Goal: Communication & Community: Share content

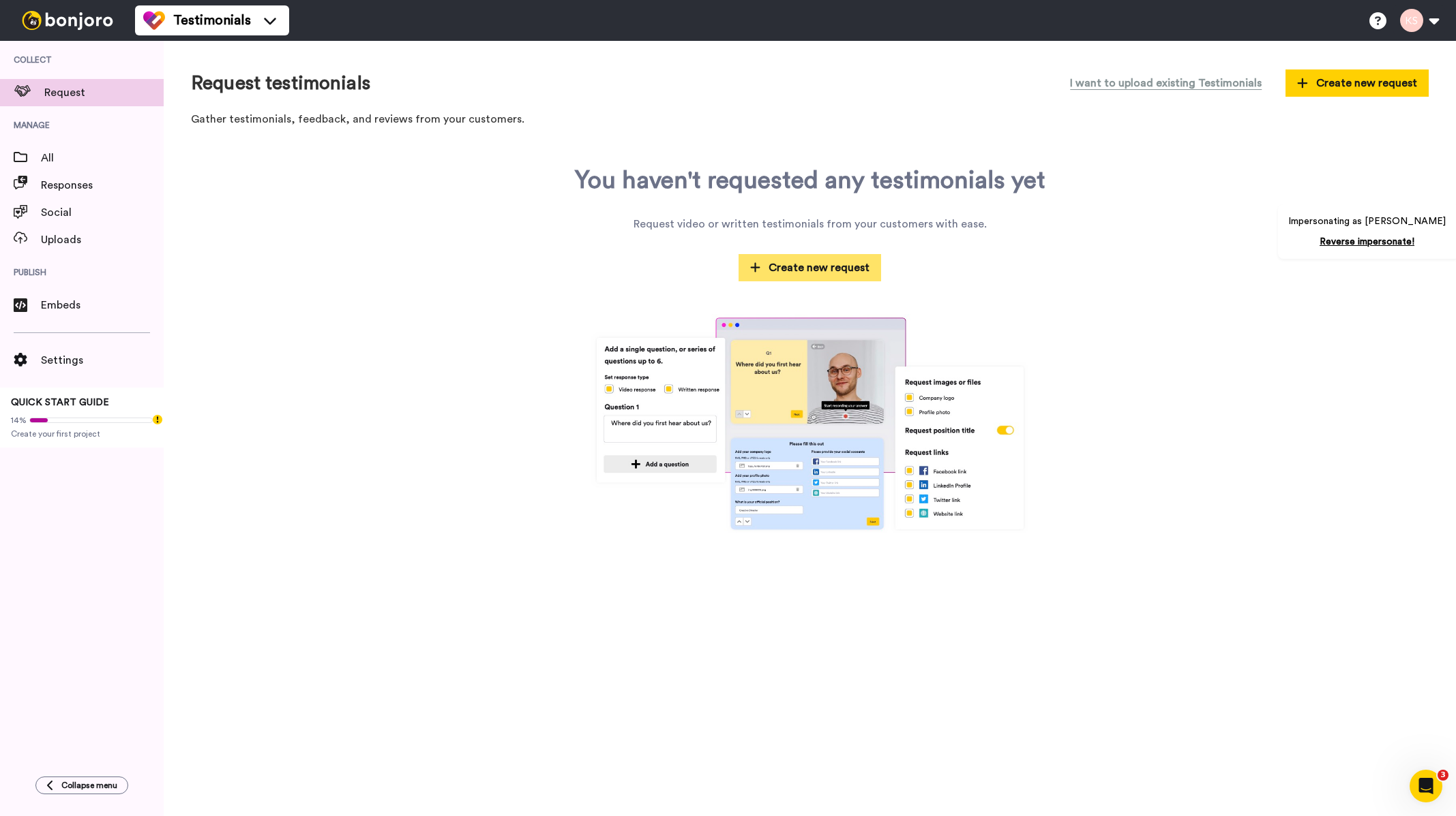
click at [818, 277] on button "Create new request" at bounding box center [810, 268] width 143 height 27
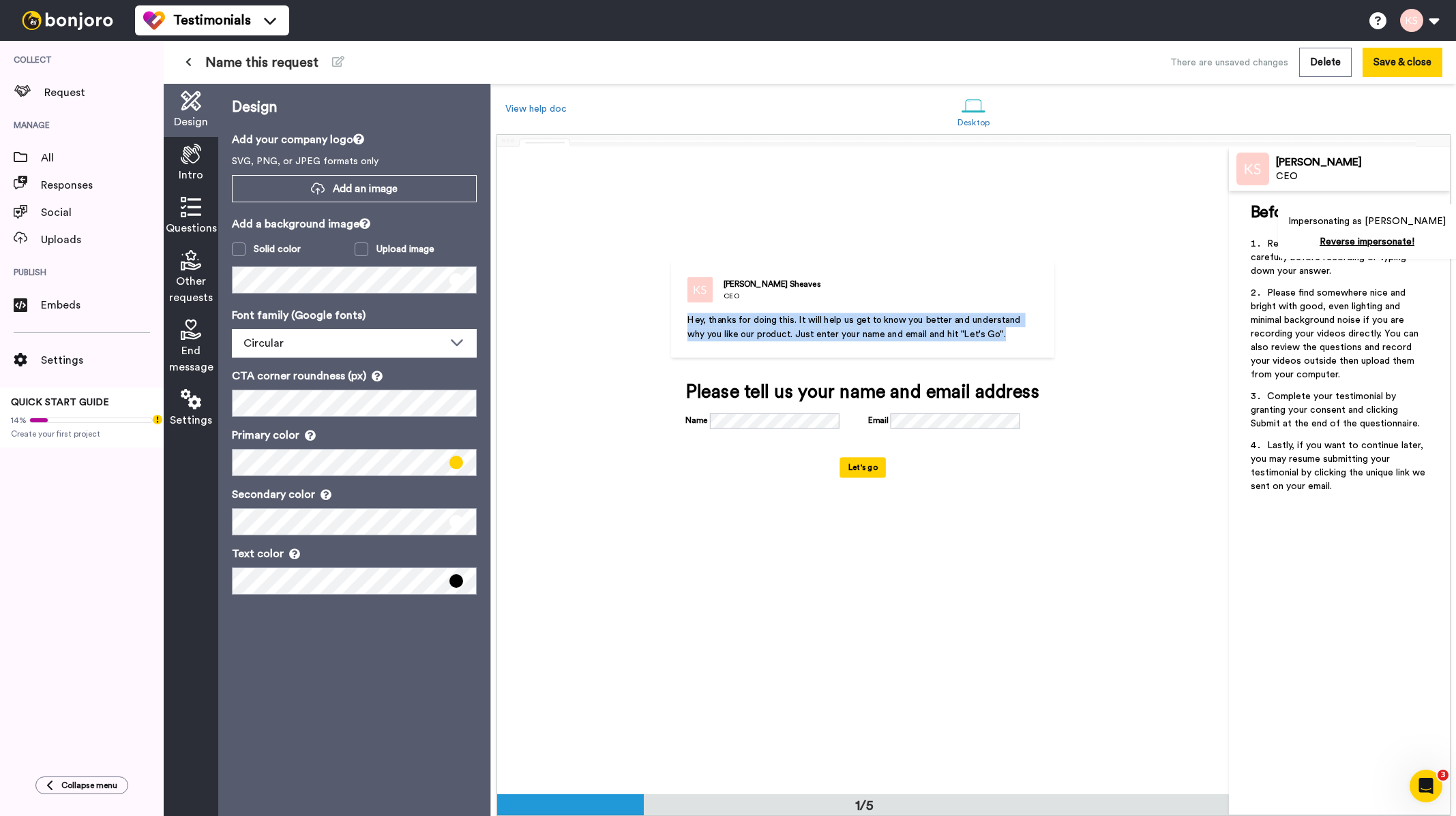
drag, startPoint x: 984, startPoint y: 329, endPoint x: 822, endPoint y: 354, distance: 163.9
click at [673, 310] on div "Kerrie Sheaves CEO Hey, thanks for doing this. It will help us get to know you …" at bounding box center [863, 310] width 384 height 97
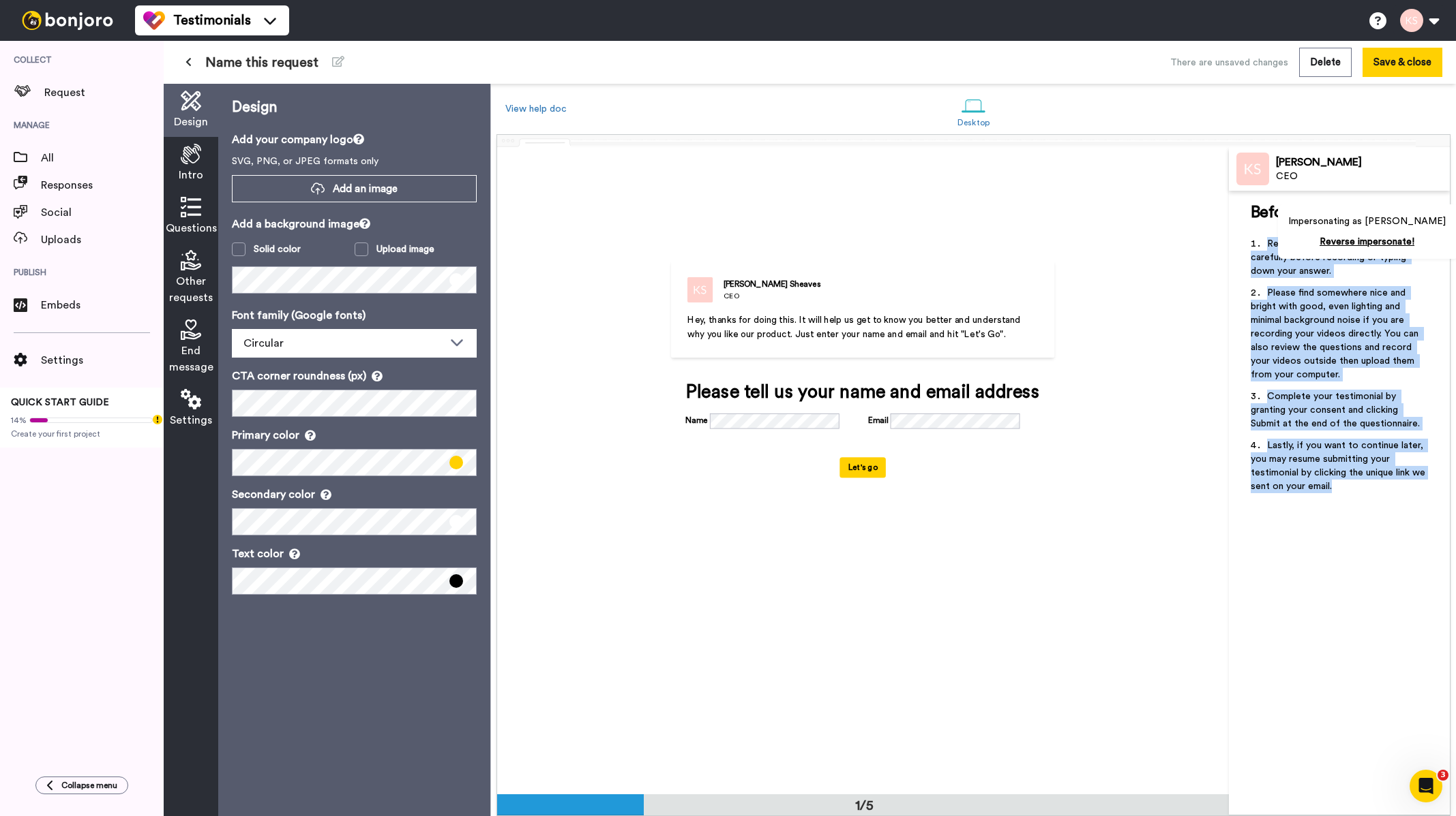
drag, startPoint x: 1361, startPoint y: 496, endPoint x: 1255, endPoint y: 253, distance: 265.1
click at [1253, 244] on ol "Remember to read the questions carefully before recording or typing down your a…" at bounding box center [1339, 369] width 177 height 265
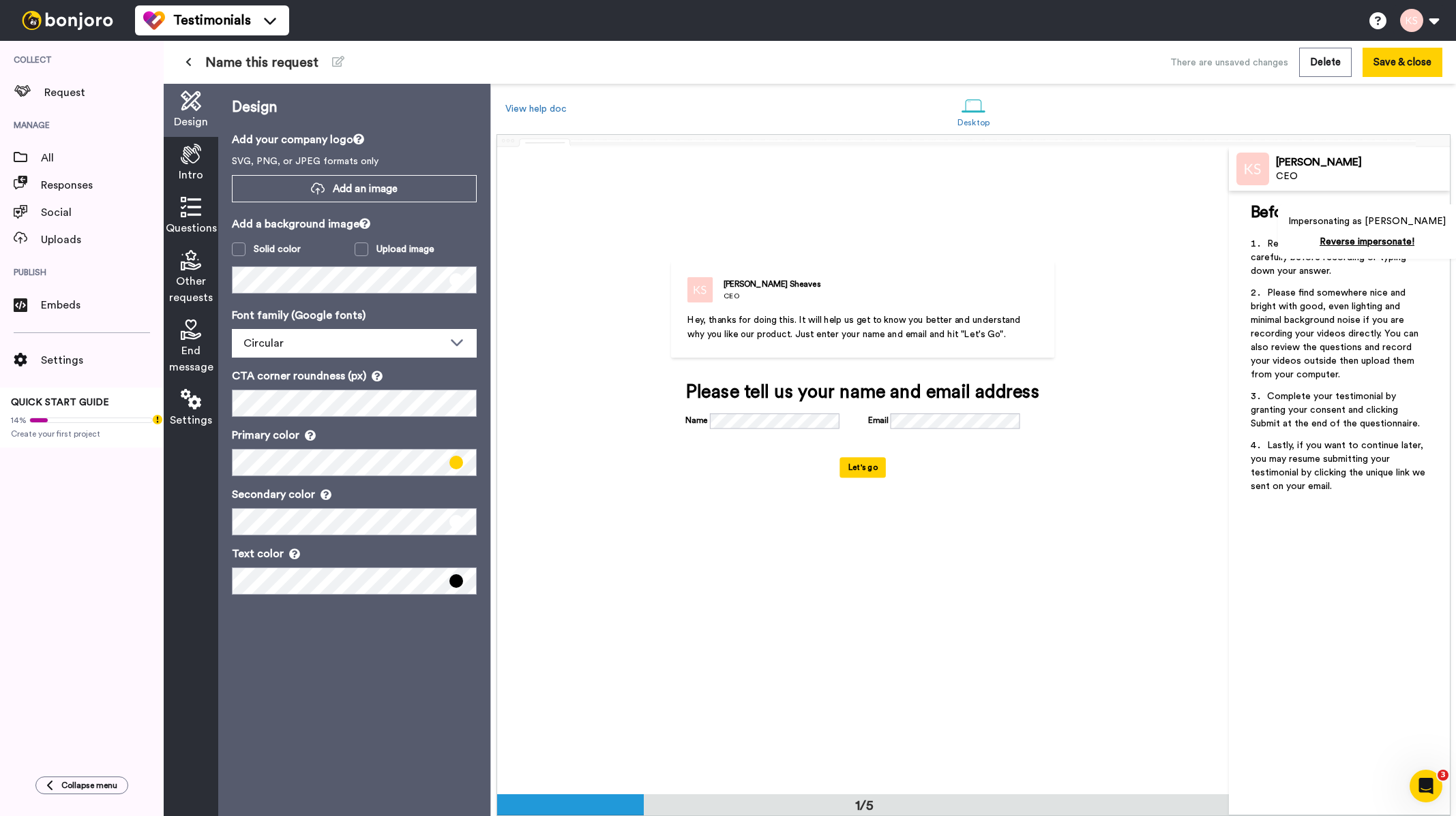
click at [195, 163] on icon at bounding box center [191, 154] width 21 height 21
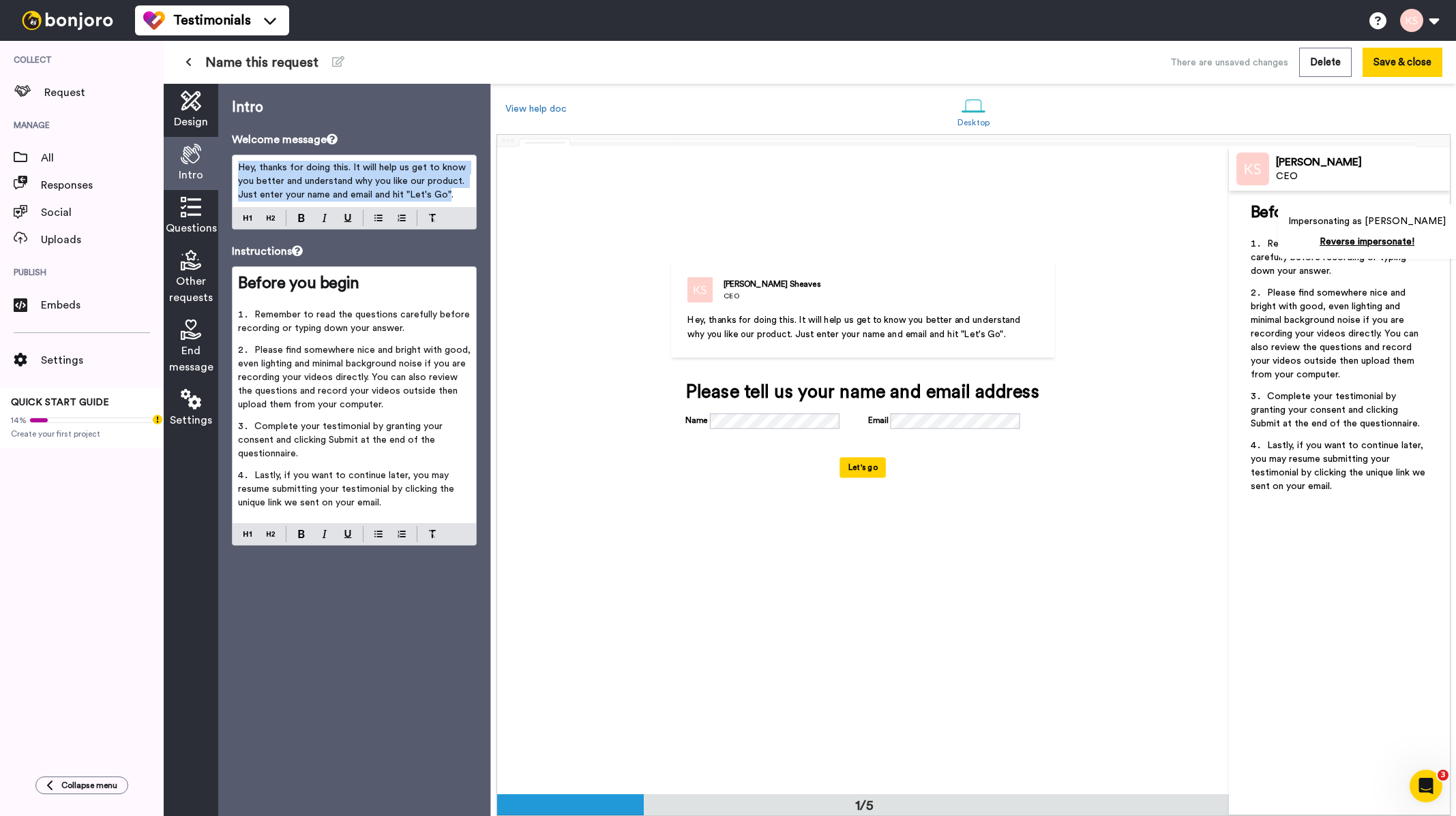
drag, startPoint x: 449, startPoint y: 195, endPoint x: 241, endPoint y: 152, distance: 212.4
click at [240, 150] on div "Welcome message Hey, thanks for doing this. It will help us get to know you bet…" at bounding box center [354, 181] width 244 height 98
click at [350, 381] on span "Please find somewhere nice and bright with good, even lighting and minimal back…" at bounding box center [355, 377] width 235 height 64
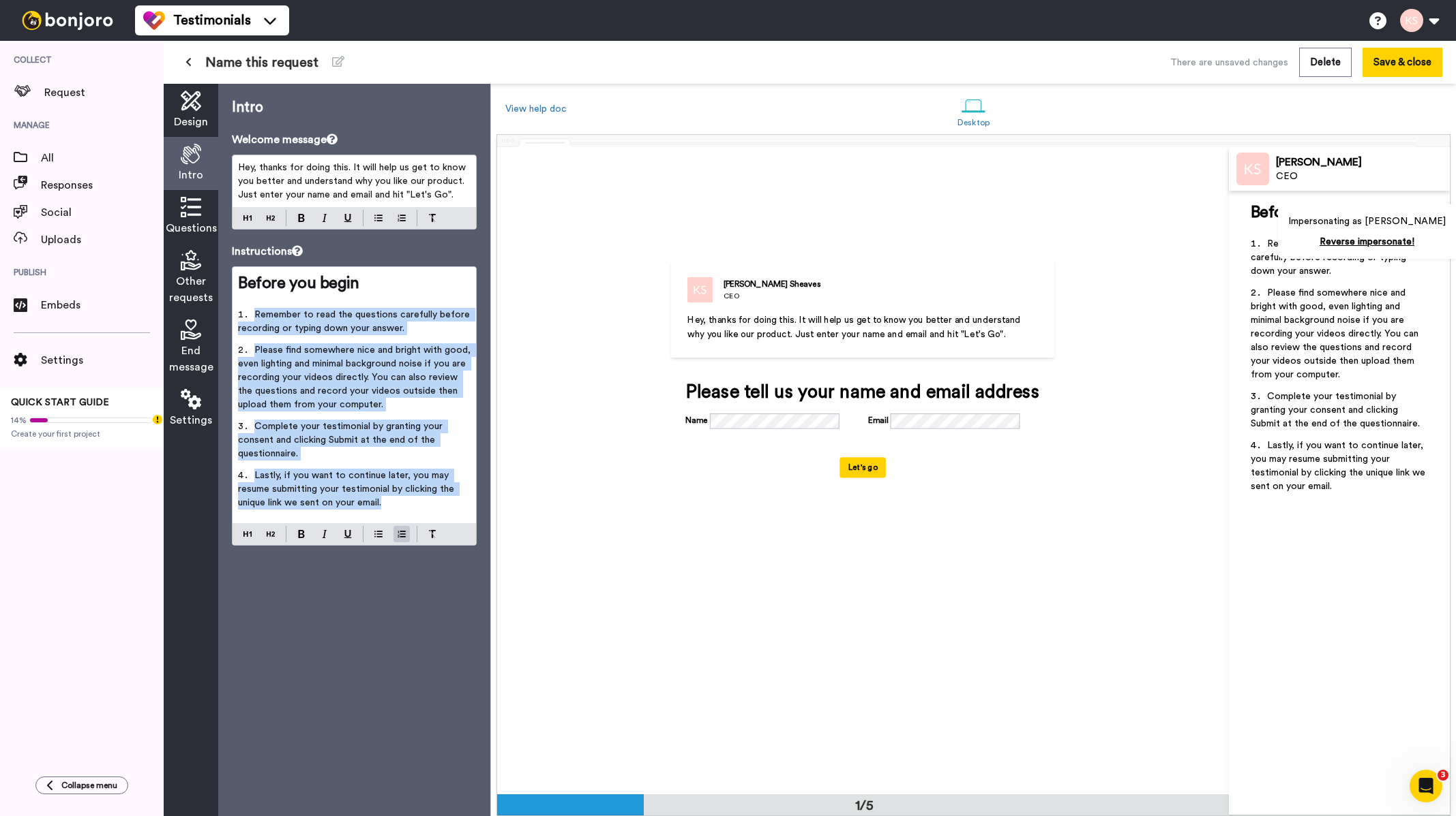
drag, startPoint x: 410, startPoint y: 503, endPoint x: 228, endPoint y: 309, distance: 266.0
click at [228, 309] on div "Intro Welcome message Hey, thanks for doing this. It will help us get to know y…" at bounding box center [354, 450] width 272 height 733
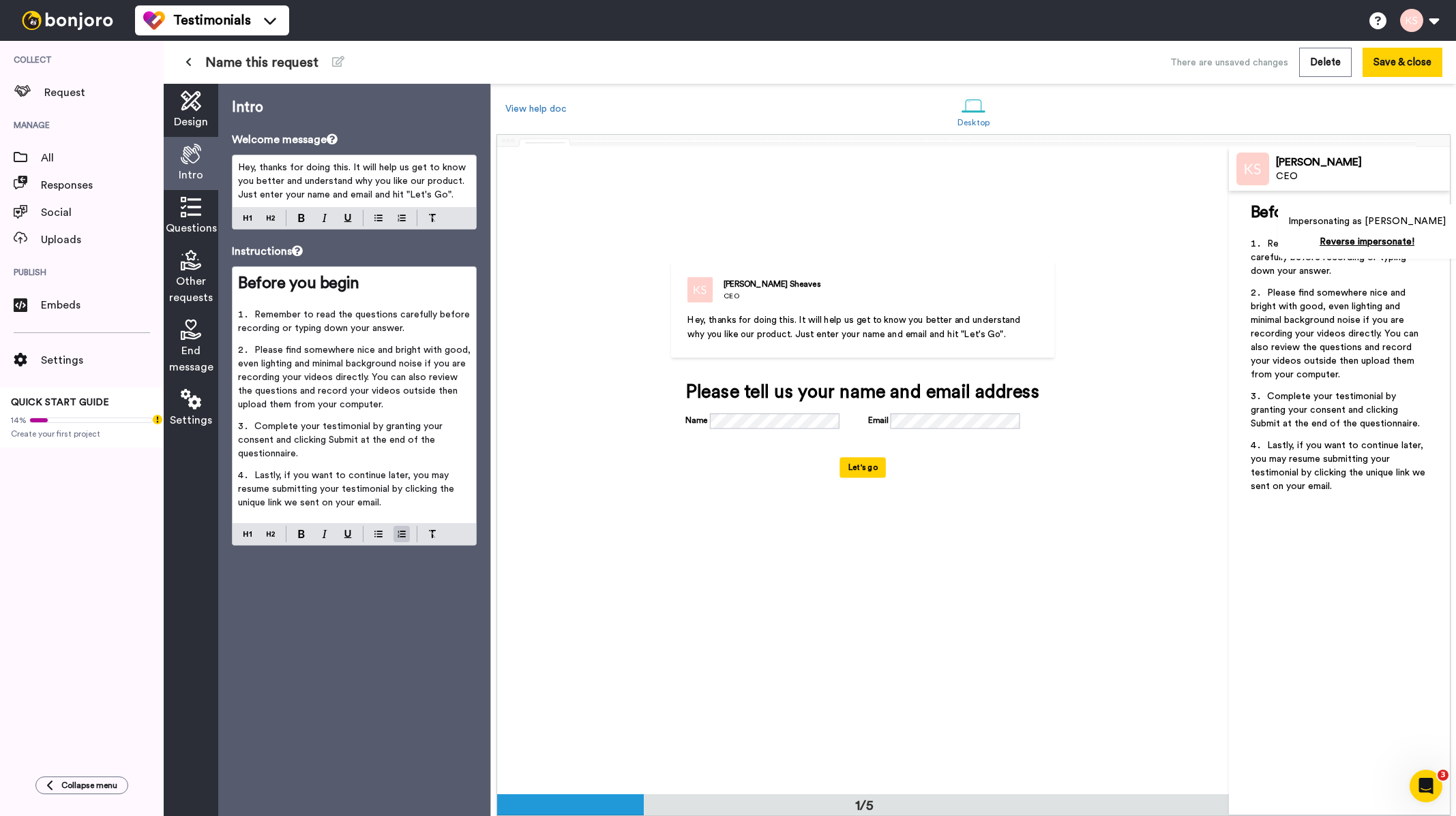
click at [203, 206] on div "Questions" at bounding box center [191, 216] width 54 height 53
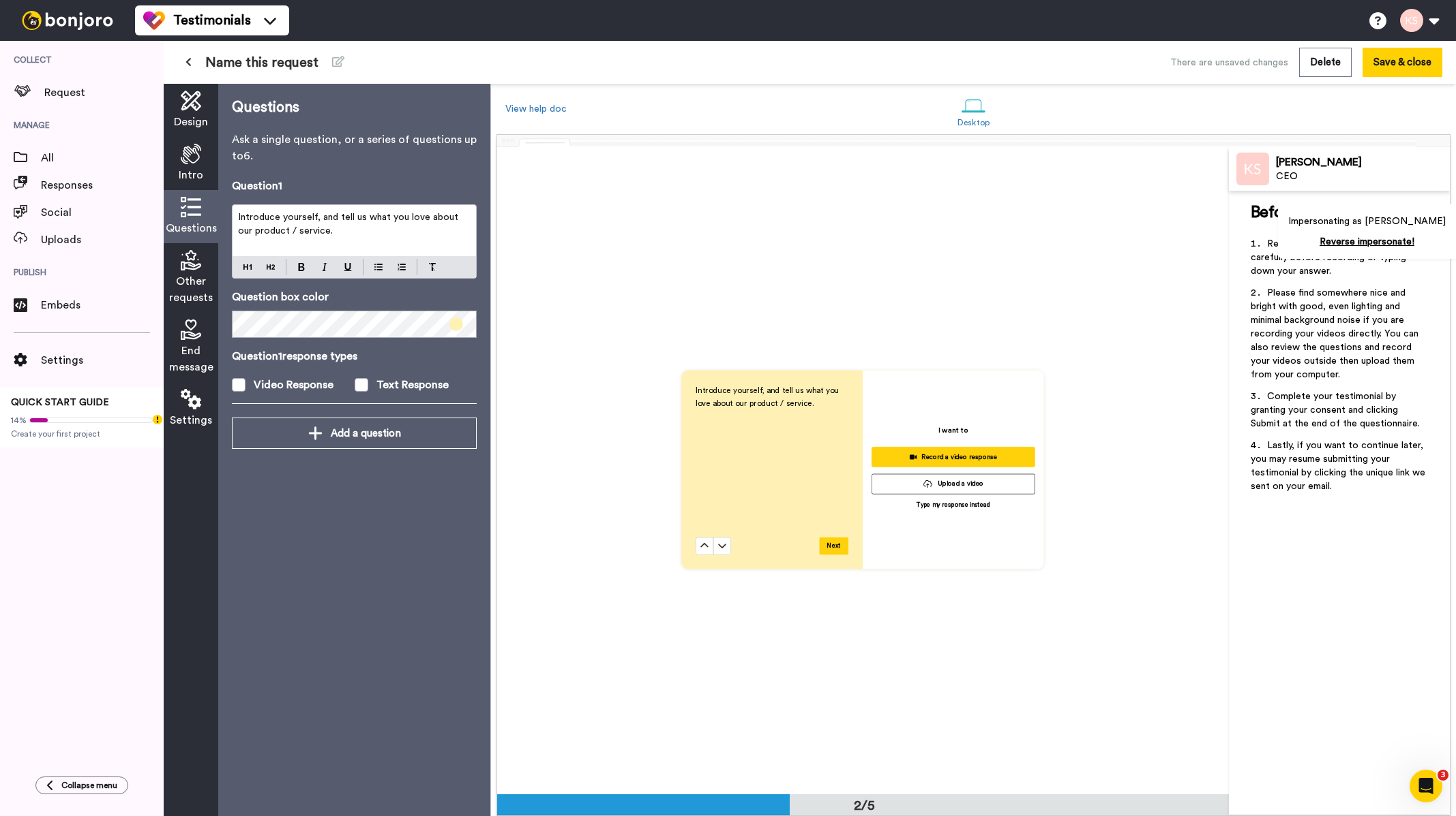
scroll to position [648, 0]
click at [301, 220] on span "Introduce yourself, and tell us what you love about our product / service." at bounding box center [349, 224] width 223 height 23
click at [335, 238] on div "Introduce yourself, and tell us what you love about our product / service." at bounding box center [354, 230] width 243 height 51
drag, startPoint x: 298, startPoint y: 230, endPoint x: 235, endPoint y: 211, distance: 65.8
click at [235, 211] on div "Introduce yourself, and tell us what you love about our product / service." at bounding box center [354, 230] width 243 height 51
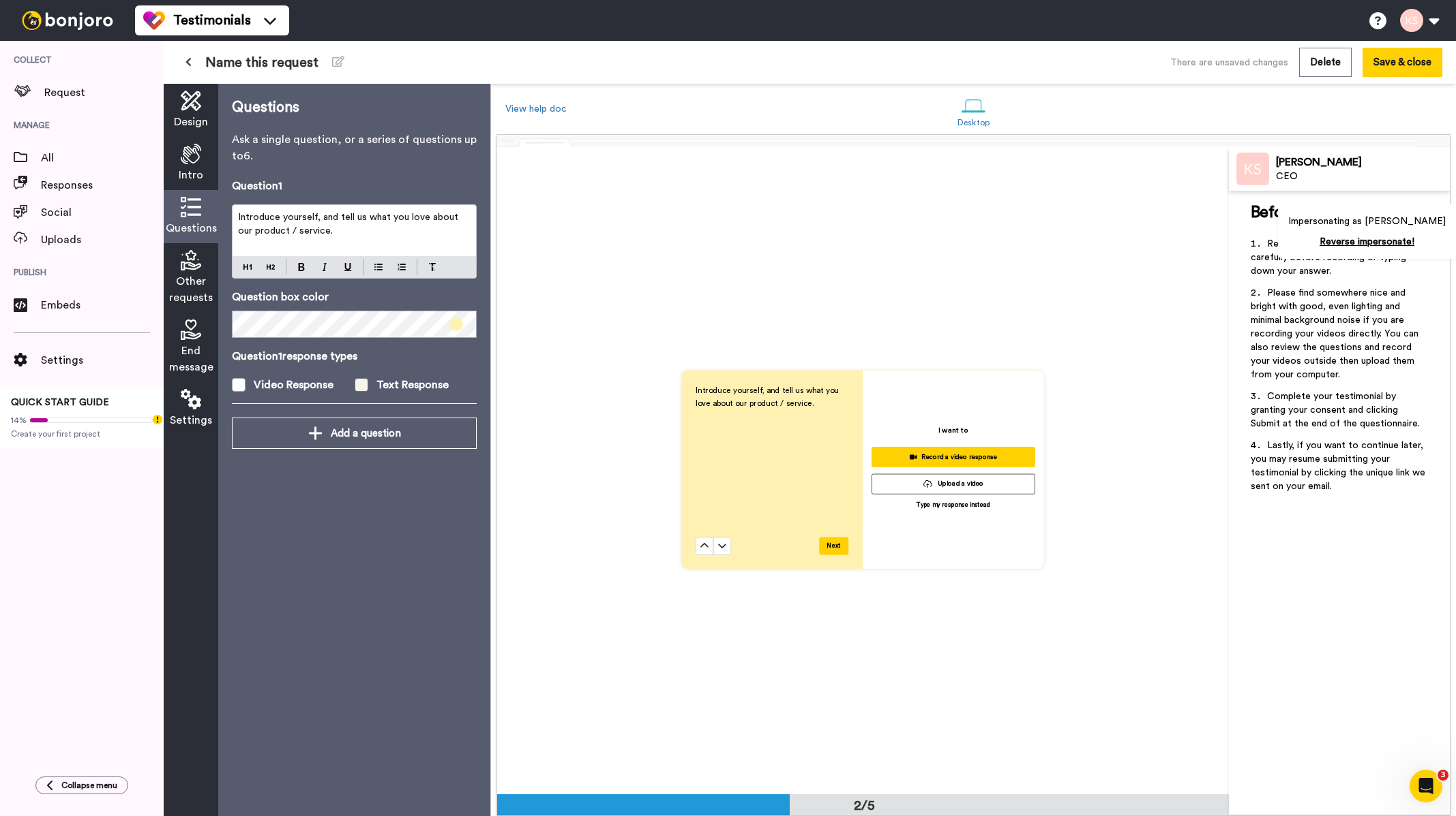
click at [362, 387] on span at bounding box center [361, 385] width 14 height 14
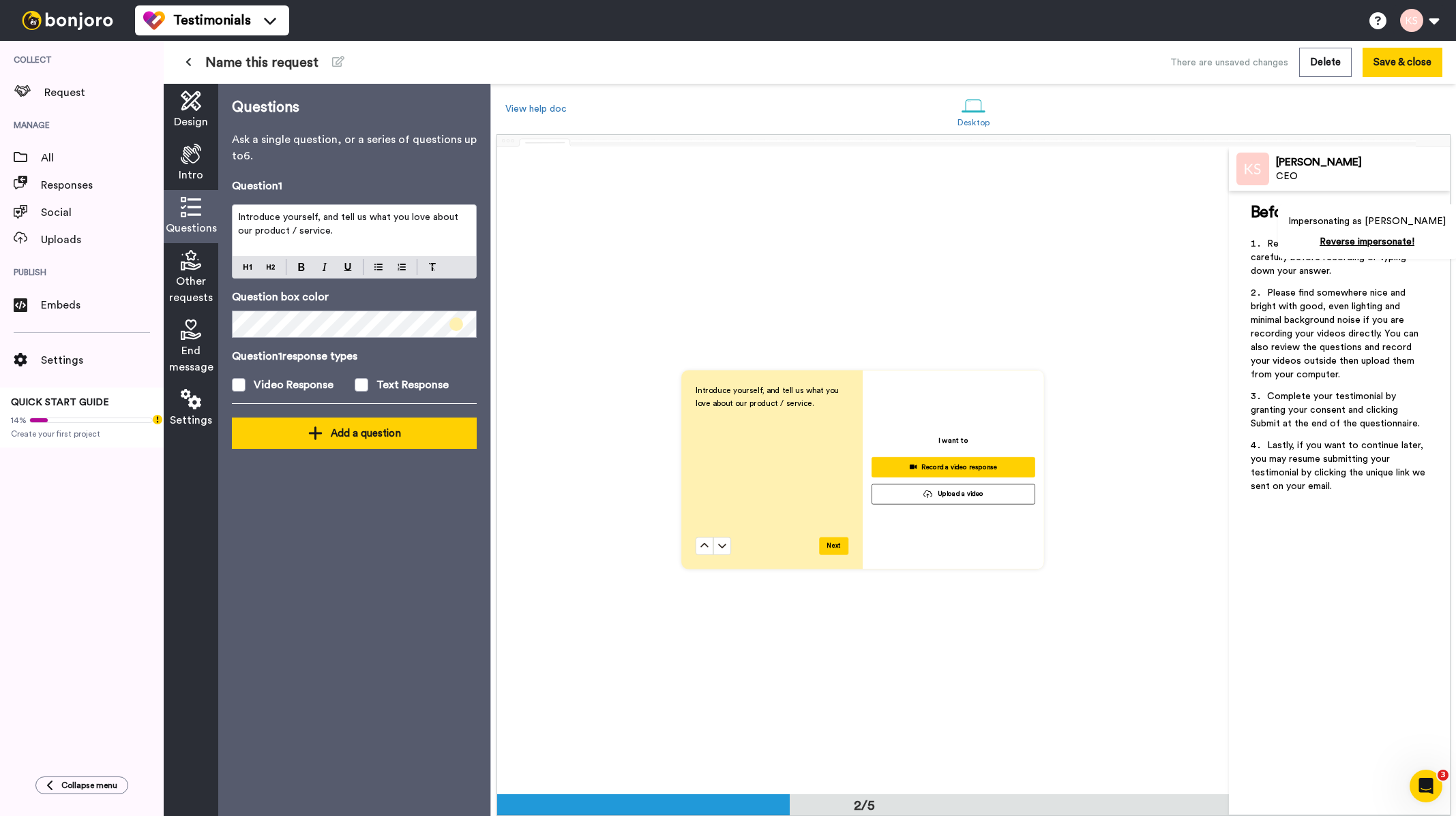
click at [322, 436] on icon at bounding box center [315, 432] width 14 height 16
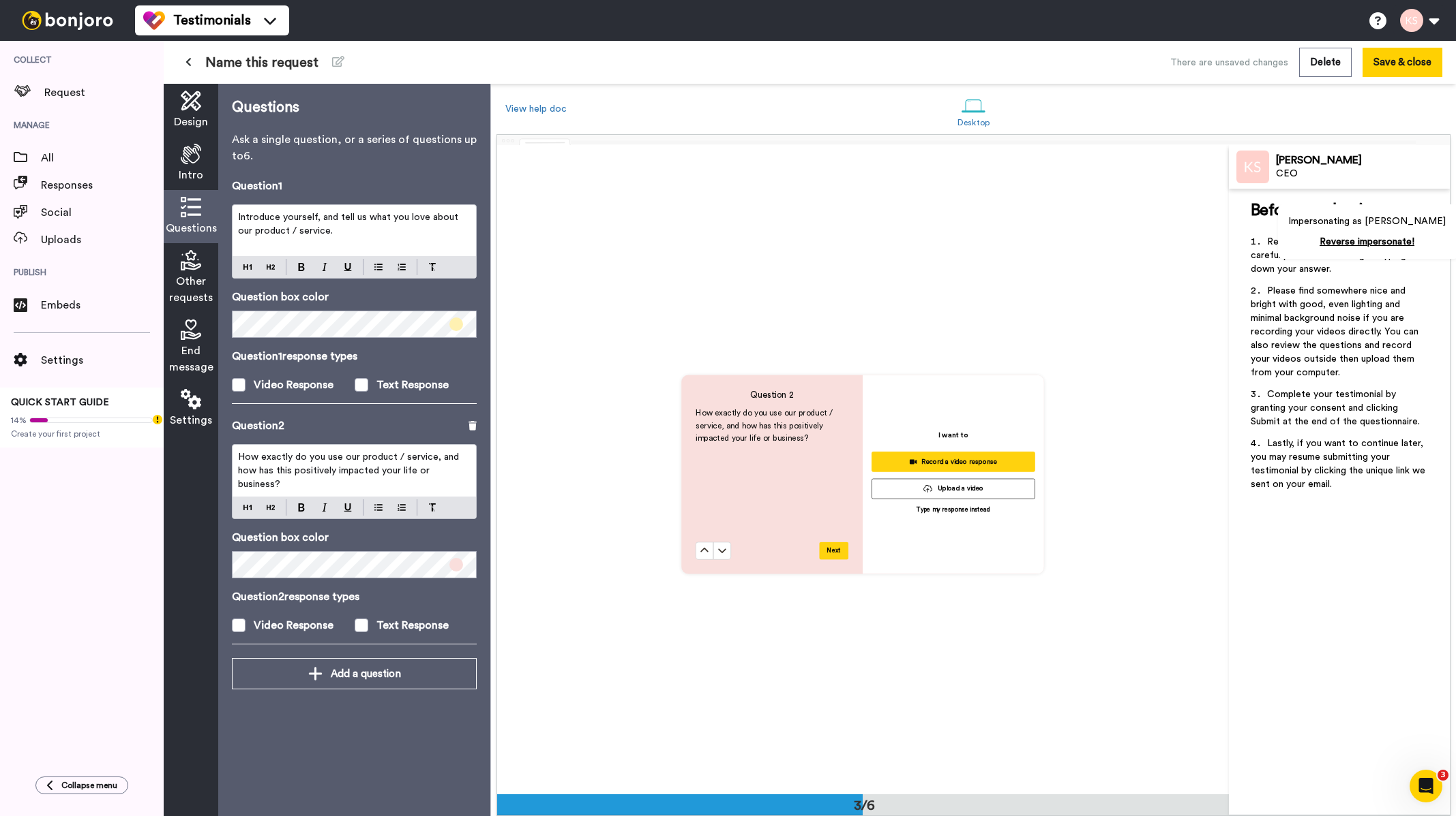
scroll to position [1295, 0]
click at [477, 434] on div "Questions Ask a single question, or a series of questions up to 6 . Question 1 …" at bounding box center [354, 450] width 272 height 733
click at [475, 428] on icon at bounding box center [472, 426] width 8 height 9
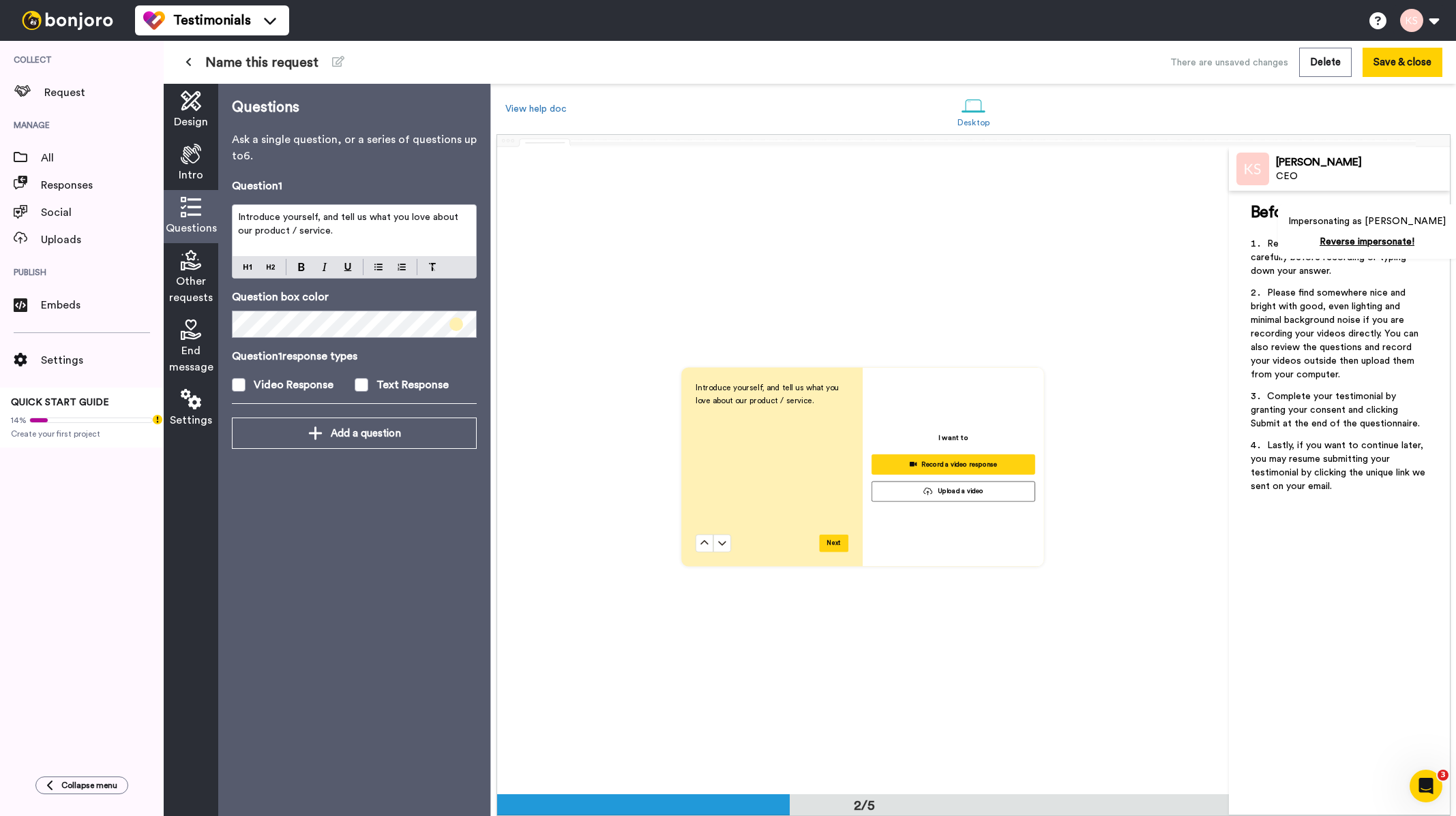
scroll to position [650, 0]
click at [332, 232] on p "Introduce yourself, and tell us what you love about our product / service." at bounding box center [354, 224] width 232 height 27
click at [350, 235] on p "Introduce yourself, and tell us what you love about our product / service." at bounding box center [354, 224] width 232 height 27
click at [350, 233] on p "Introduce yourself, and tell us what you love about our product / service." at bounding box center [354, 224] width 232 height 27
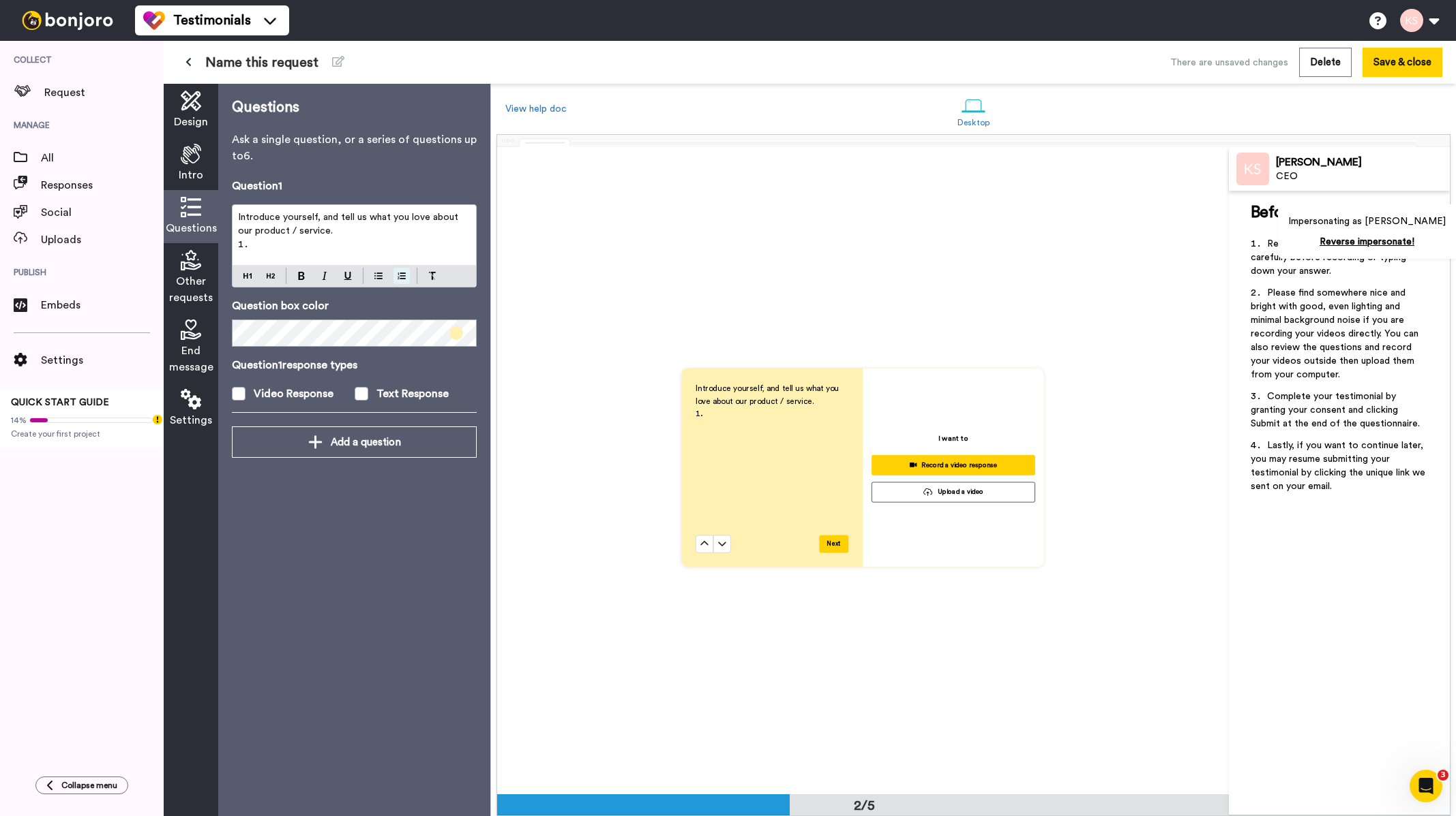
click at [401, 264] on div "Introduce yourself, and tell us what you love about our product / service. ﻿" at bounding box center [354, 245] width 244 height 83
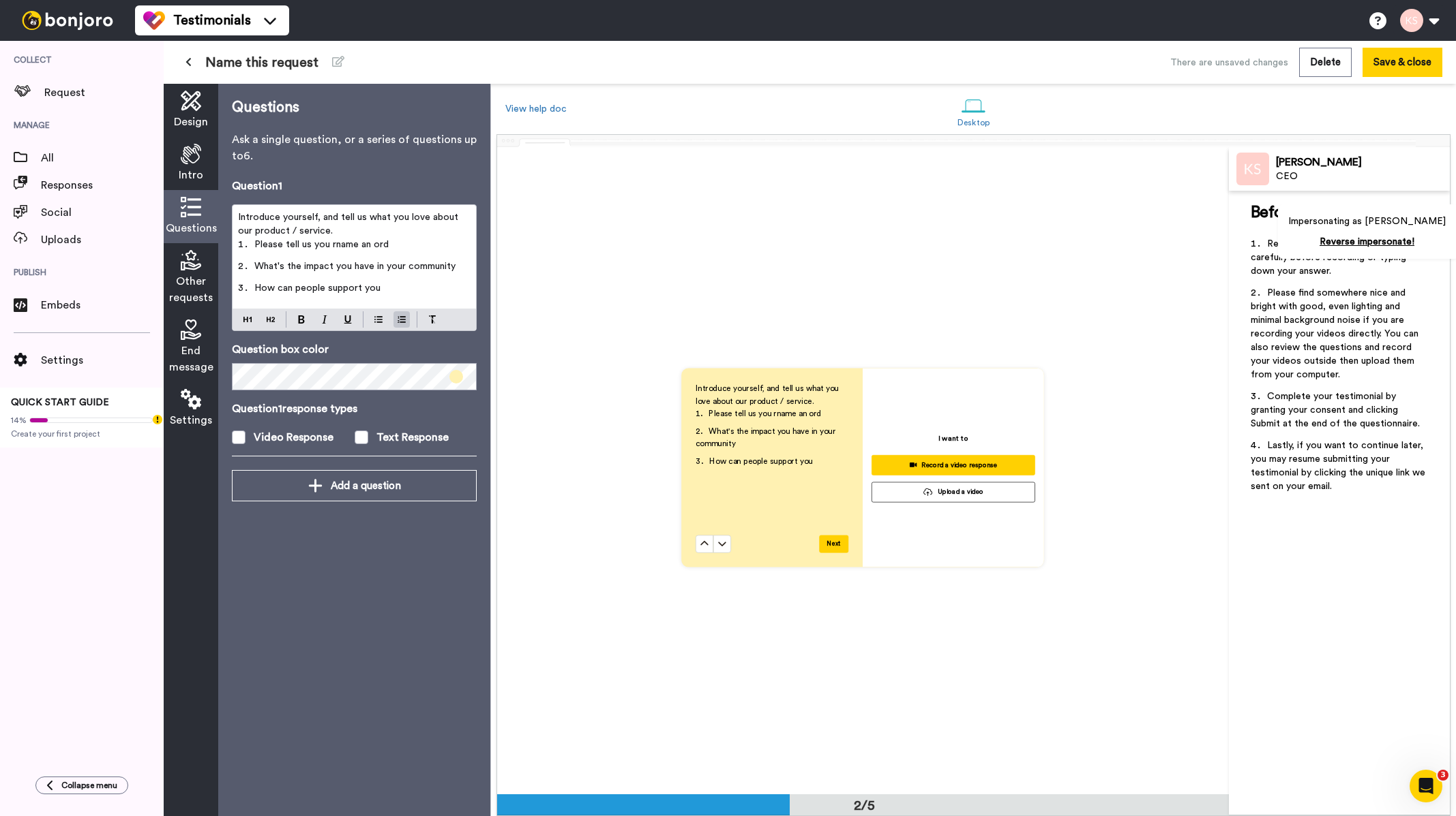
drag, startPoint x: 349, startPoint y: 245, endPoint x: 340, endPoint y: 244, distance: 9.1
click at [349, 245] on span "Please tell us you rname an ord" at bounding box center [321, 244] width 134 height 9
click at [336, 241] on span "Please tell us you rname an ord" at bounding box center [321, 244] width 134 height 9
click at [340, 246] on span "Please tell us you rname an ord" at bounding box center [321, 244] width 134 height 9
click at [387, 242] on li "Please tell us you name an ord" at bounding box center [354, 248] width 232 height 22
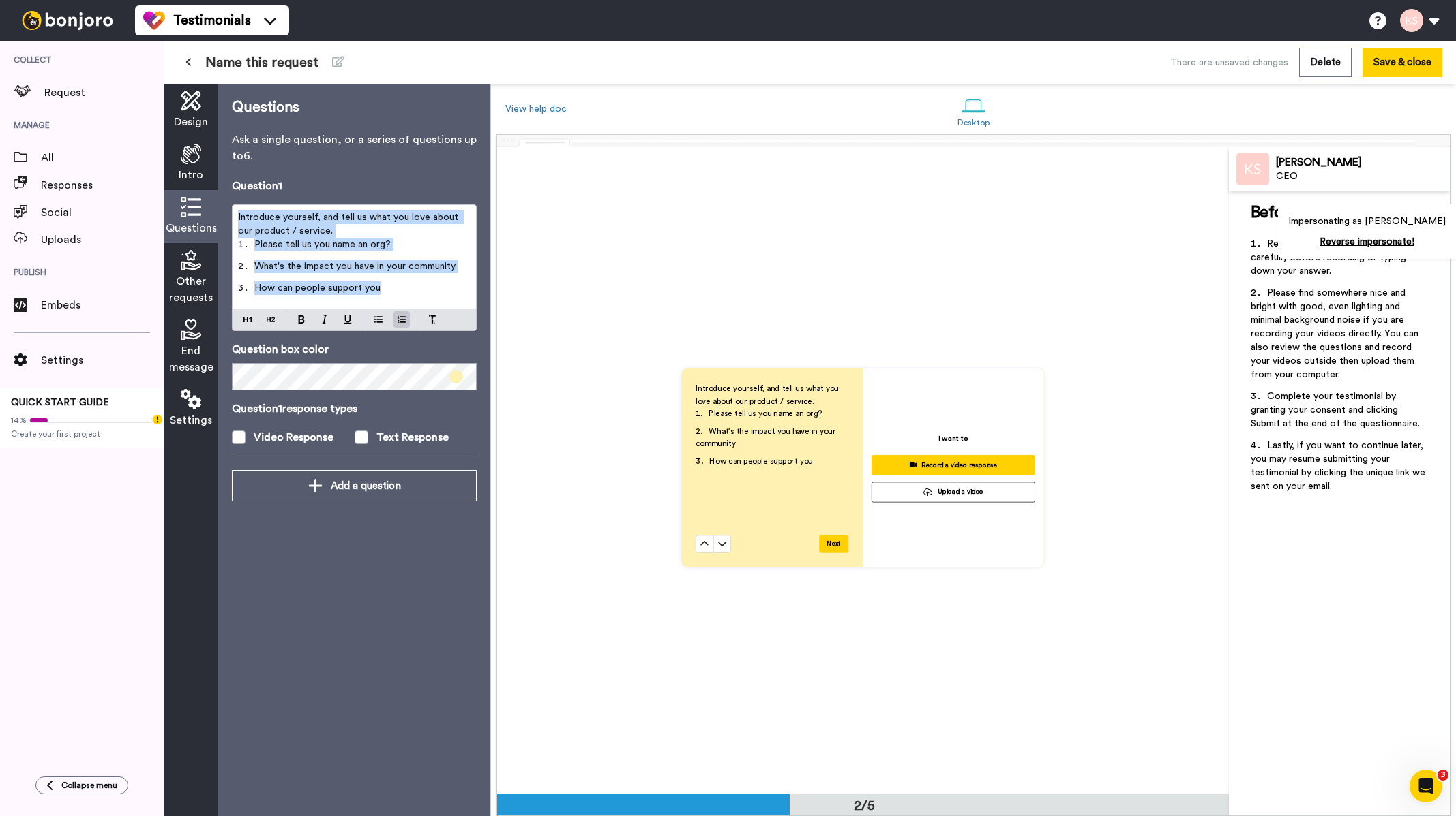
drag, startPoint x: 396, startPoint y: 287, endPoint x: 221, endPoint y: 210, distance: 191.2
click at [221, 210] on div "Questions Ask a single question, or a series of questions up to 6 . Question 1 …" at bounding box center [354, 450] width 272 height 733
click at [370, 307] on div "Introduce yourself, and tell us what you love about our product / service. Plea…" at bounding box center [354, 256] width 243 height 104
click at [393, 280] on li "What's the impact you have in your community" at bounding box center [354, 270] width 232 height 22
drag, startPoint x: 395, startPoint y: 284, endPoint x: 254, endPoint y: 249, distance: 145.3
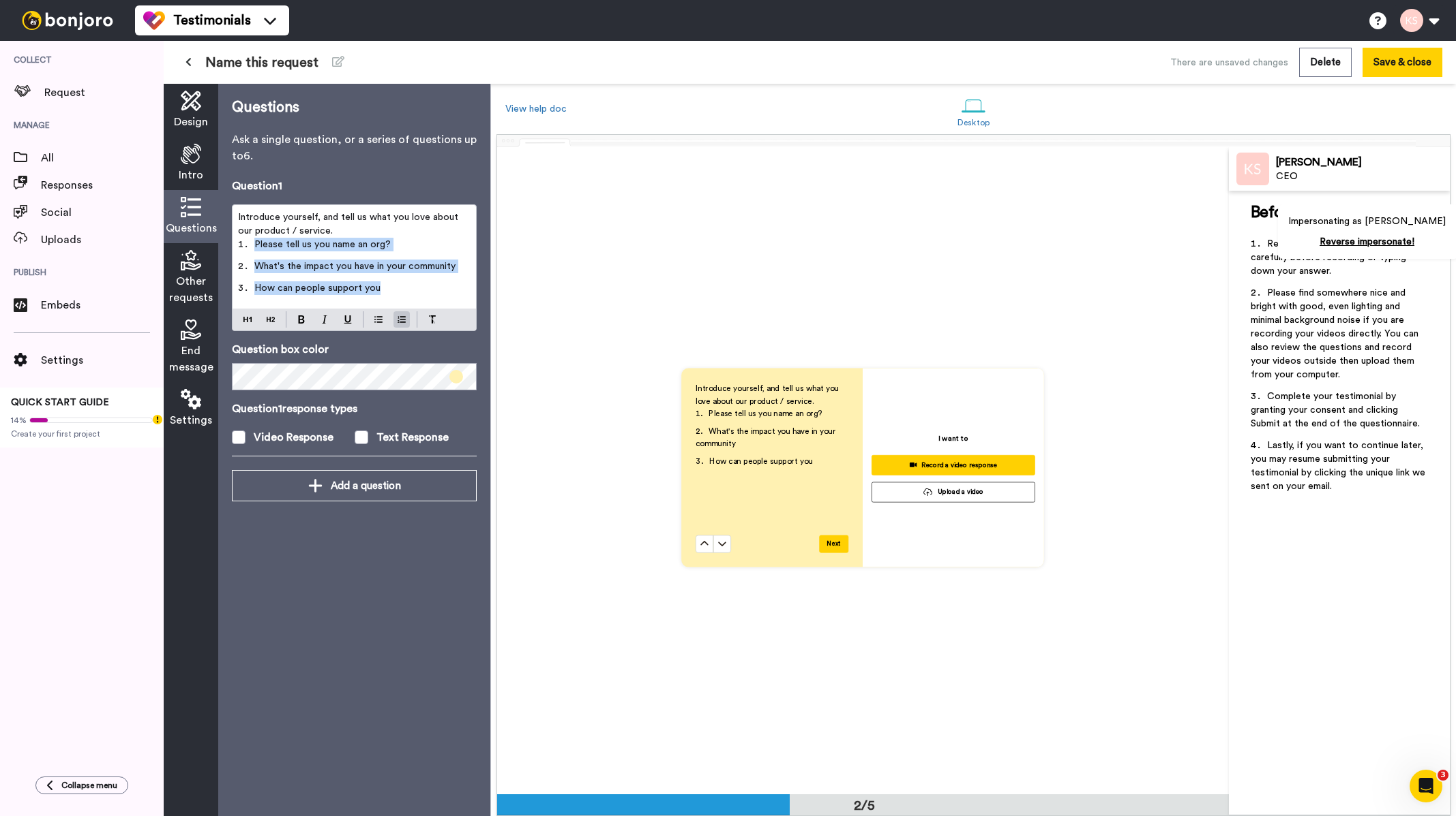
click at [254, 249] on ol "Please tell us you name an org? What's the impact you have in your community Ho…" at bounding box center [354, 270] width 232 height 66
click at [194, 269] on icon at bounding box center [191, 260] width 21 height 21
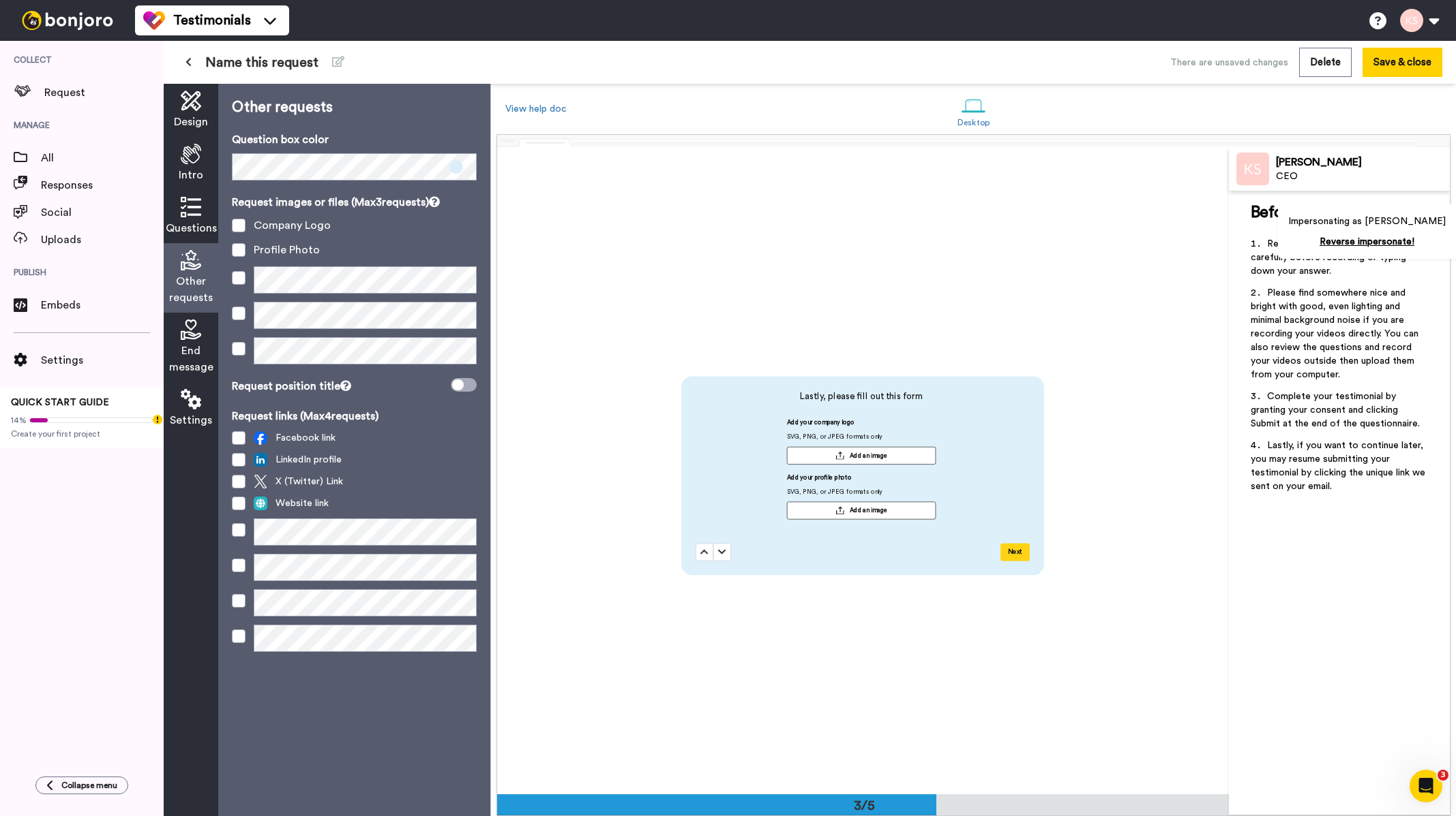
scroll to position [1295, 0]
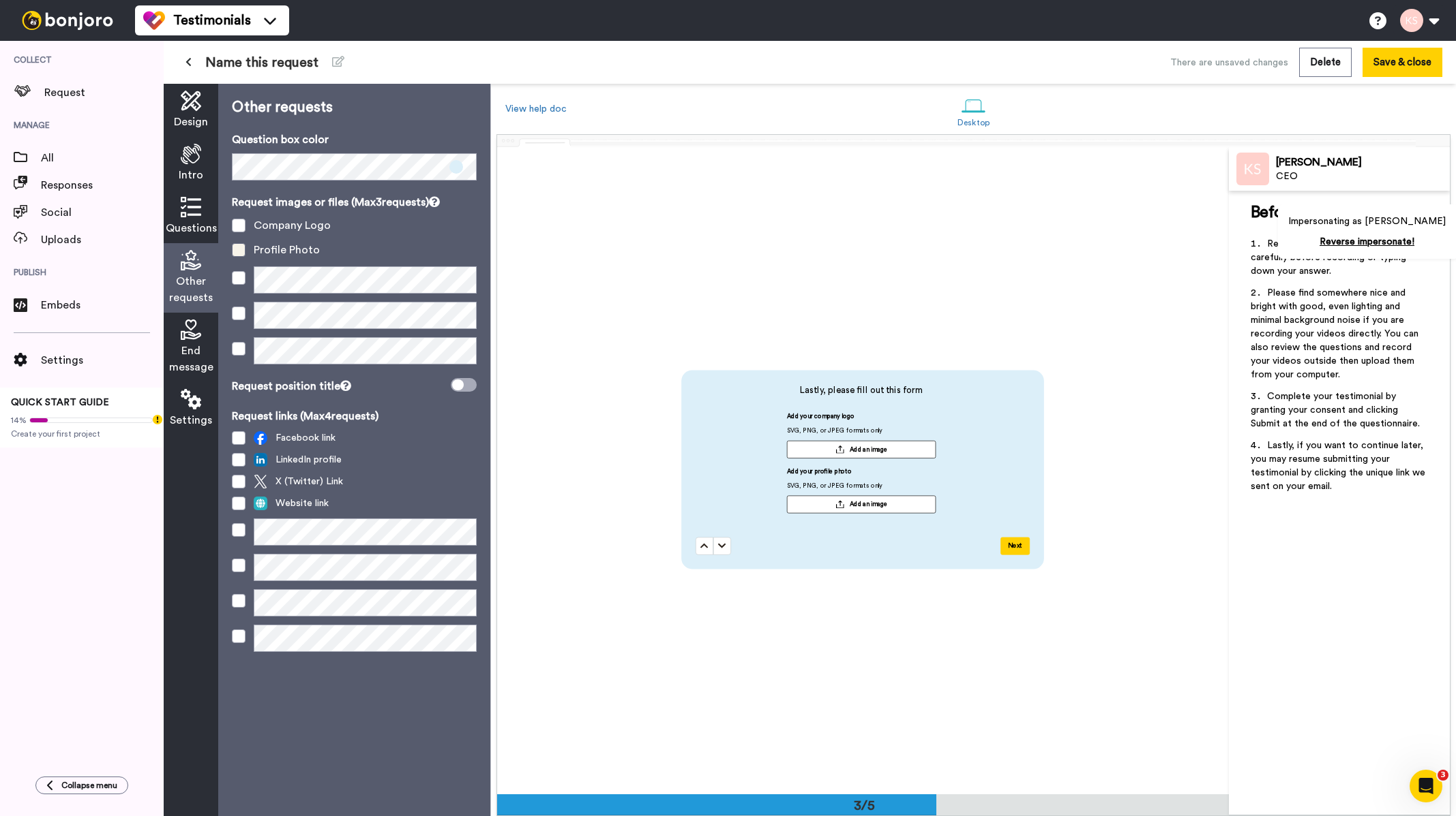
click at [238, 245] on span at bounding box center [239, 250] width 14 height 14
click at [240, 222] on span at bounding box center [239, 226] width 14 height 14
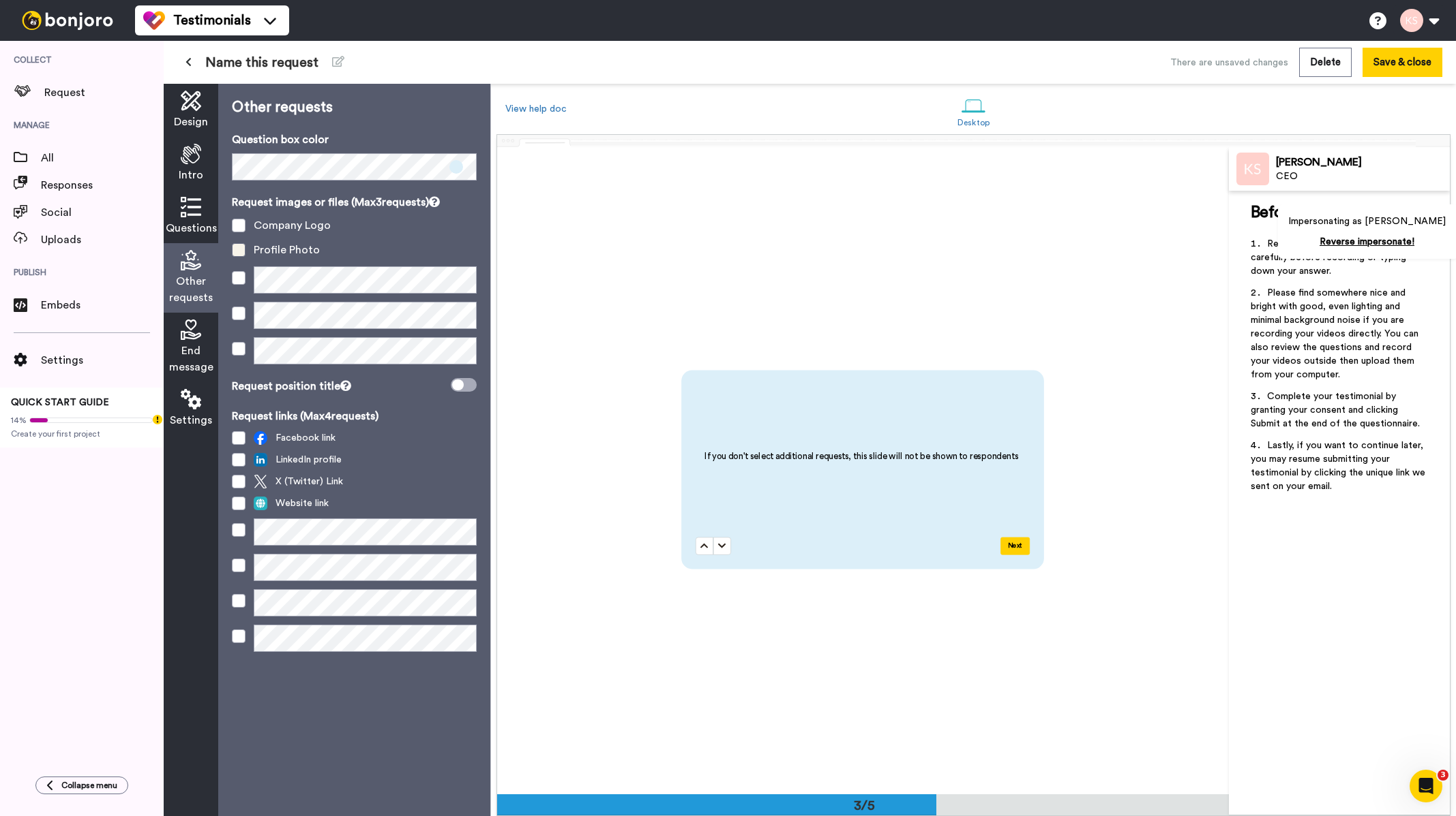
drag, startPoint x: 241, startPoint y: 225, endPoint x: 242, endPoint y: 250, distance: 25.0
click at [243, 225] on span at bounding box center [239, 226] width 14 height 14
click at [240, 261] on div "Request images or files (Max 3 requests) Company Logo Profile Photo" at bounding box center [354, 284] width 244 height 179
click at [241, 252] on span at bounding box center [239, 250] width 14 height 14
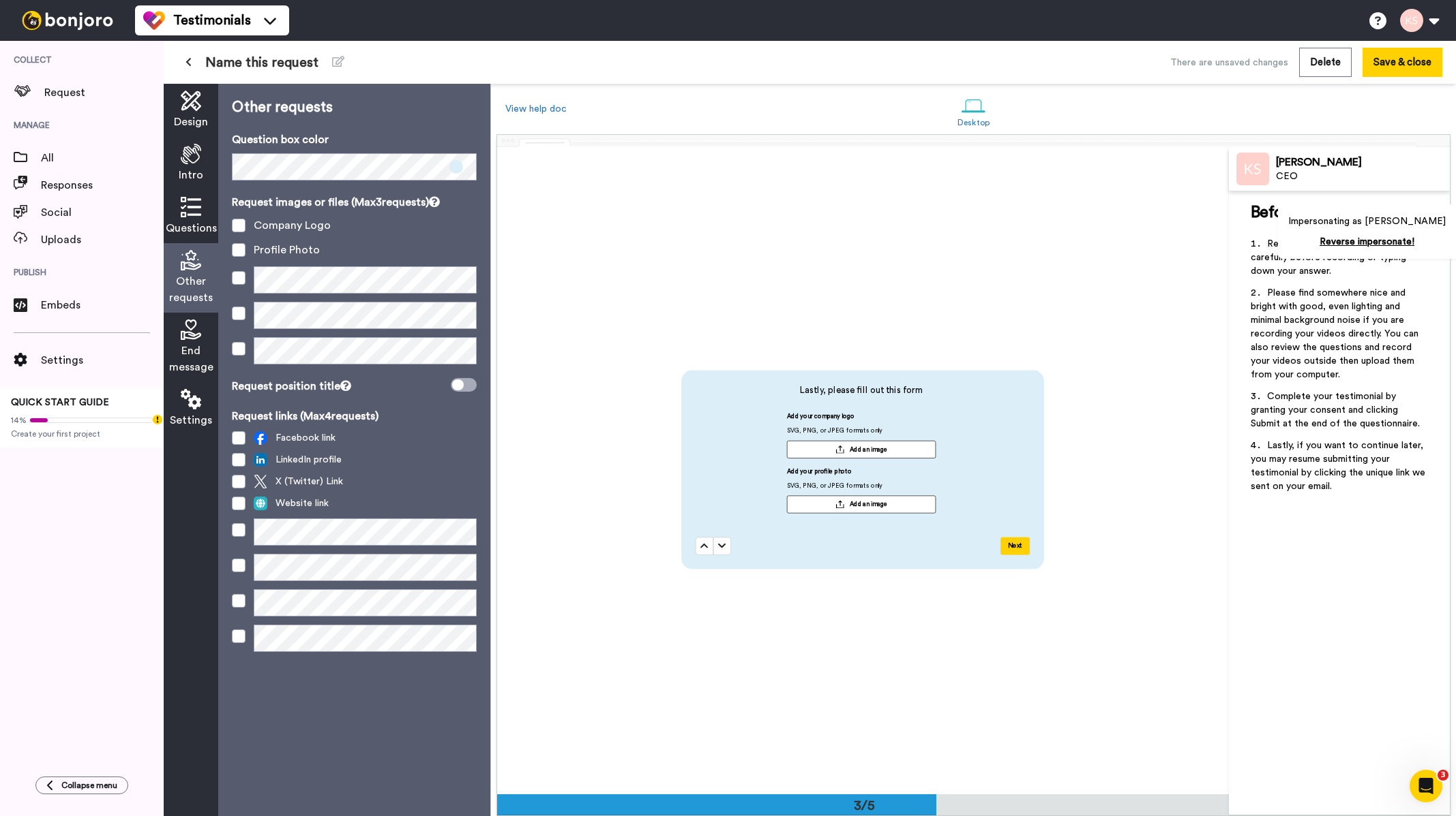
click at [196, 342] on div "End message" at bounding box center [191, 347] width 54 height 69
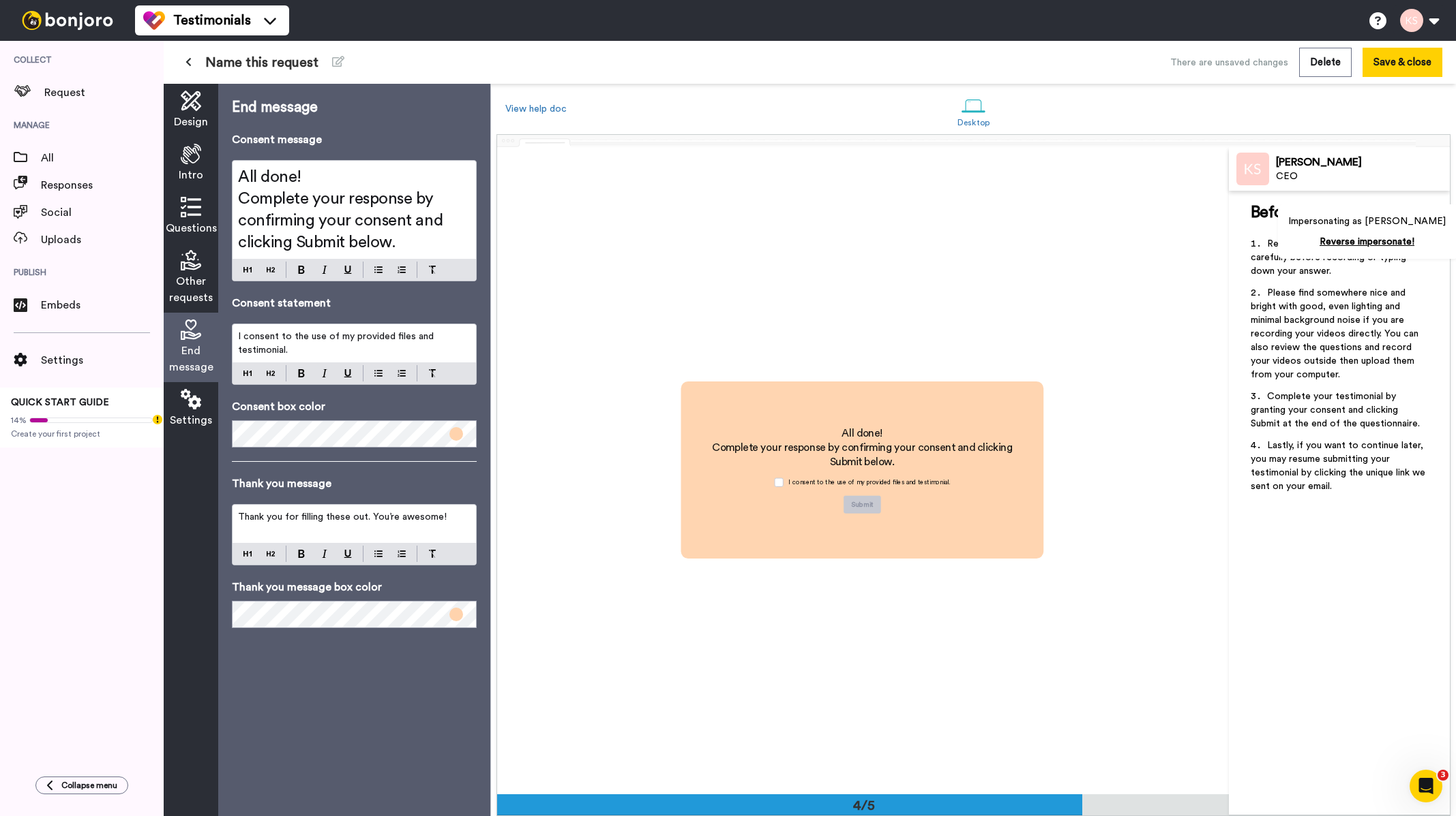
scroll to position [1943, 0]
drag, startPoint x: 789, startPoint y: 485, endPoint x: 948, endPoint y: 481, distance: 159.1
click at [948, 481] on div "I consent to the use of my provided files and testimonial." at bounding box center [862, 482] width 189 height 26
click at [191, 402] on icon at bounding box center [191, 400] width 21 height 21
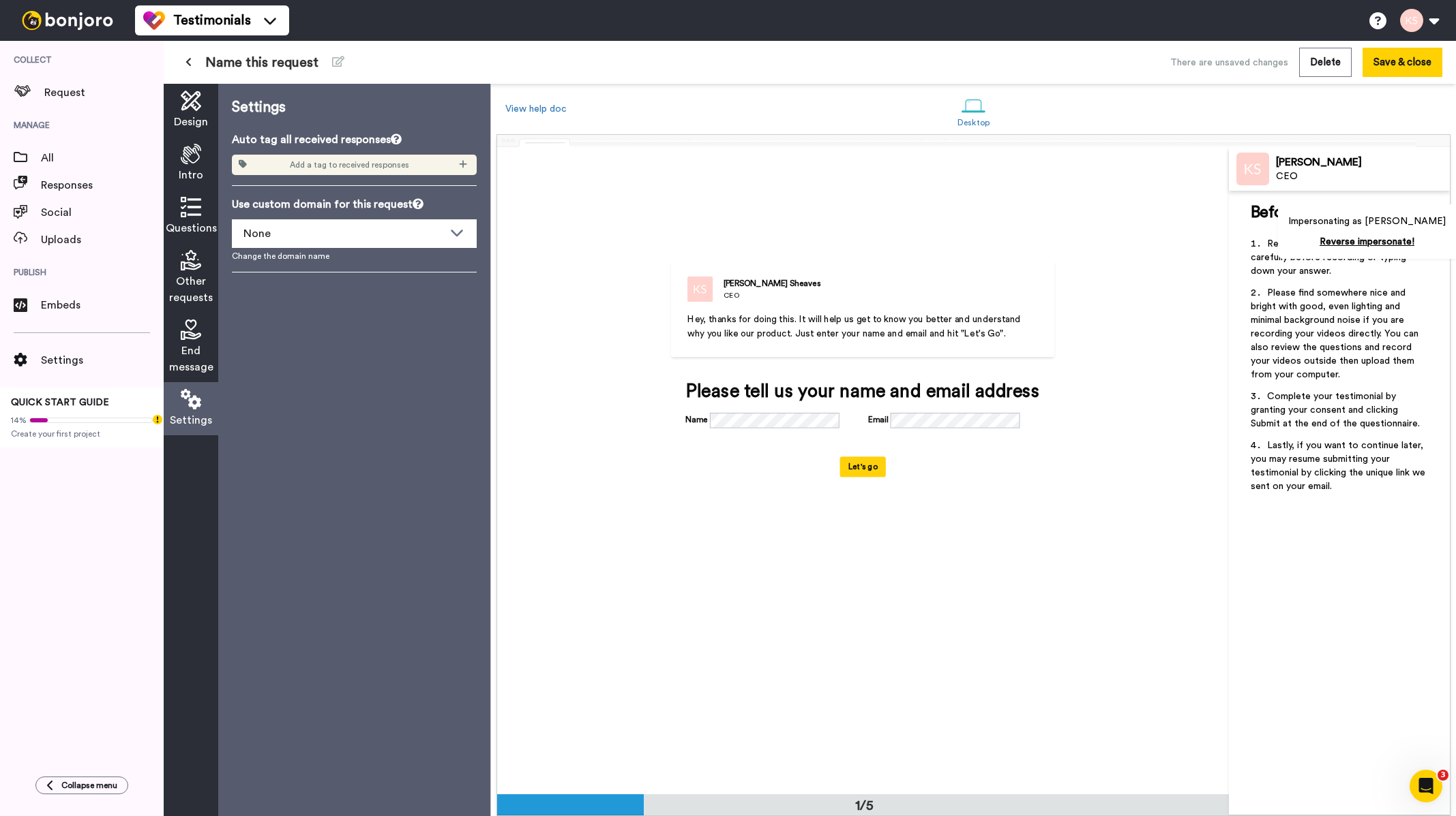
scroll to position [0, 0]
click at [429, 232] on div "None" at bounding box center [343, 233] width 199 height 16
click at [333, 299] on div "Settings Auto tag all received responses Add a tag to received responses Use cu…" at bounding box center [354, 450] width 272 height 733
click at [332, 56] on icon at bounding box center [338, 62] width 12 height 11
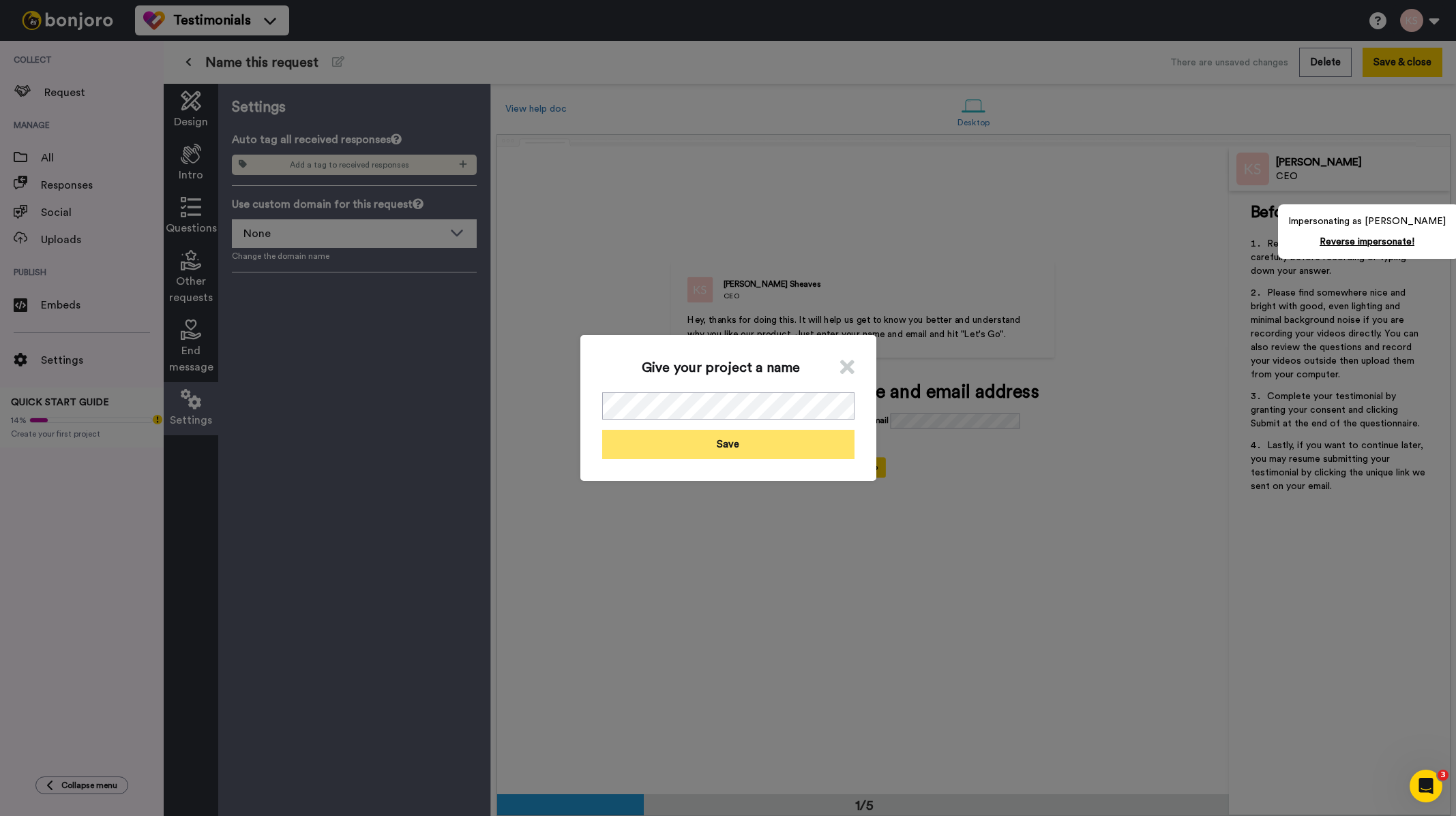
click at [739, 450] on button "Save" at bounding box center [728, 444] width 252 height 29
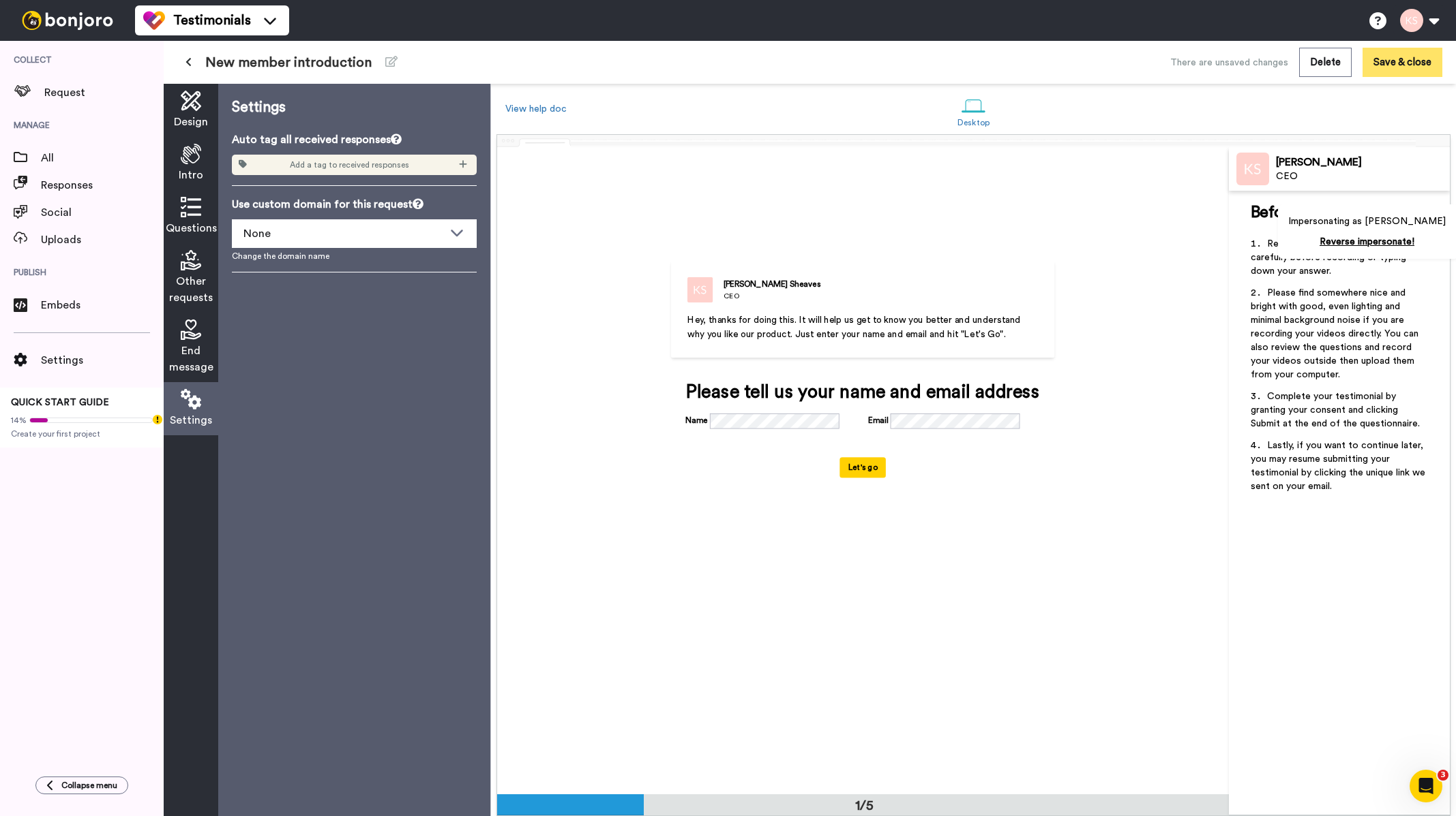
click at [1402, 66] on button "Save & close" at bounding box center [1402, 62] width 80 height 29
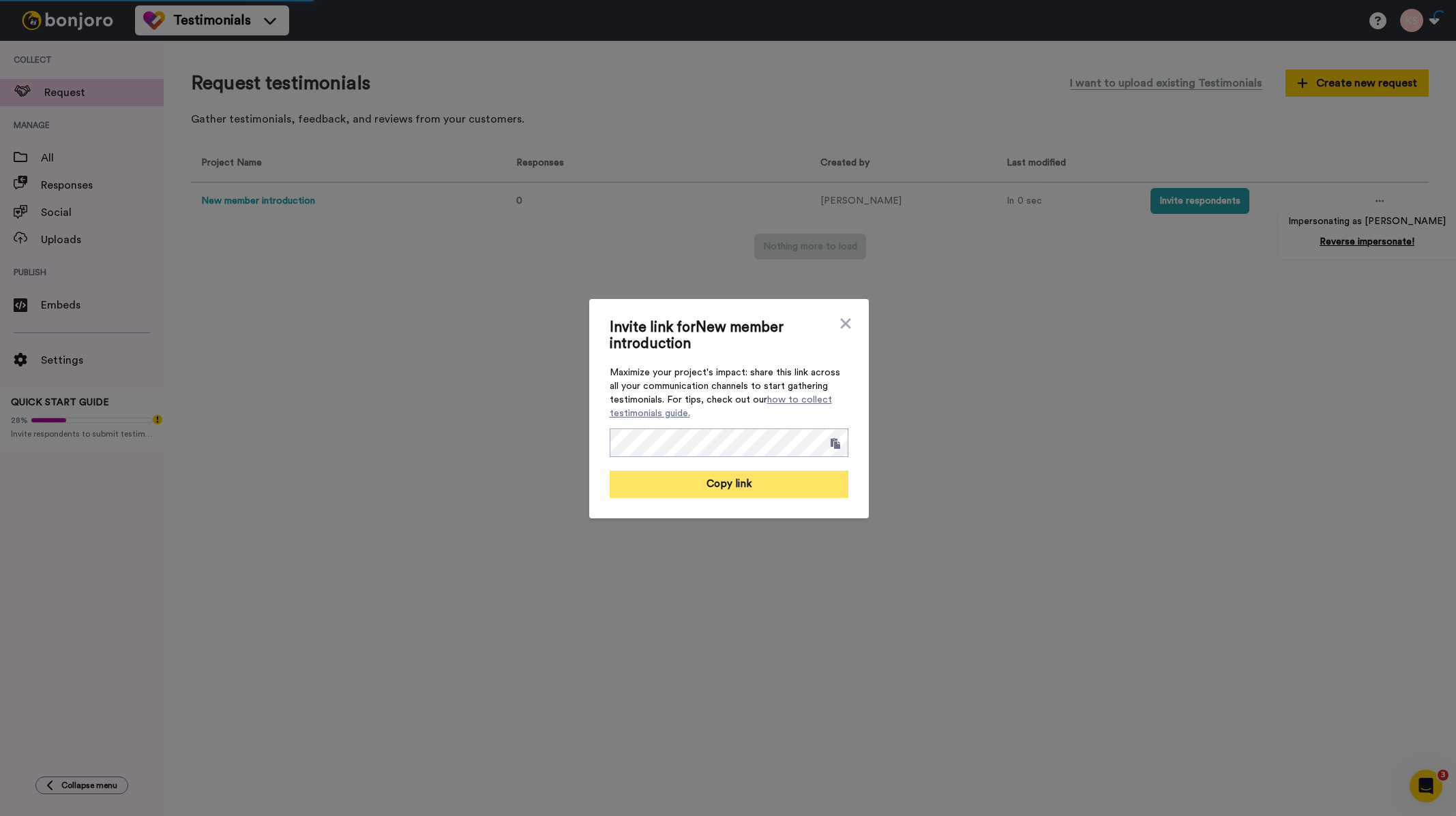
click at [743, 483] on button "Copy link" at bounding box center [728, 484] width 239 height 27
click at [844, 325] on icon at bounding box center [846, 323] width 14 height 16
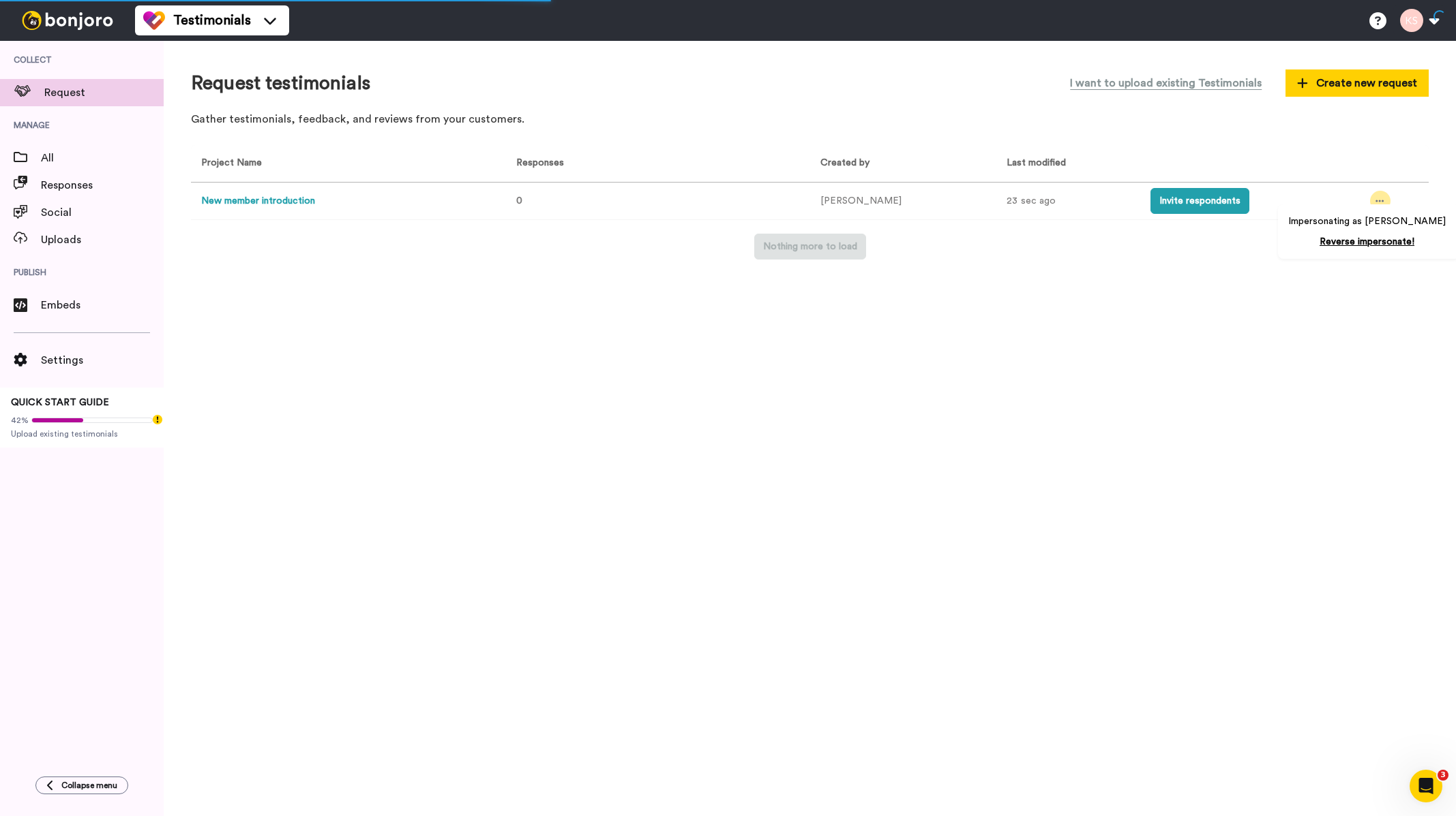
click at [1378, 195] on div at bounding box center [1380, 201] width 21 height 21
click at [509, 344] on div "Request testimonials I want to upload existing Testimonials Create new request …" at bounding box center [810, 429] width 1292 height 776
click at [74, 156] on span "All" at bounding box center [102, 157] width 123 height 16
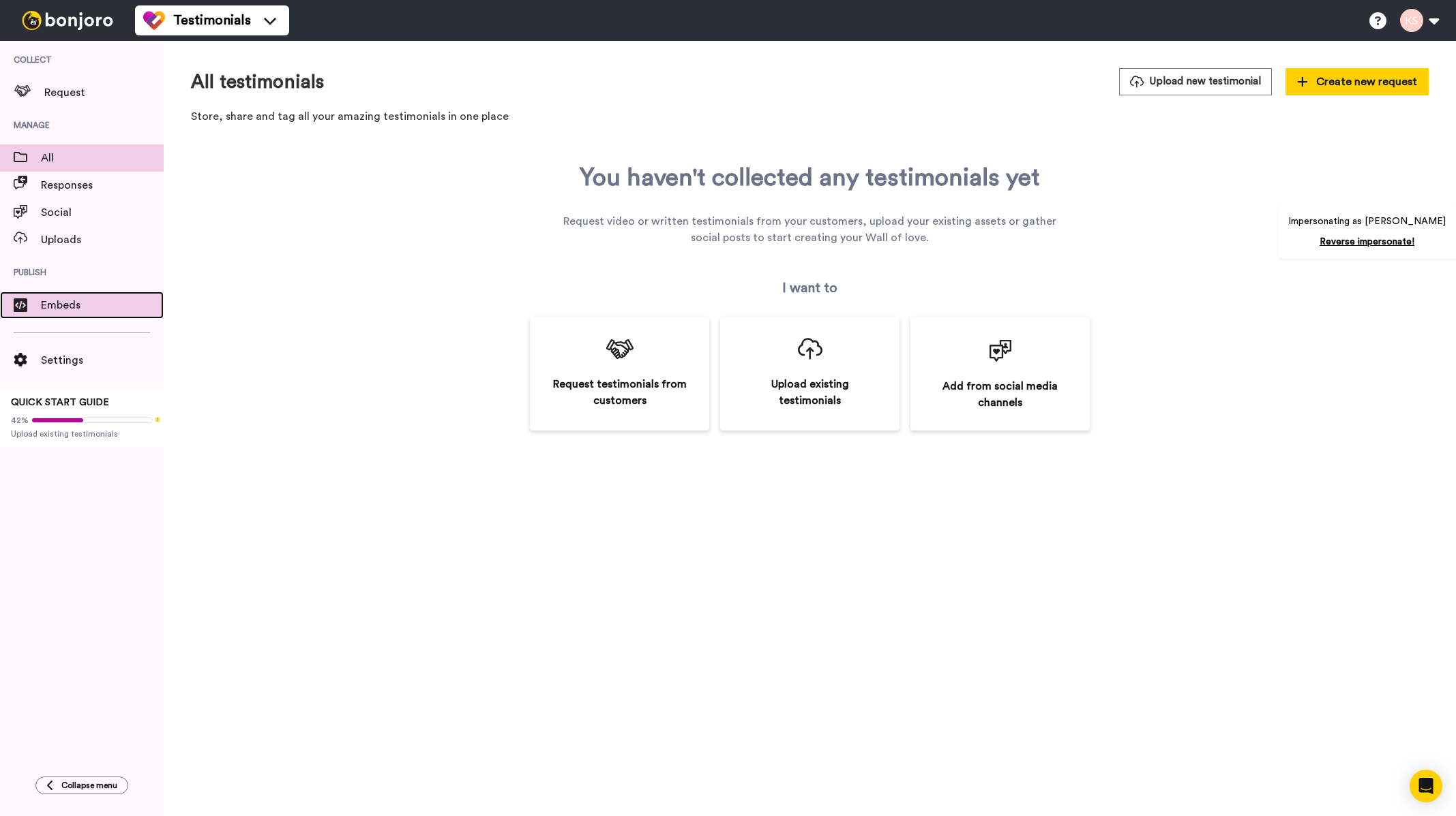
click at [64, 310] on span "Embeds" at bounding box center [102, 305] width 123 height 16
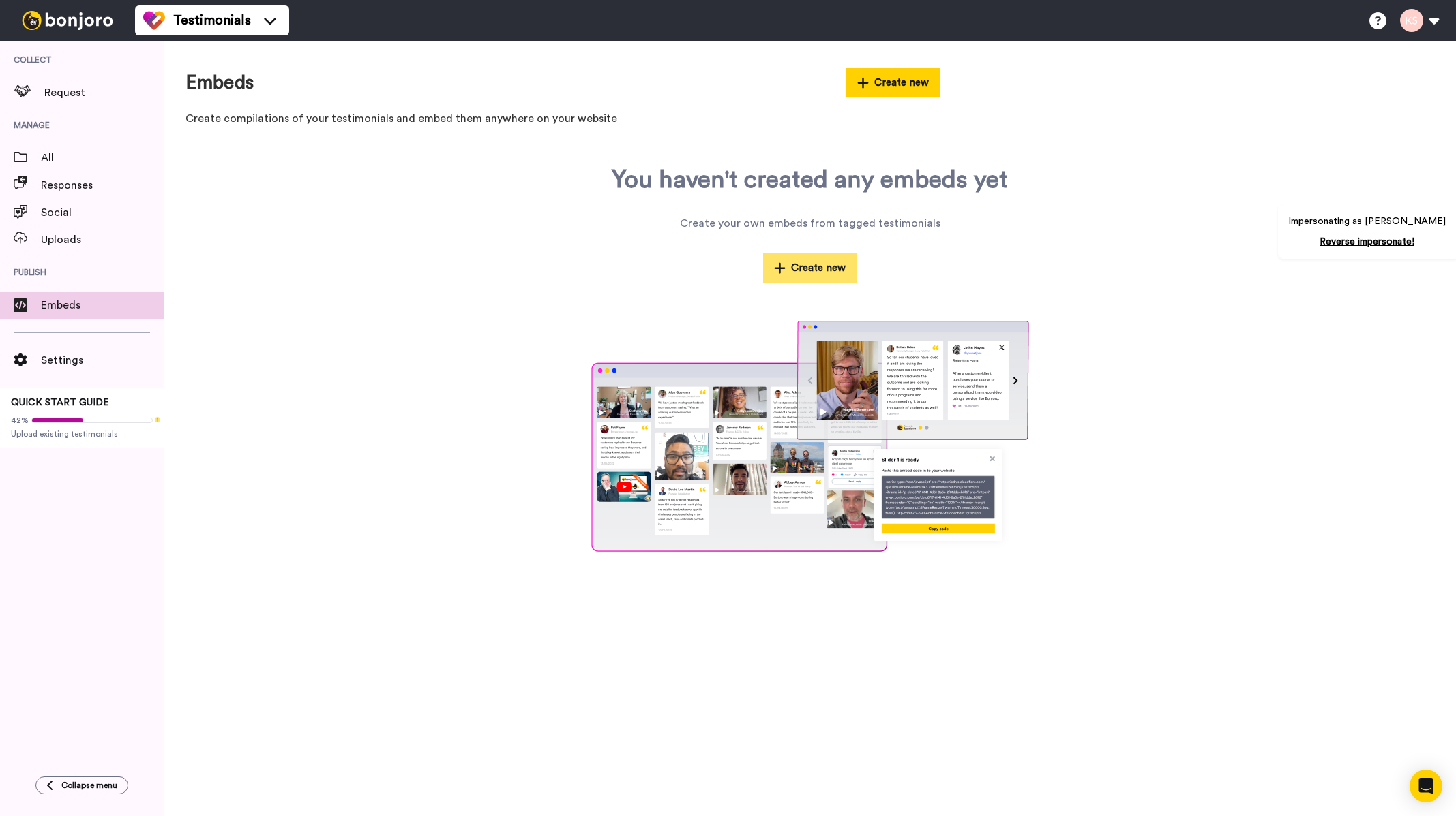
click at [789, 271] on button "Create new" at bounding box center [810, 268] width 94 height 29
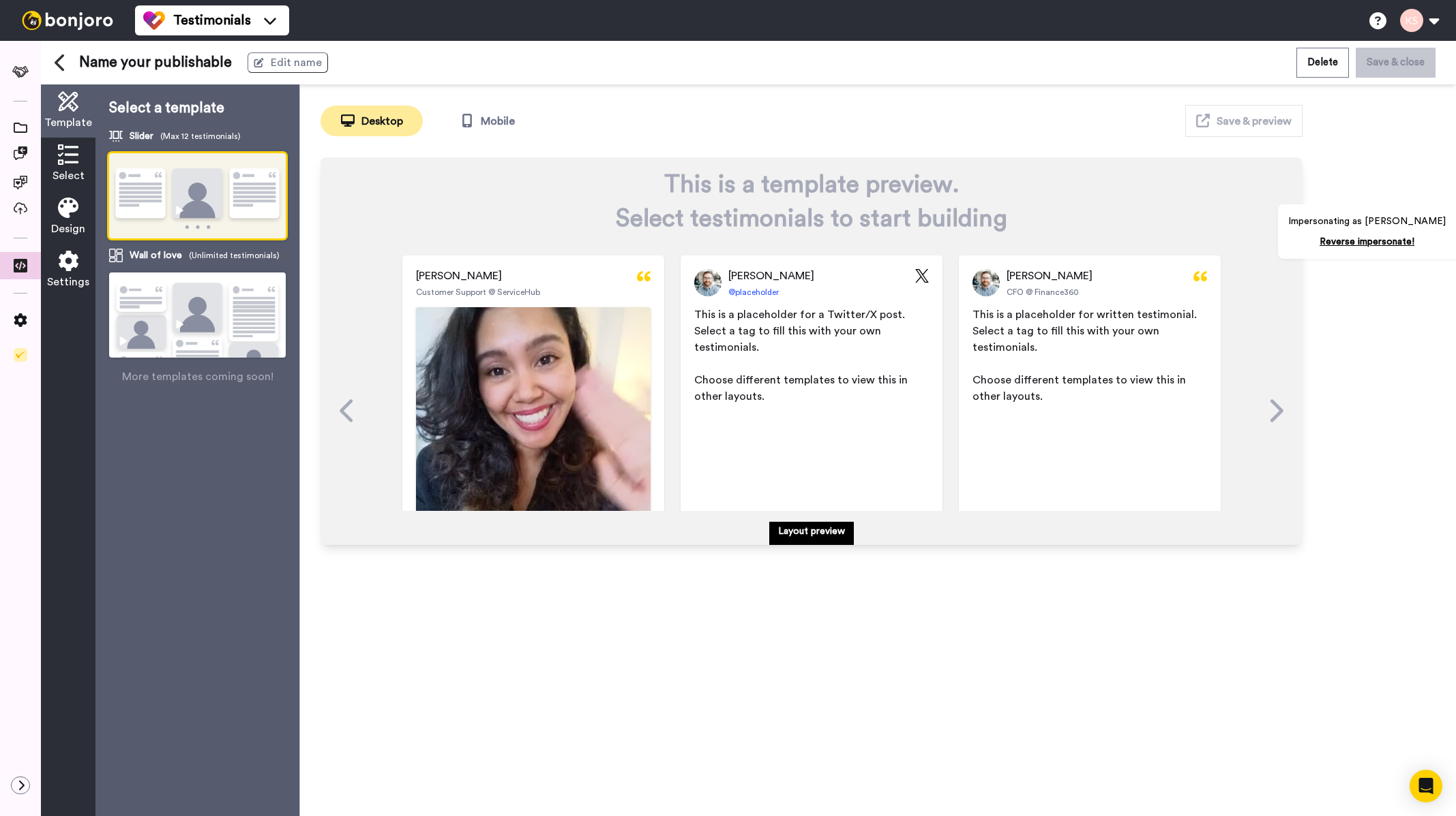
click at [1276, 415] on icon at bounding box center [1274, 411] width 22 height 26
click at [1271, 415] on icon at bounding box center [1277, 411] width 13 height 22
click at [219, 313] on img at bounding box center [198, 332] width 177 height 121
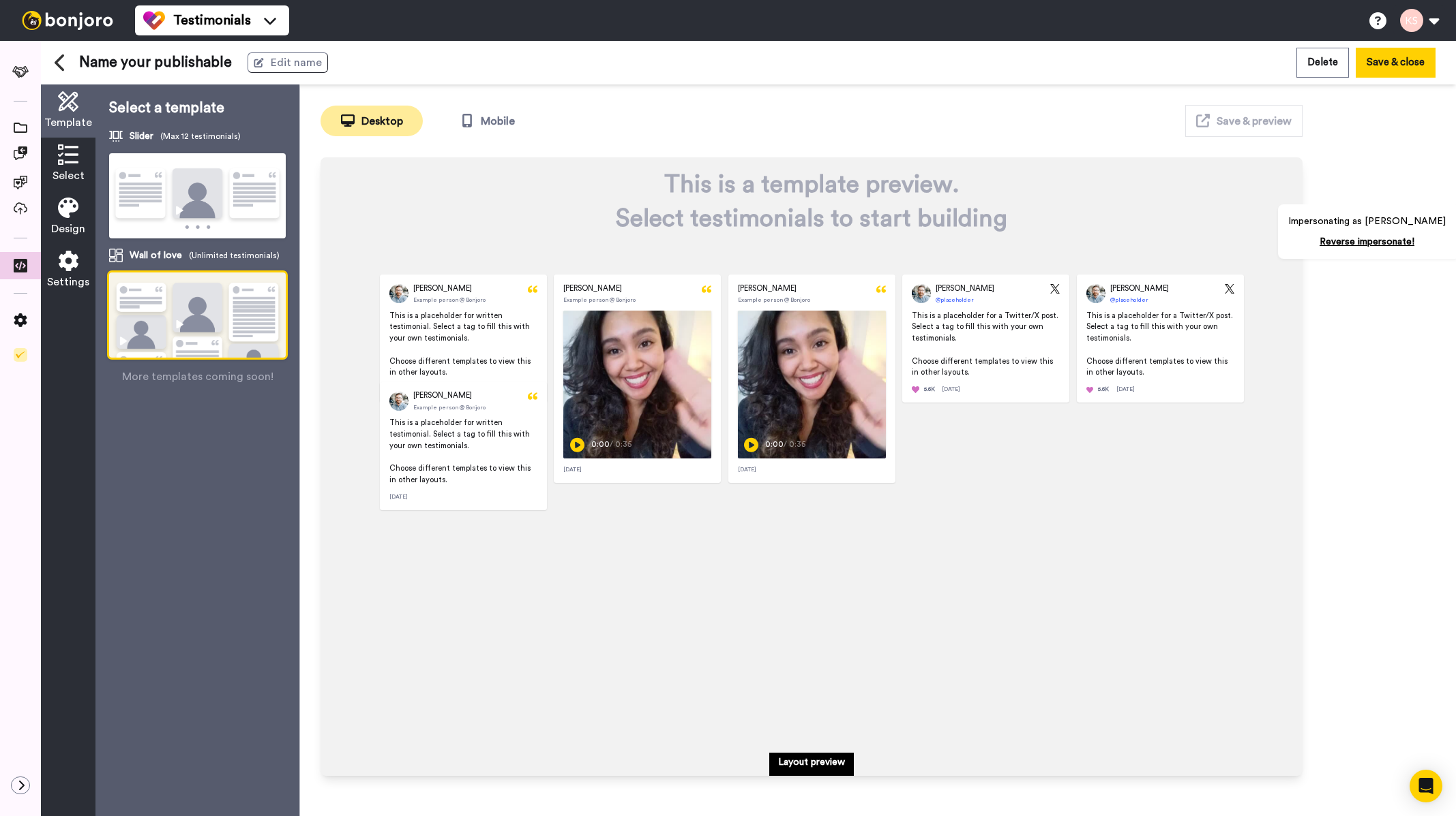
click at [70, 158] on icon at bounding box center [68, 154] width 21 height 21
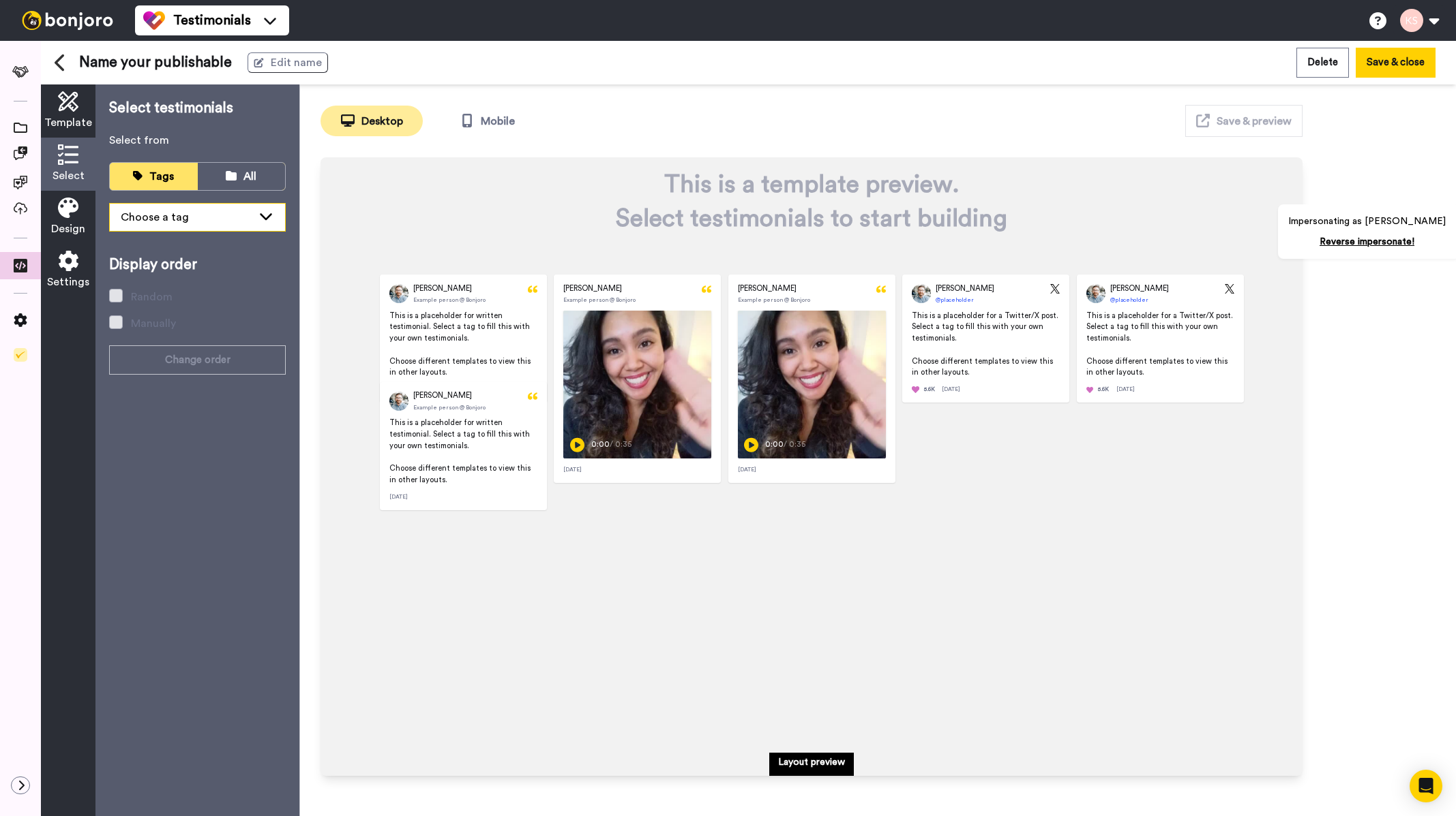
click at [236, 213] on div "Choose a tag" at bounding box center [186, 217] width 132 height 16
click at [173, 225] on div "Choose a tag" at bounding box center [197, 217] width 175 height 27
click at [75, 210] on icon at bounding box center [68, 208] width 21 height 21
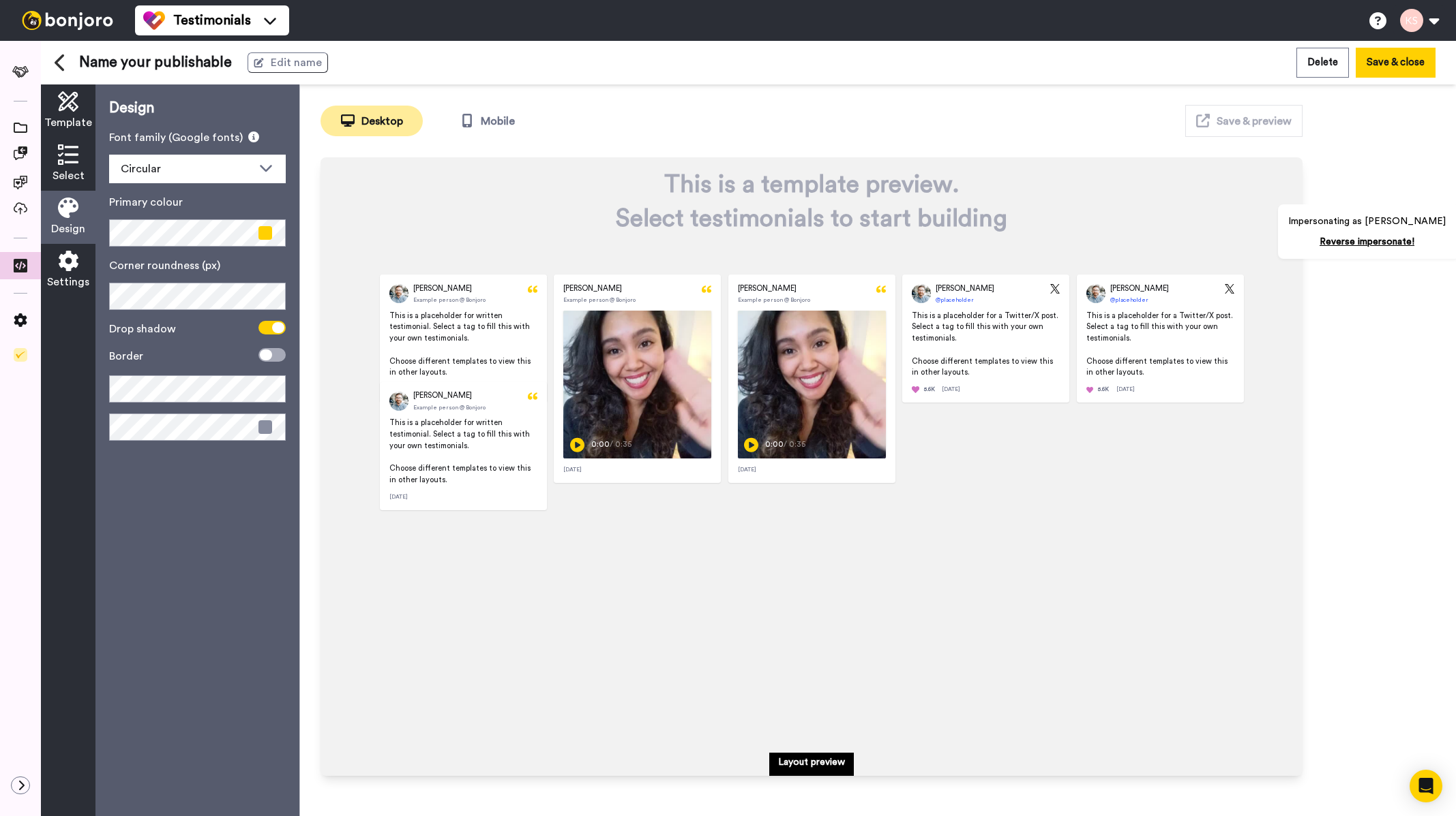
click at [71, 277] on span "Settings" at bounding box center [67, 282] width 42 height 16
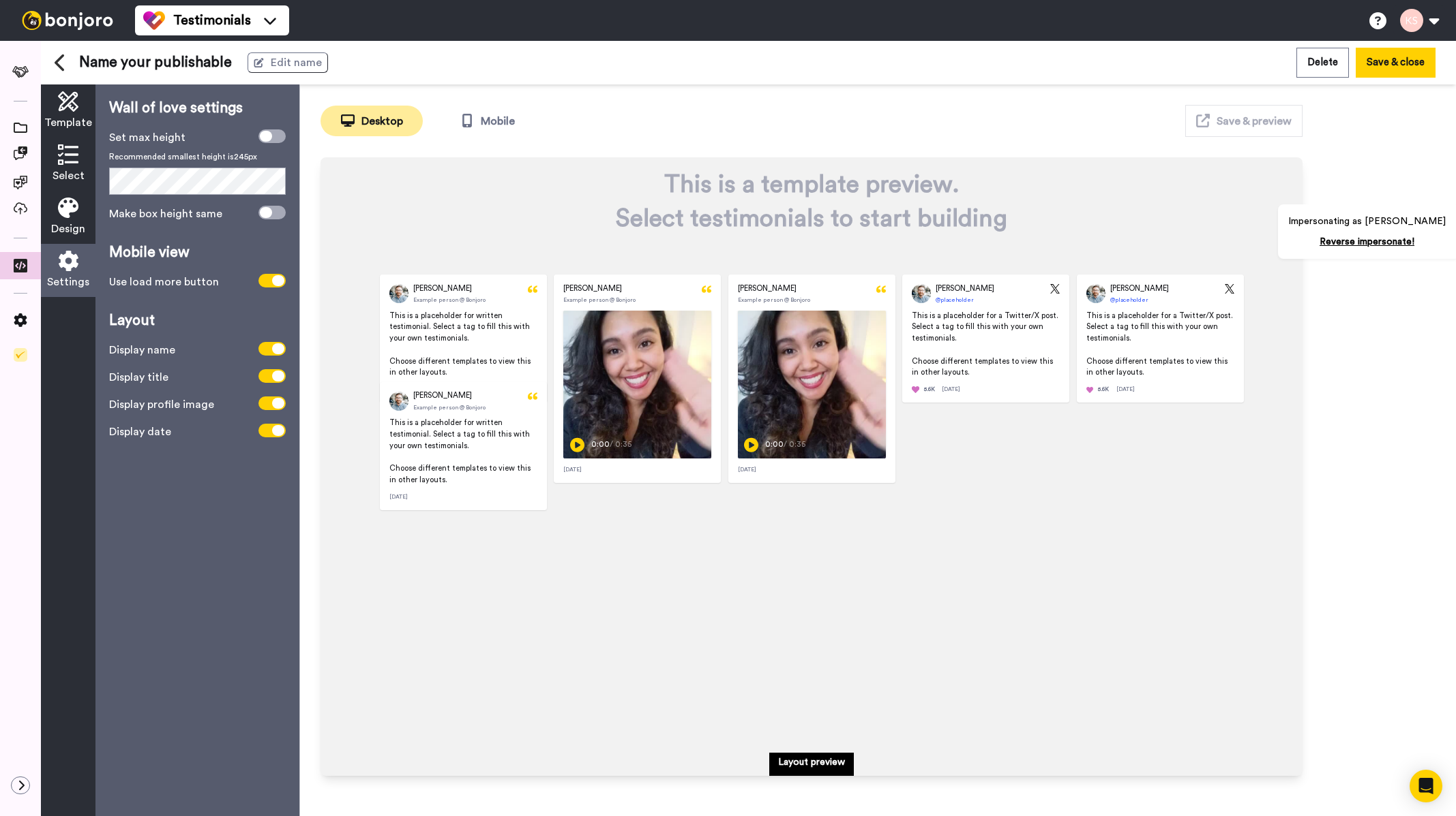
click at [62, 65] on icon at bounding box center [60, 63] width 12 height 19
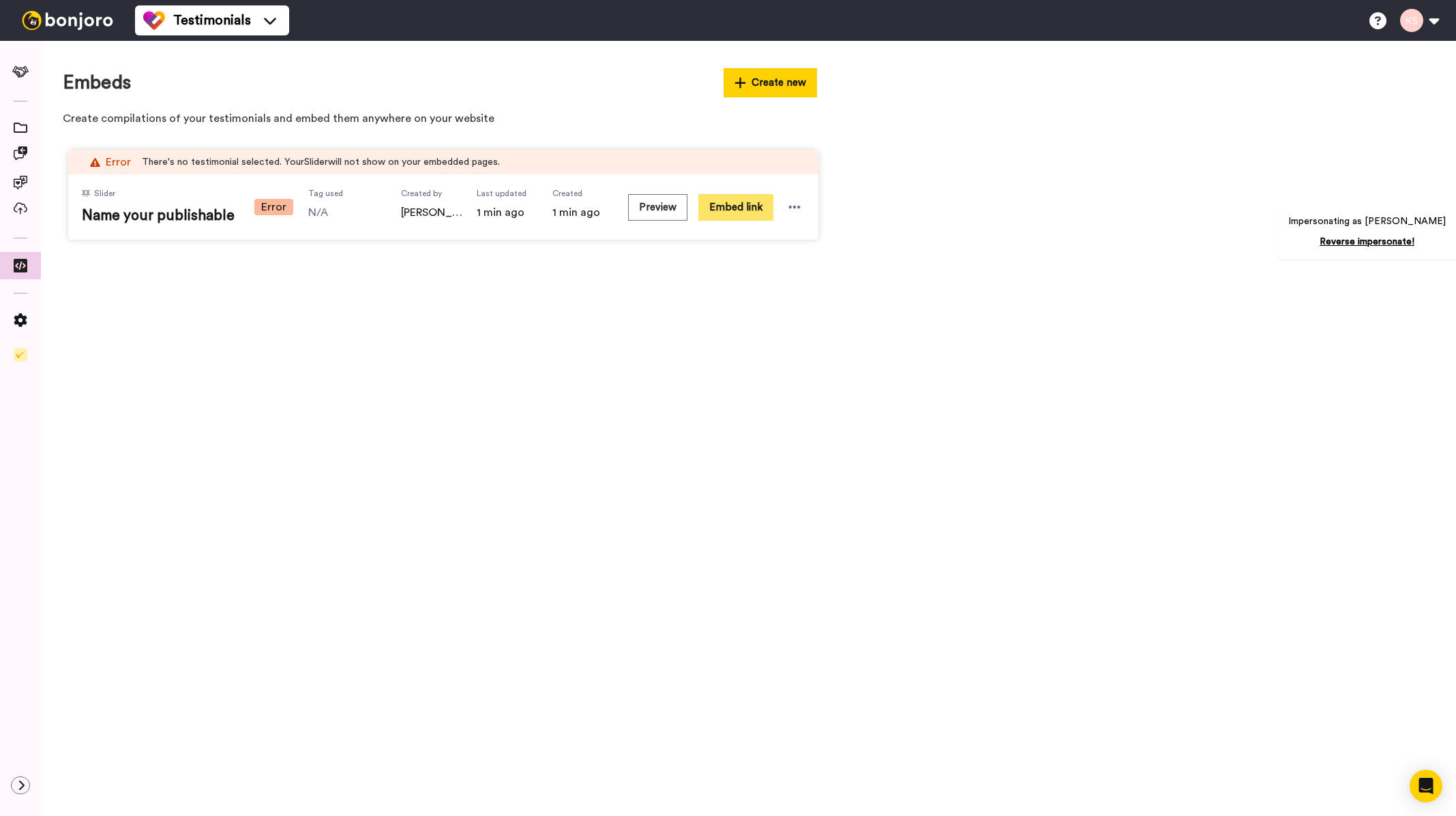
click at [747, 206] on button "Embed link" at bounding box center [736, 208] width 75 height 26
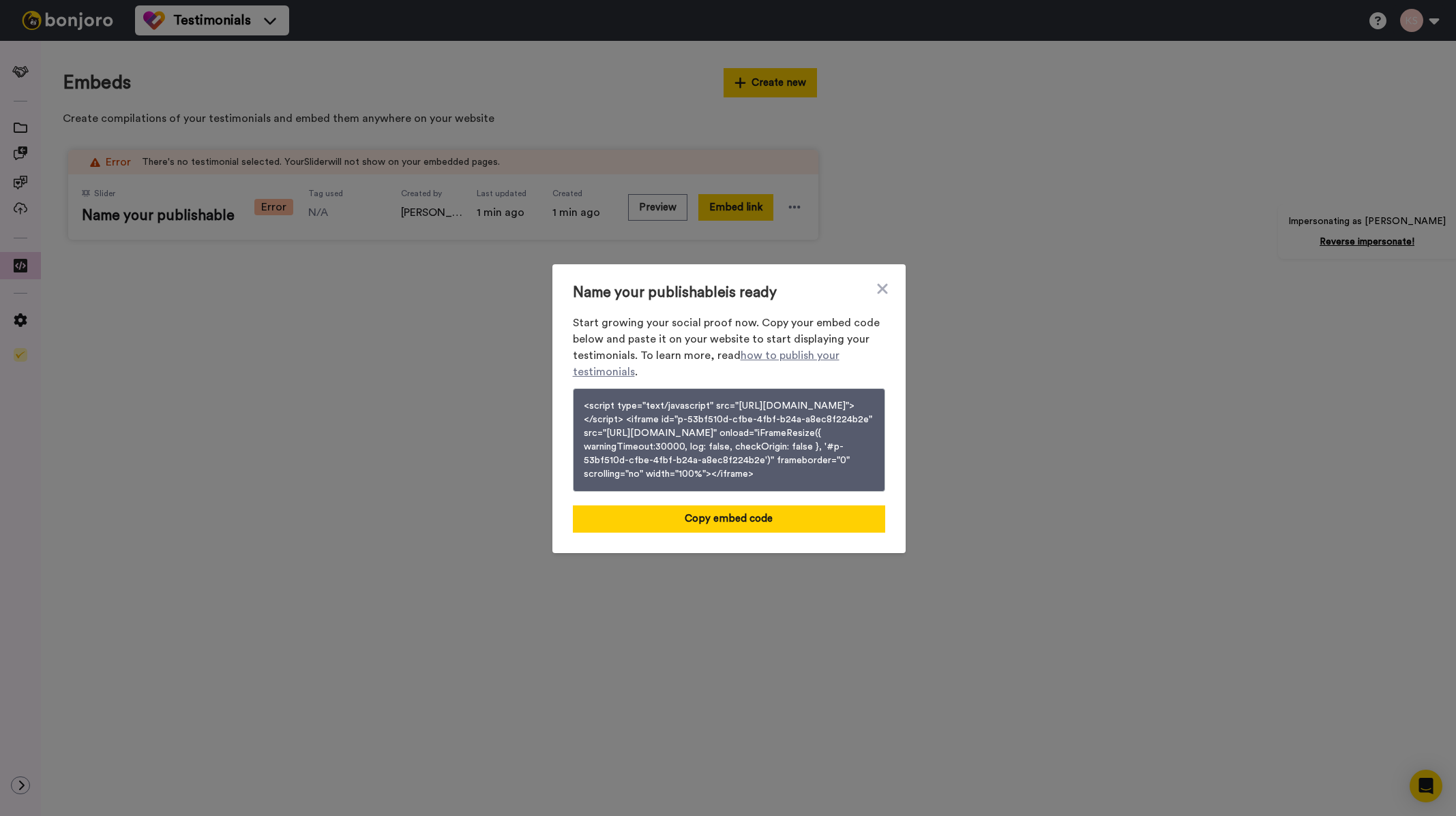
drag, startPoint x: 876, startPoint y: 272, endPoint x: 869, endPoint y: 271, distance: 7.1
click at [875, 281] on icon at bounding box center [882, 288] width 14 height 16
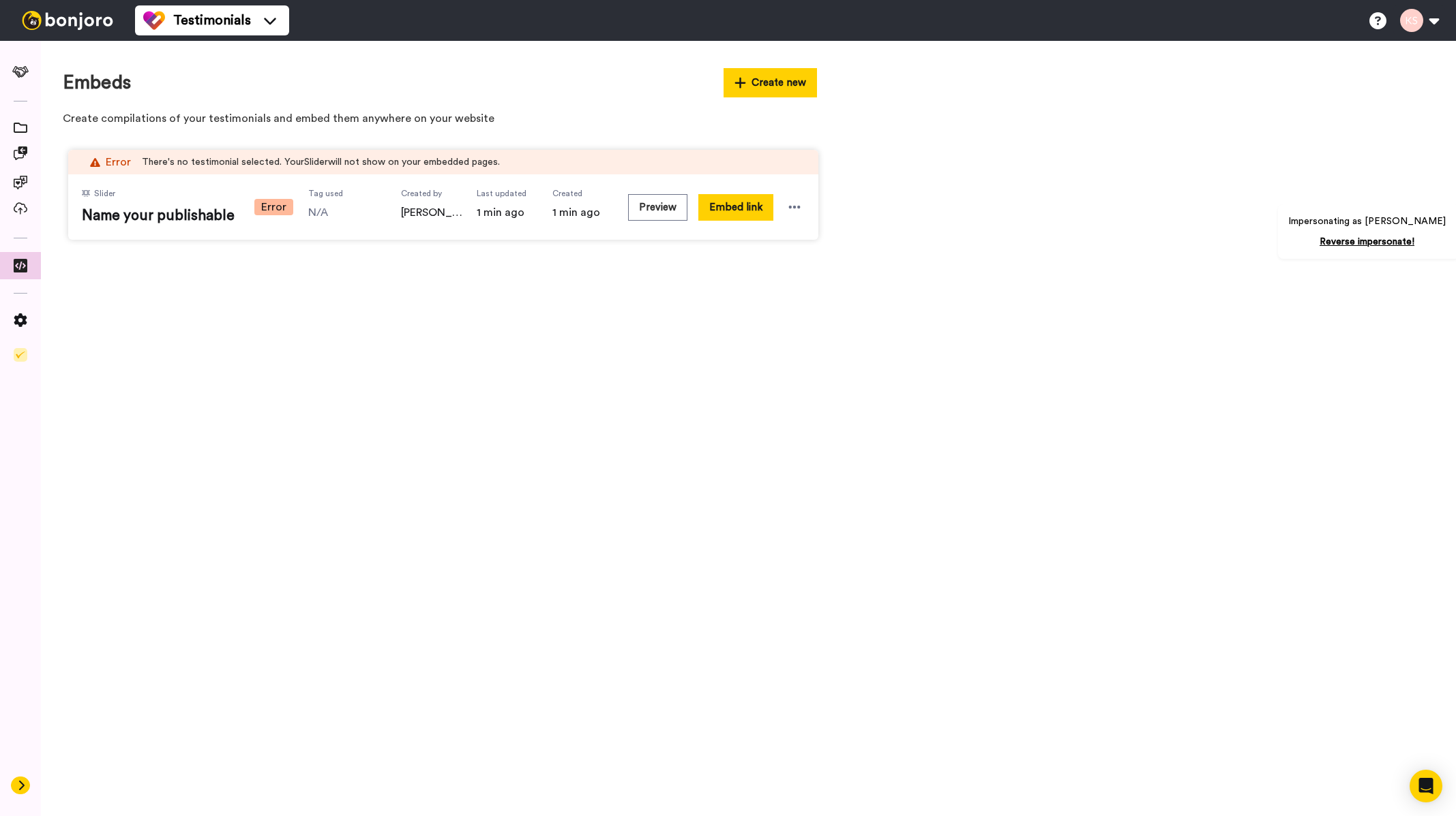
click at [22, 779] on button at bounding box center [21, 785] width 19 height 18
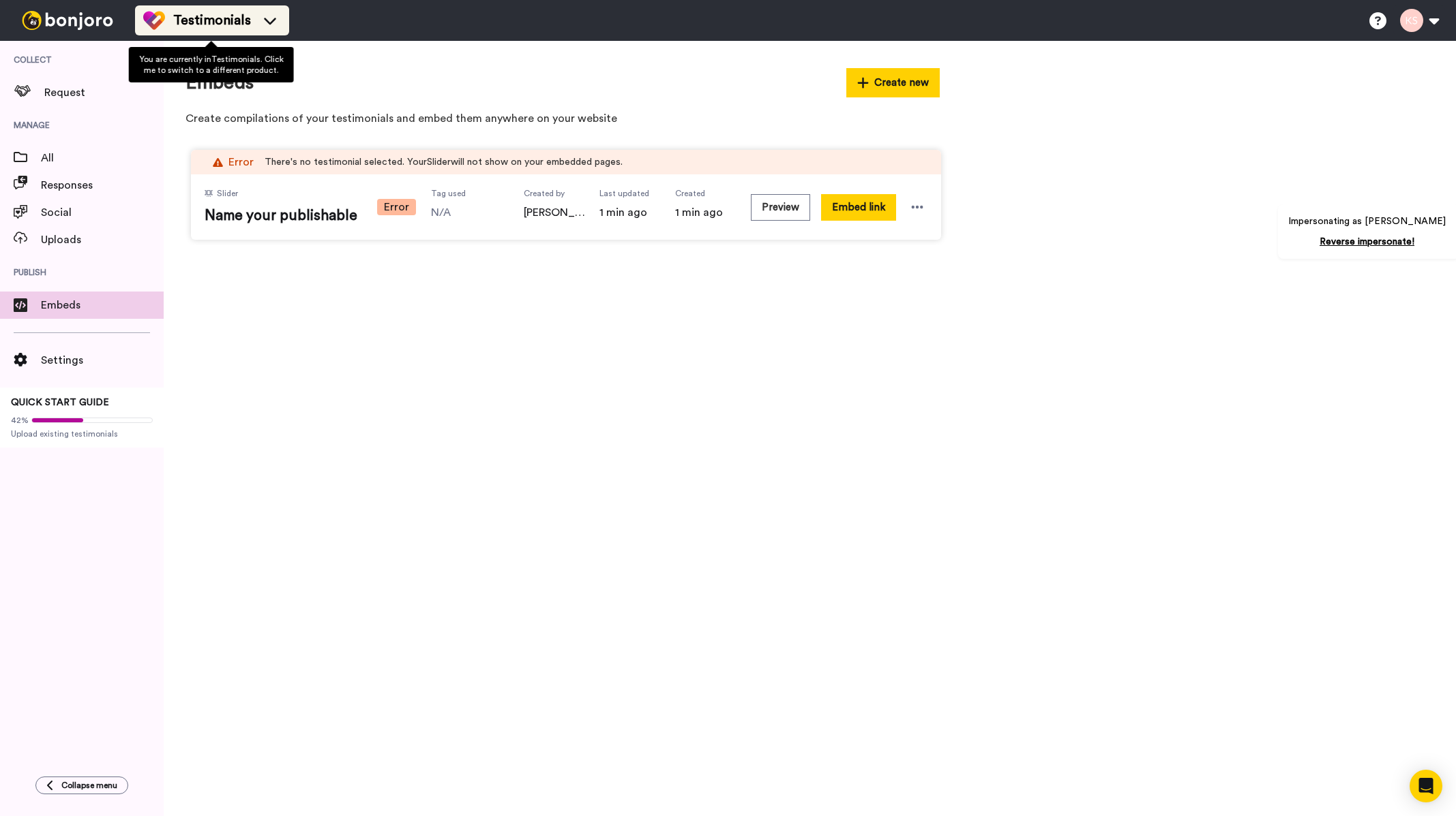
click at [204, 23] on span "Testimonials" at bounding box center [212, 21] width 78 height 19
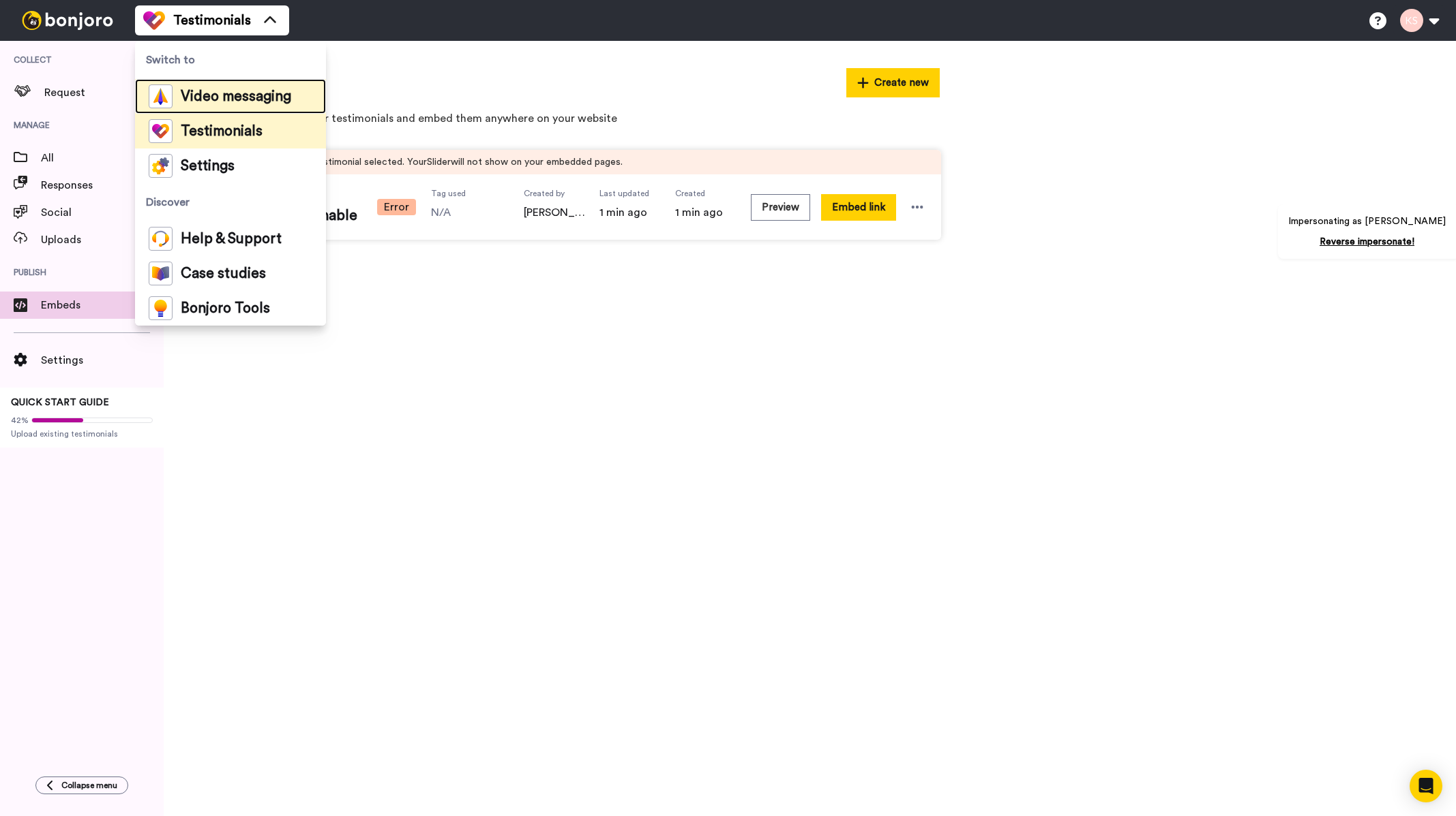
click at [237, 92] on span "Video messaging" at bounding box center [236, 96] width 110 height 14
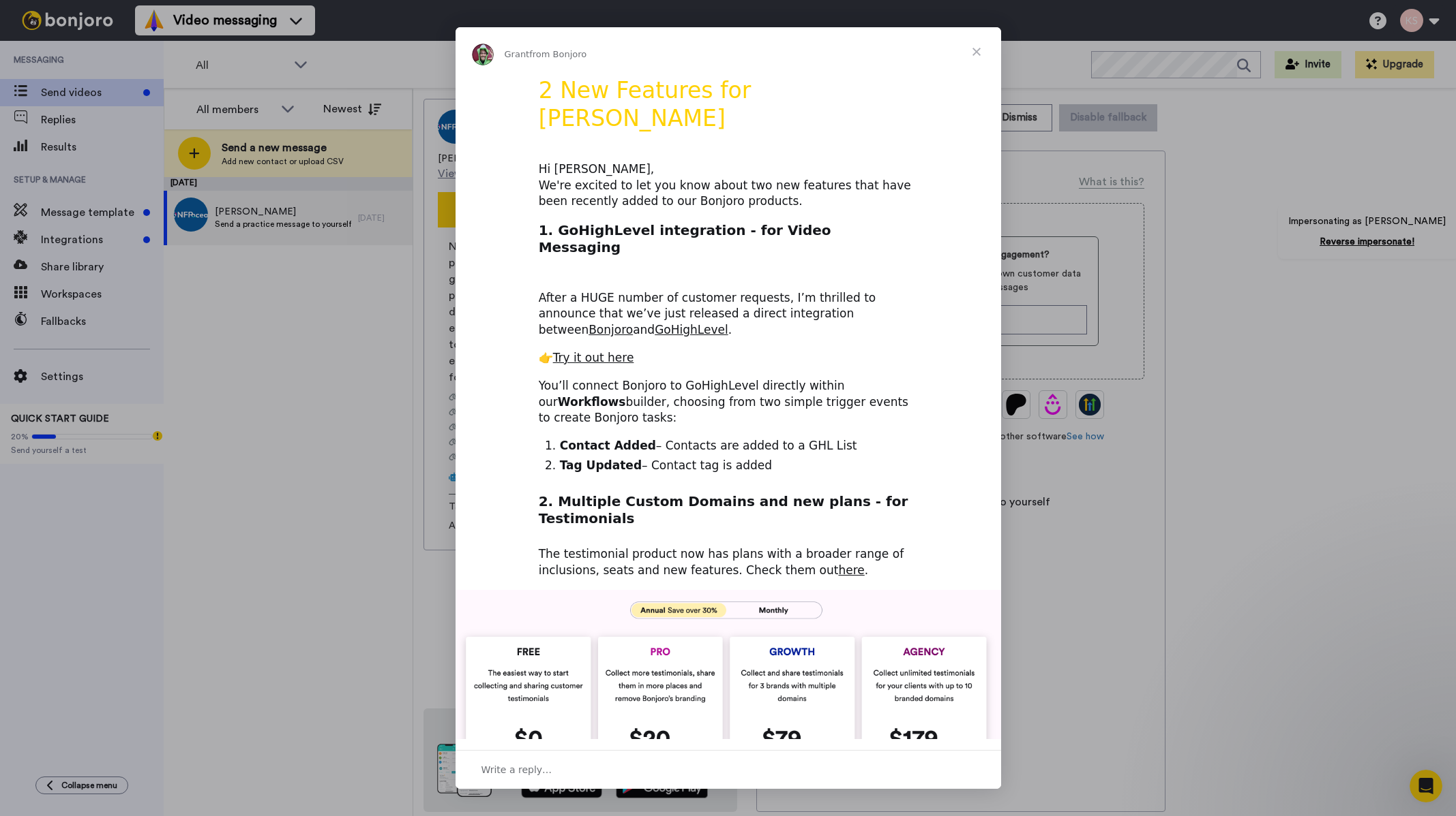
click at [975, 49] on span "Close" at bounding box center [977, 51] width 49 height 49
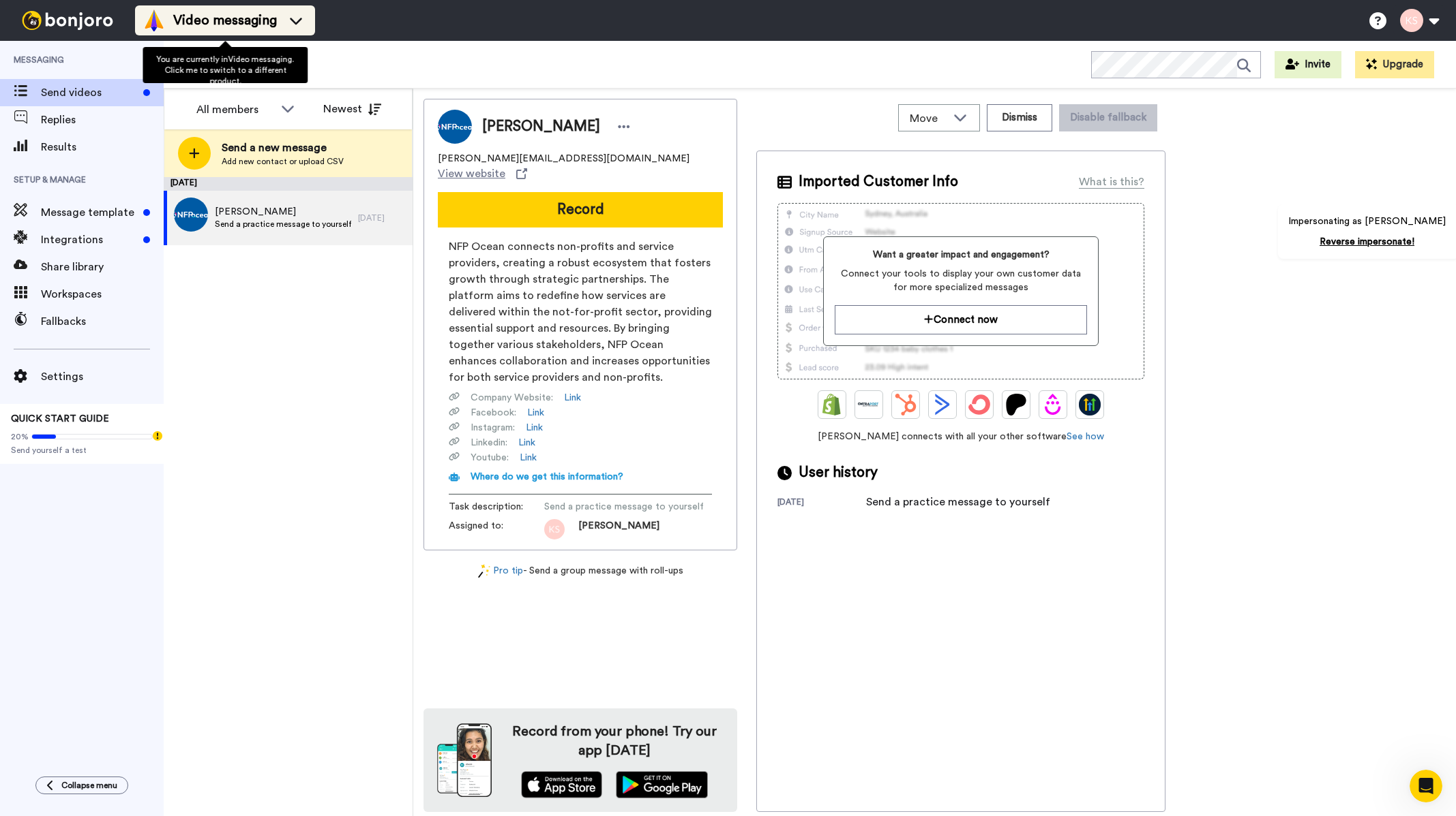
click at [267, 16] on span "Video messaging" at bounding box center [225, 21] width 104 height 19
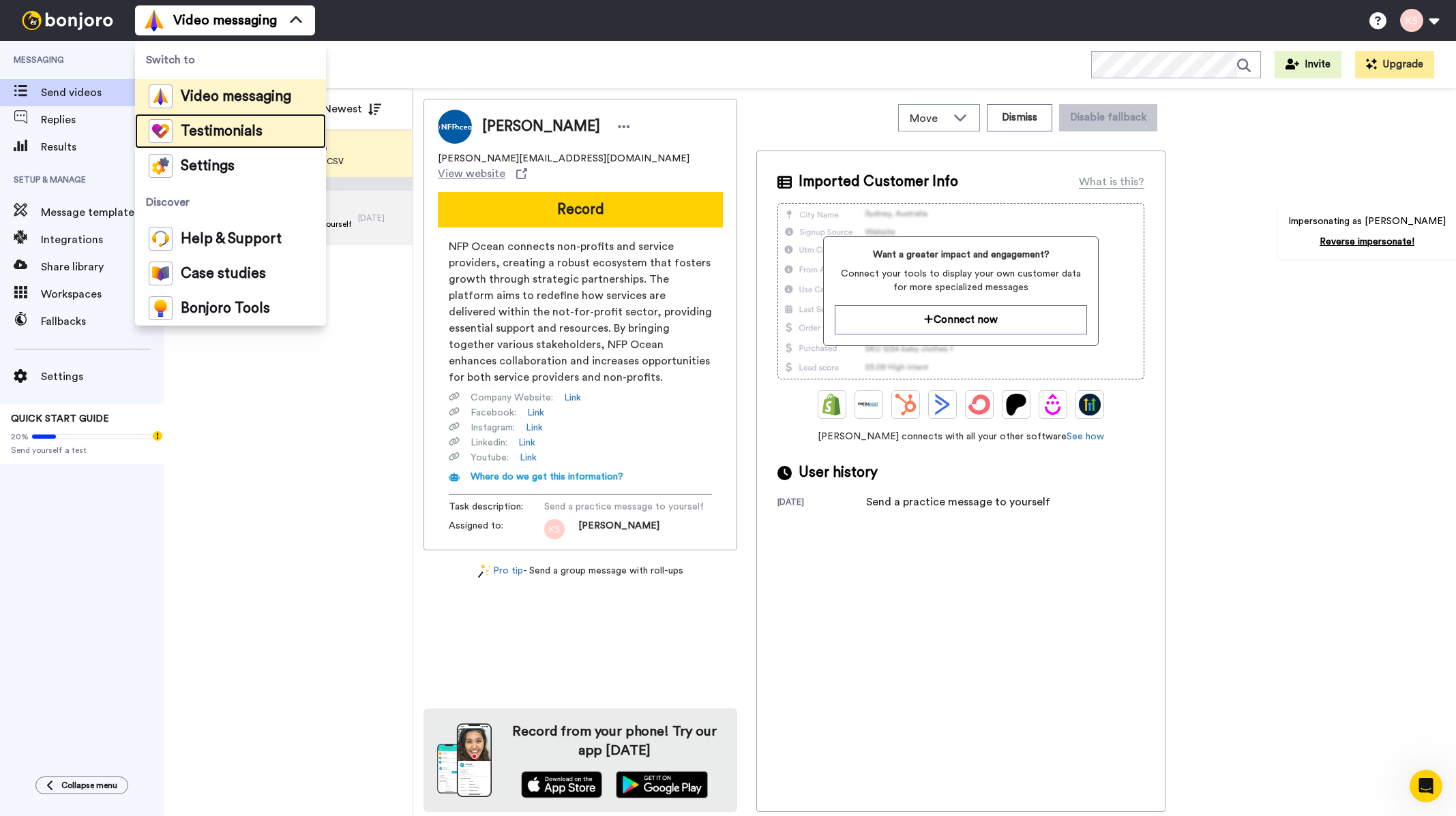
drag, startPoint x: 237, startPoint y: 126, endPoint x: 264, endPoint y: 114, distance: 29.5
click at [238, 126] on span "Testimonials" at bounding box center [221, 131] width 81 height 14
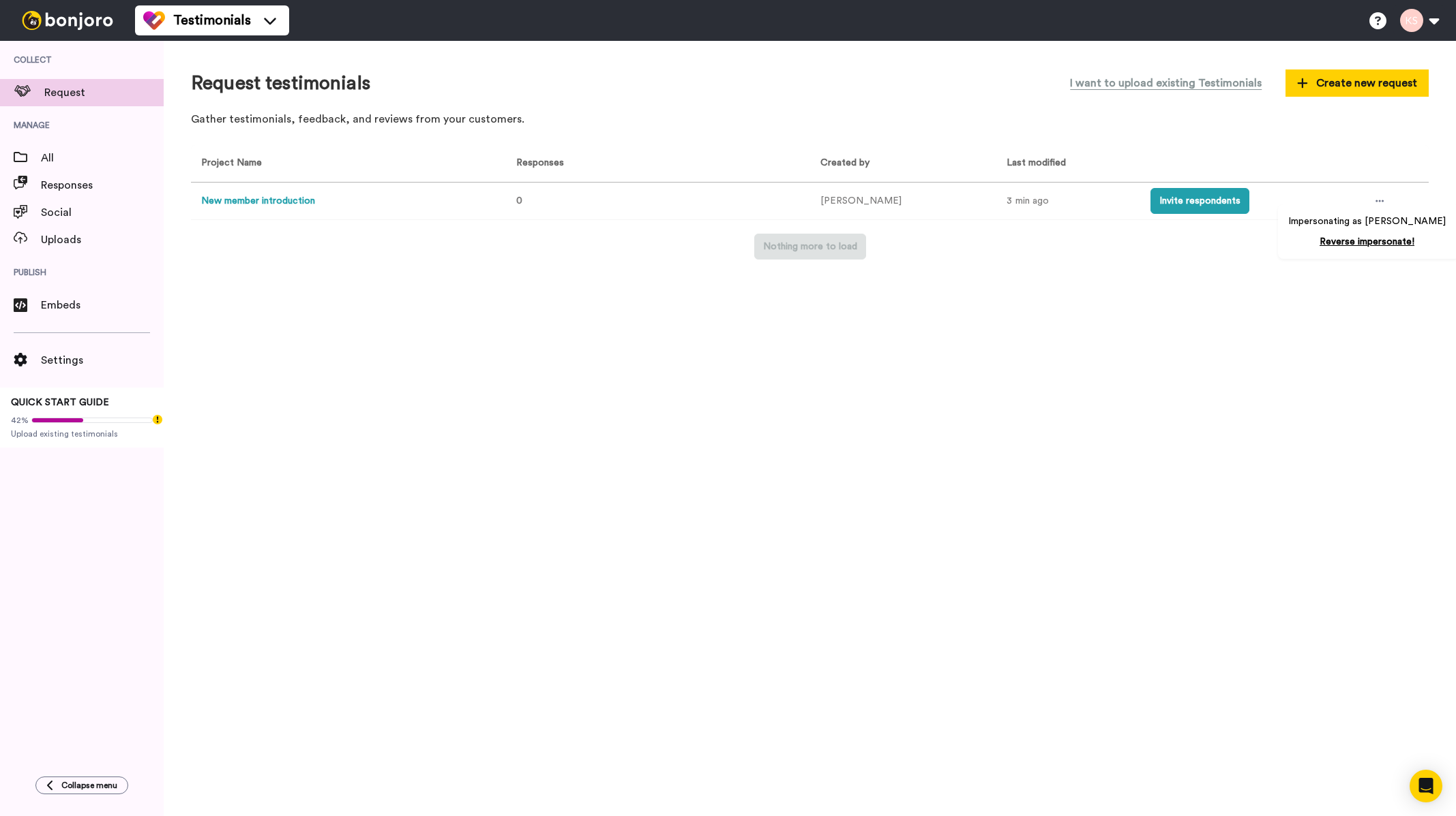
click at [286, 192] on td "New member introduction" at bounding box center [346, 201] width 310 height 37
click at [286, 199] on button "New member introduction" at bounding box center [258, 201] width 114 height 14
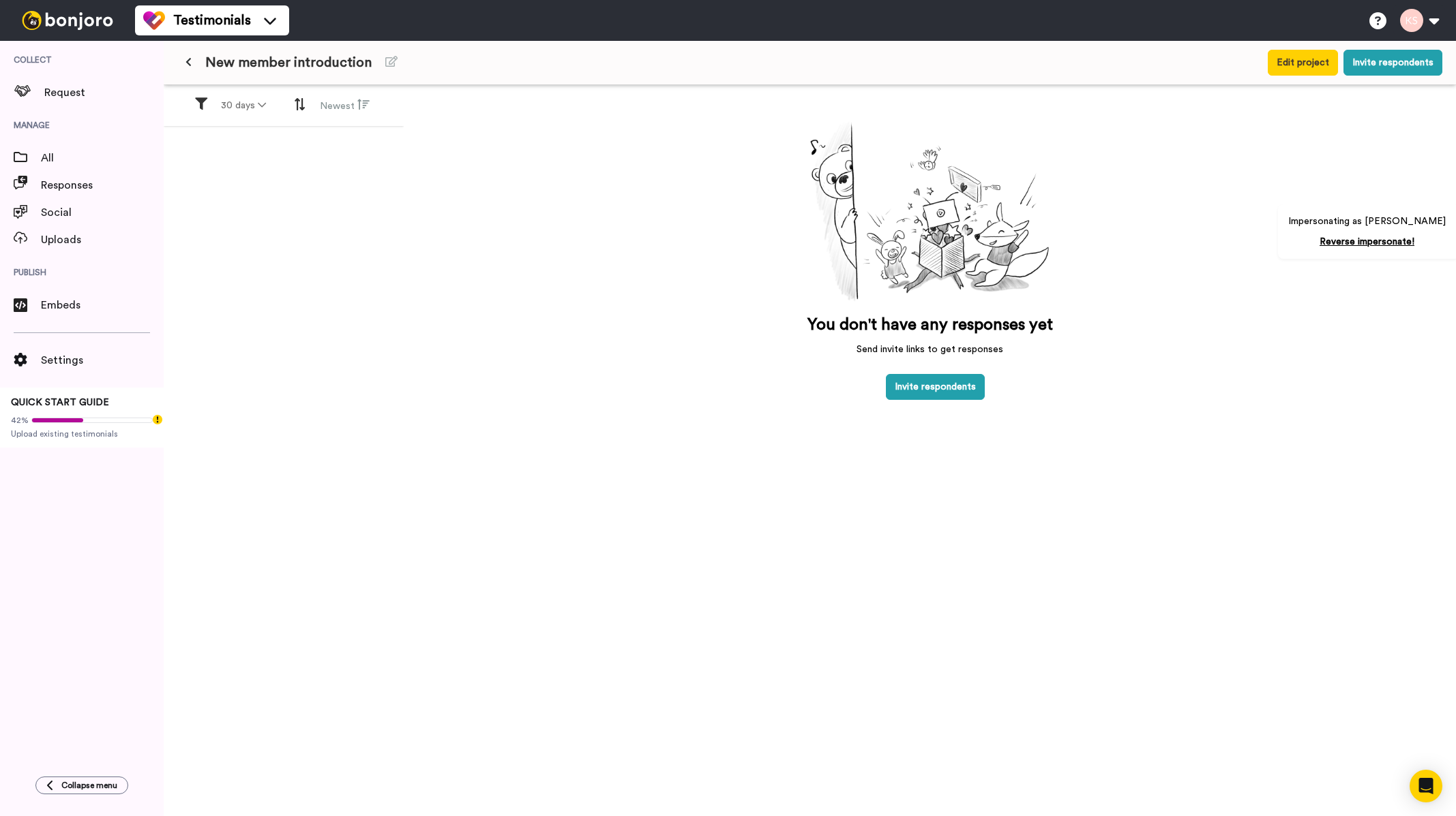
click at [217, 172] on div "30 days Newest" at bounding box center [284, 473] width 240 height 776
click at [799, 233] on div "You don't have any responses yet Send invite links to get responses Invite resp…" at bounding box center [930, 473] width 1052 height 776
click at [240, 9] on div "Testimonials" at bounding box center [212, 20] width 138 height 22
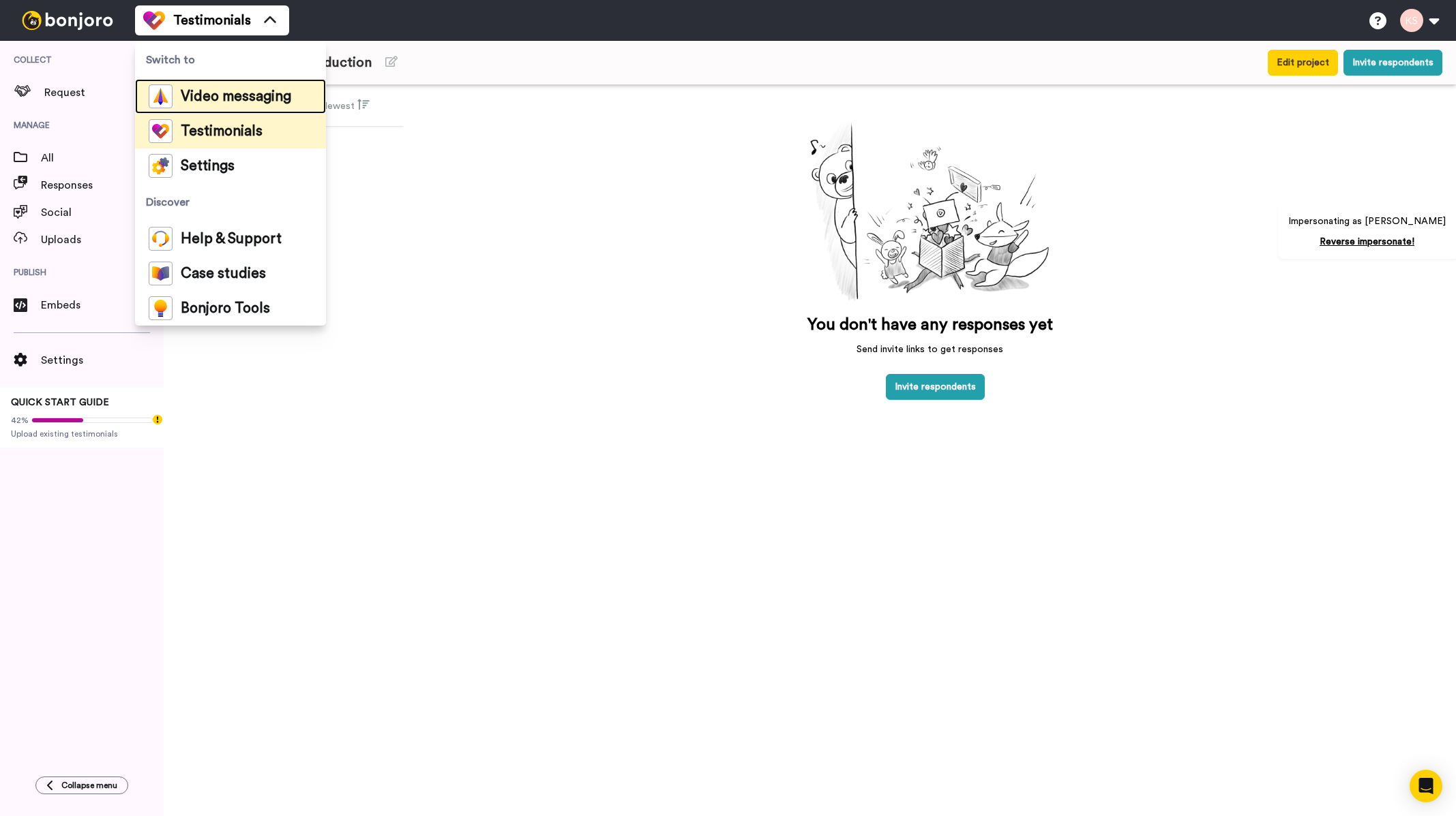
click at [235, 97] on span "Video messaging" at bounding box center [236, 96] width 110 height 14
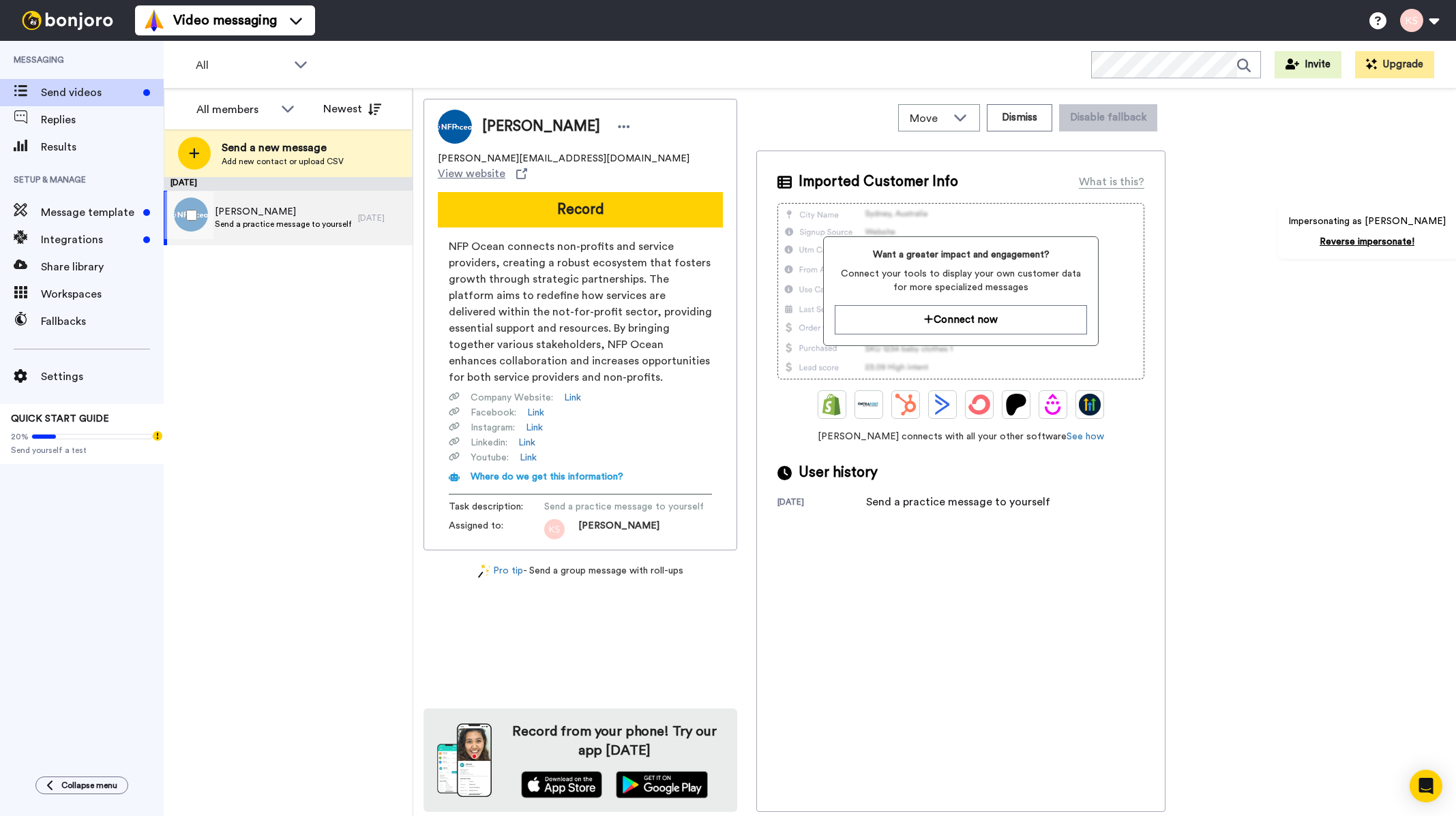
click at [264, 228] on div "[PERSON_NAME] Send a practice message to yourself" at bounding box center [283, 218] width 137 height 26
click at [92, 209] on span "Message template" at bounding box center [89, 211] width 96 height 16
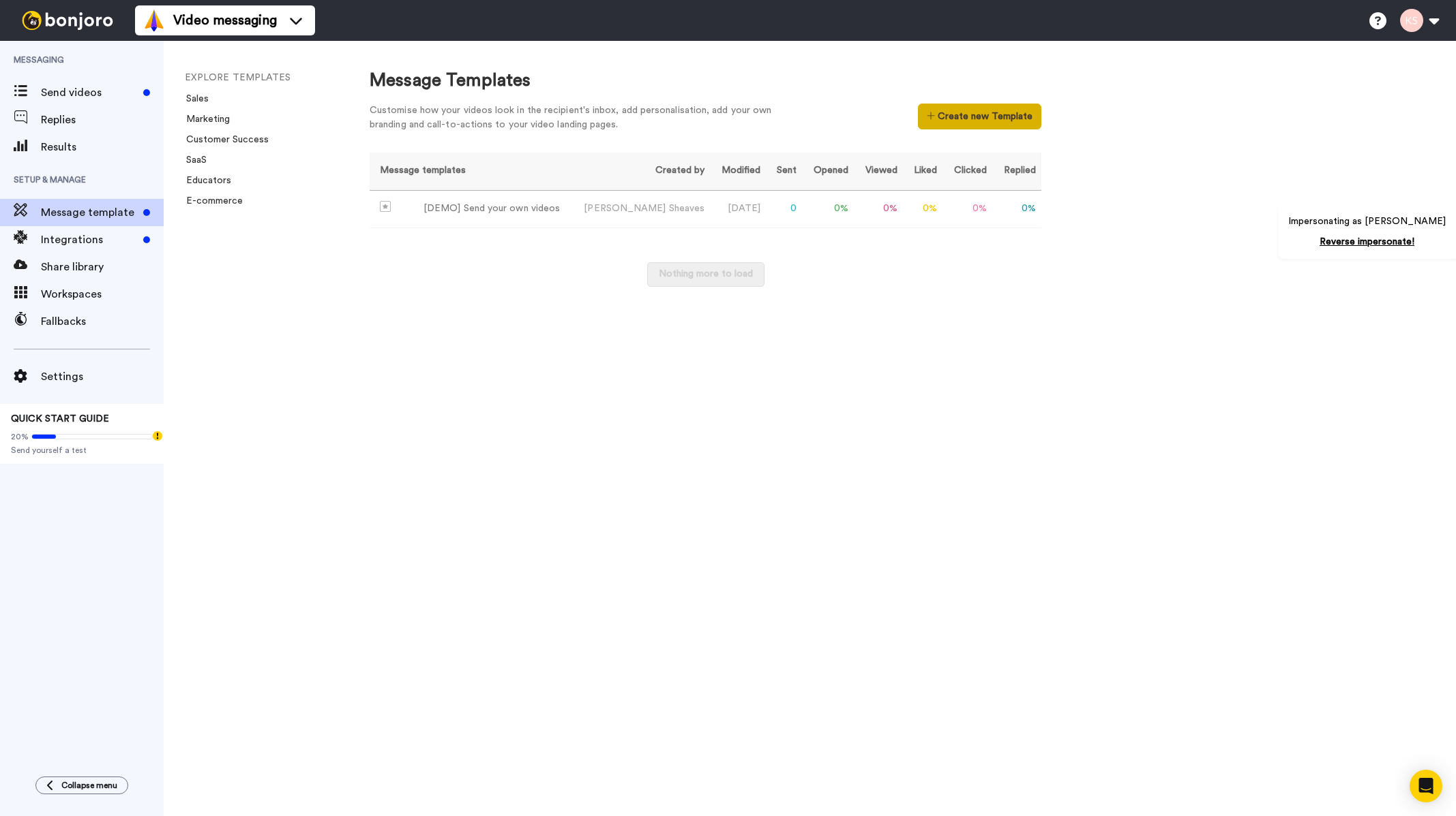
click at [961, 117] on button "Create new Template" at bounding box center [979, 117] width 124 height 26
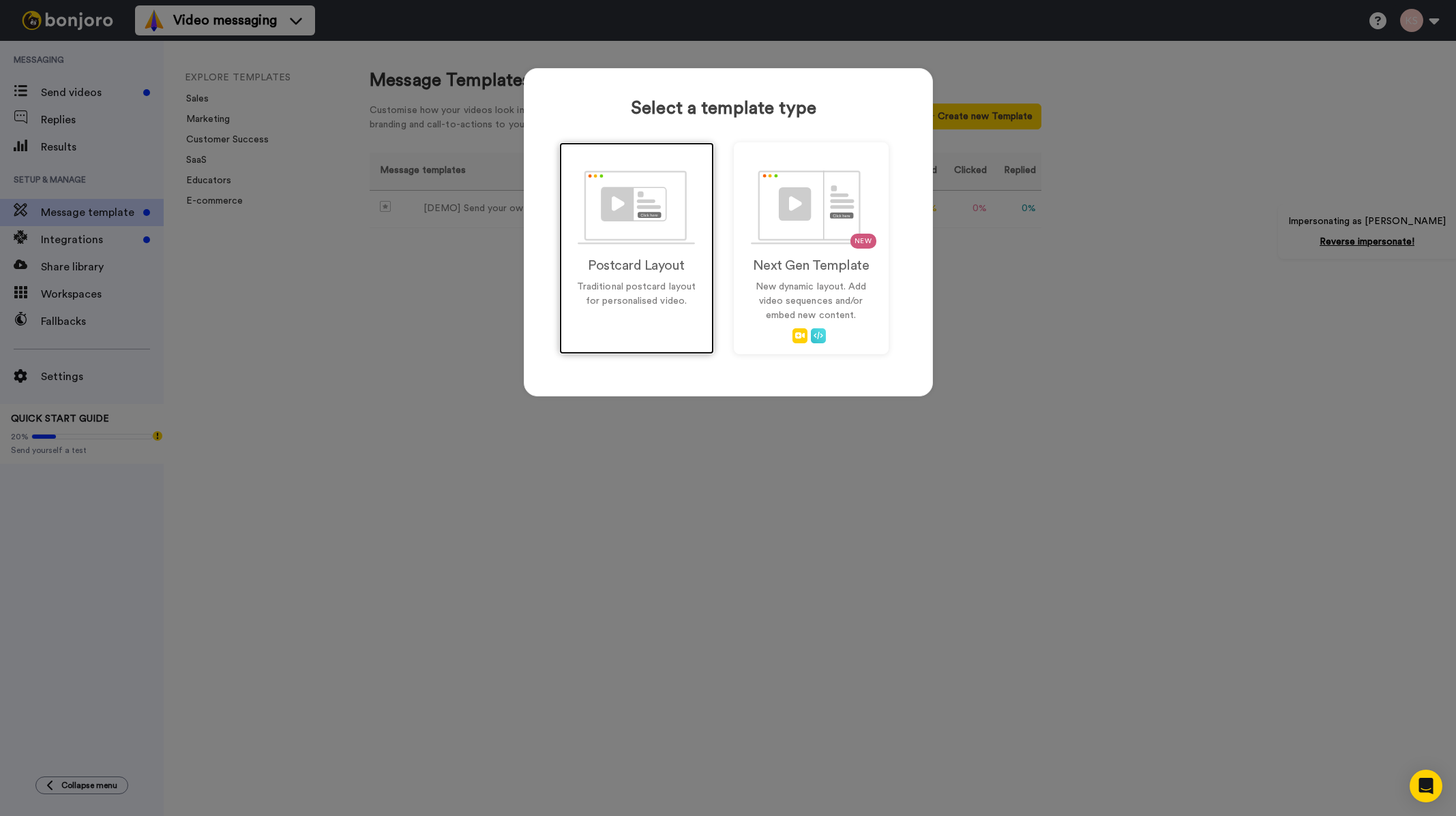
click at [633, 268] on h2 "Postcard Layout" at bounding box center [636, 266] width 126 height 15
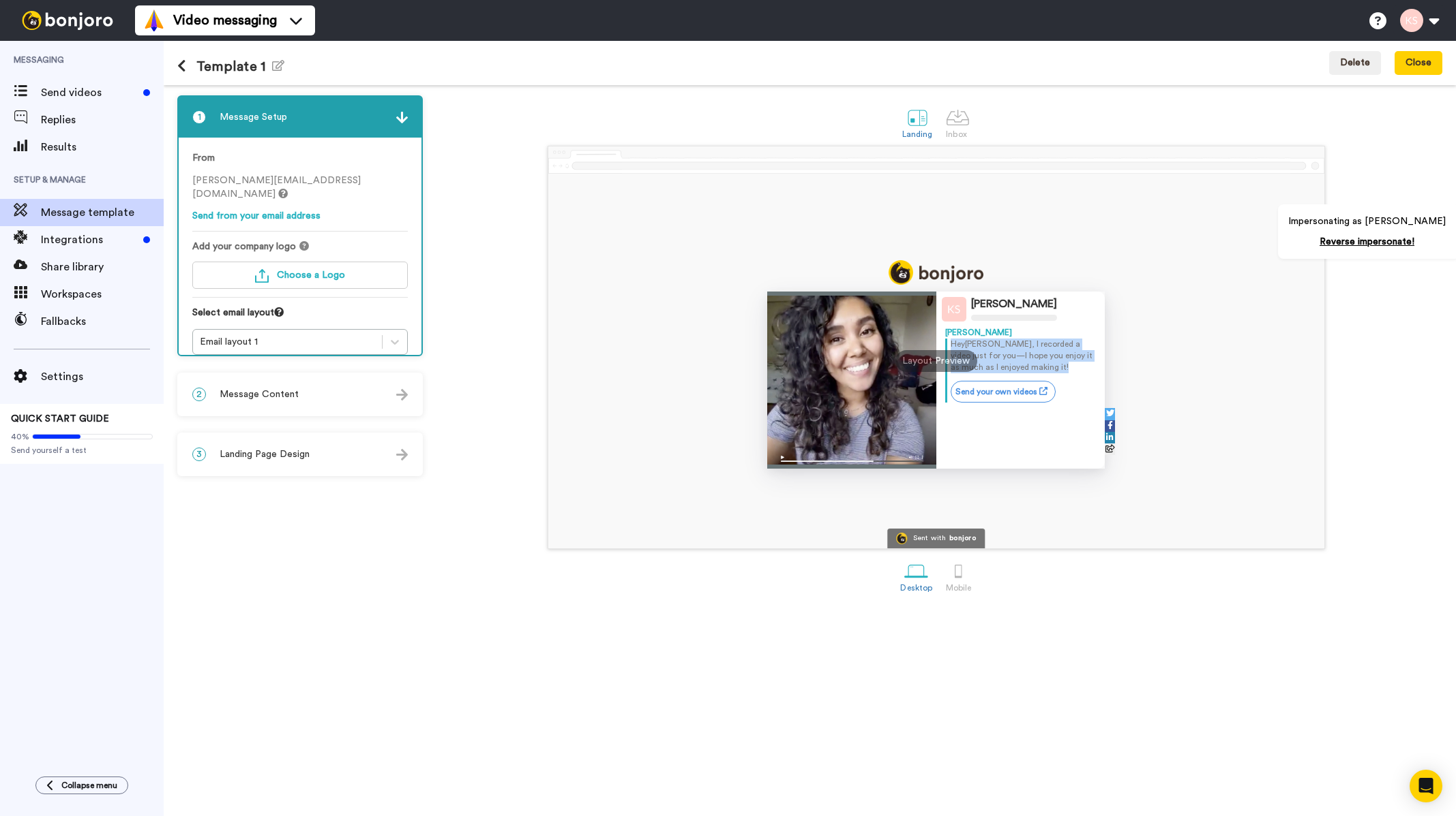
drag, startPoint x: 1036, startPoint y: 366, endPoint x: 948, endPoint y: 344, distance: 90.7
click at [948, 344] on div "Hey [PERSON_NAME] , I recorded a video just for you—I hope you enjoy it as much…" at bounding box center [1021, 371] width 152 height 64
click at [245, 420] on div "1 Message Setup From [PERSON_NAME][EMAIL_ADDRESS][DOMAIN_NAME] Send from your e…" at bounding box center [302, 451] width 252 height 711
click at [252, 395] on span "Message Content" at bounding box center [258, 394] width 79 height 14
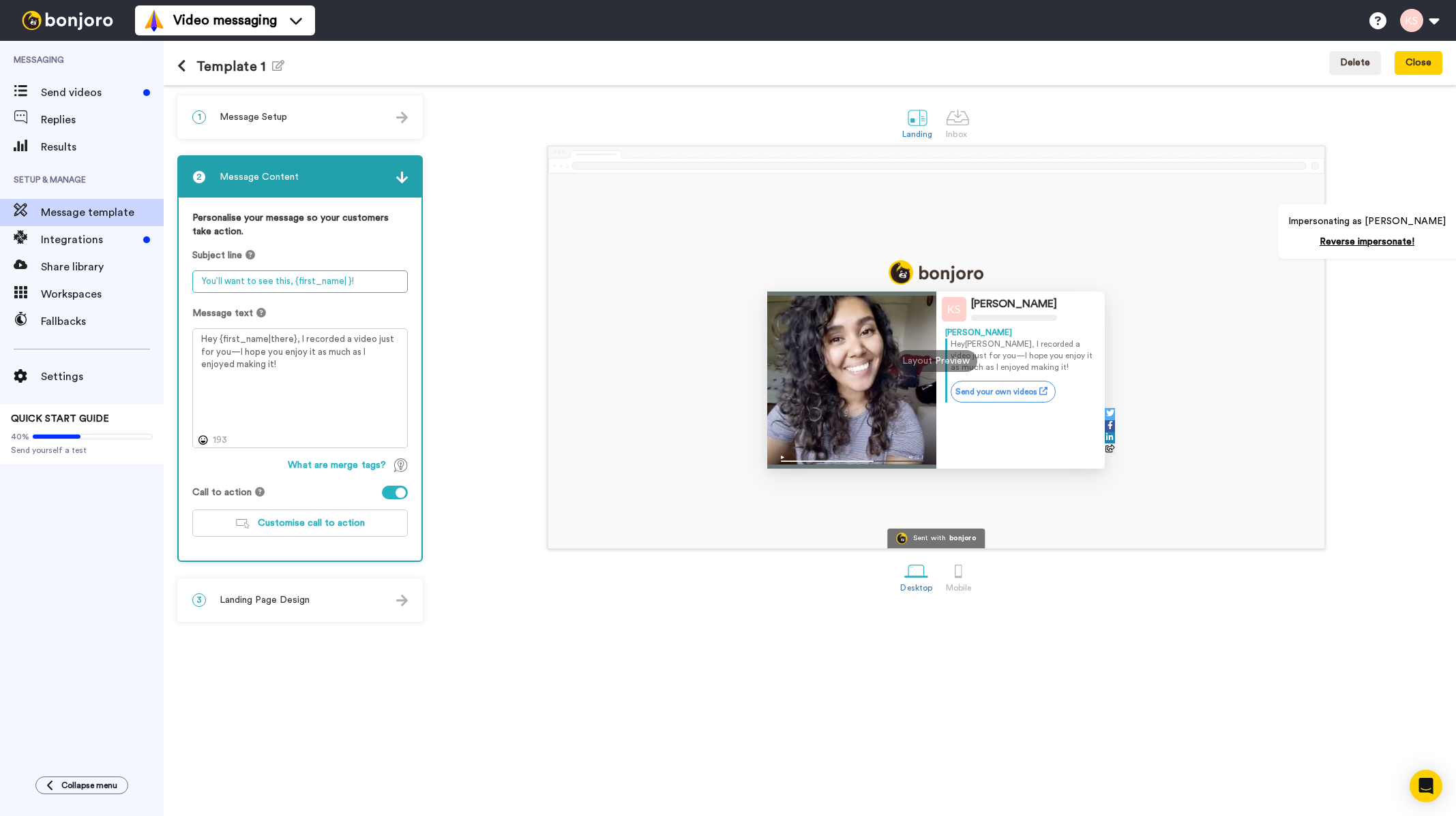
drag, startPoint x: 384, startPoint y: 279, endPoint x: 177, endPoint y: 277, distance: 207.0
click at [179, 274] on div "Personalise your message so your customers take action. Subject line You’ll wan…" at bounding box center [300, 379] width 243 height 363
drag, startPoint x: 275, startPoint y: 365, endPoint x: 192, endPoint y: 338, distance: 87.3
click at [192, 338] on textarea "Hey {first_name|there}, I recorded a video just for you—I hope you enjoy it as …" at bounding box center [300, 388] width 215 height 120
click at [960, 106] on div at bounding box center [957, 117] width 23 height 23
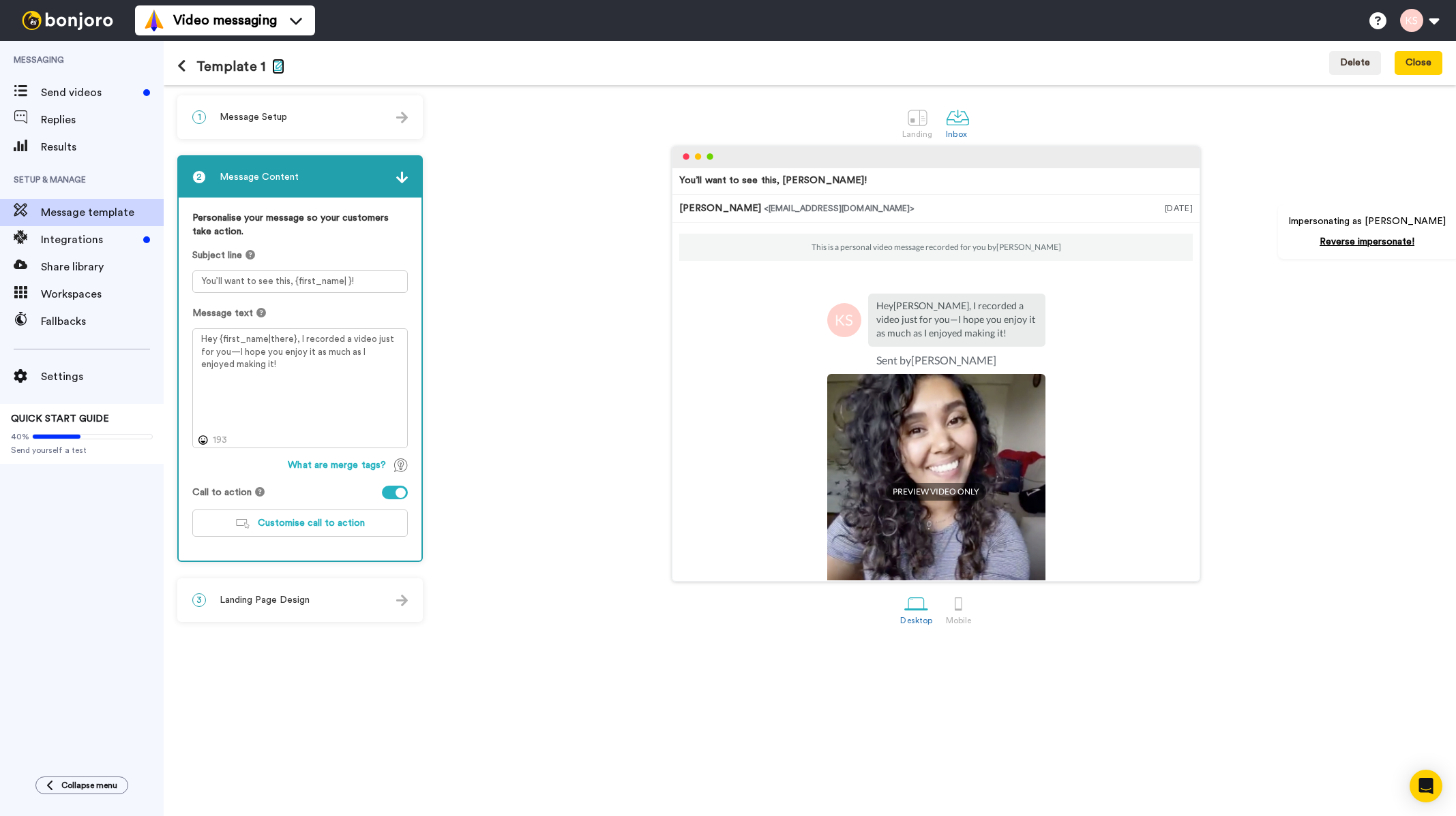
click at [277, 66] on icon "button" at bounding box center [278, 66] width 12 height 11
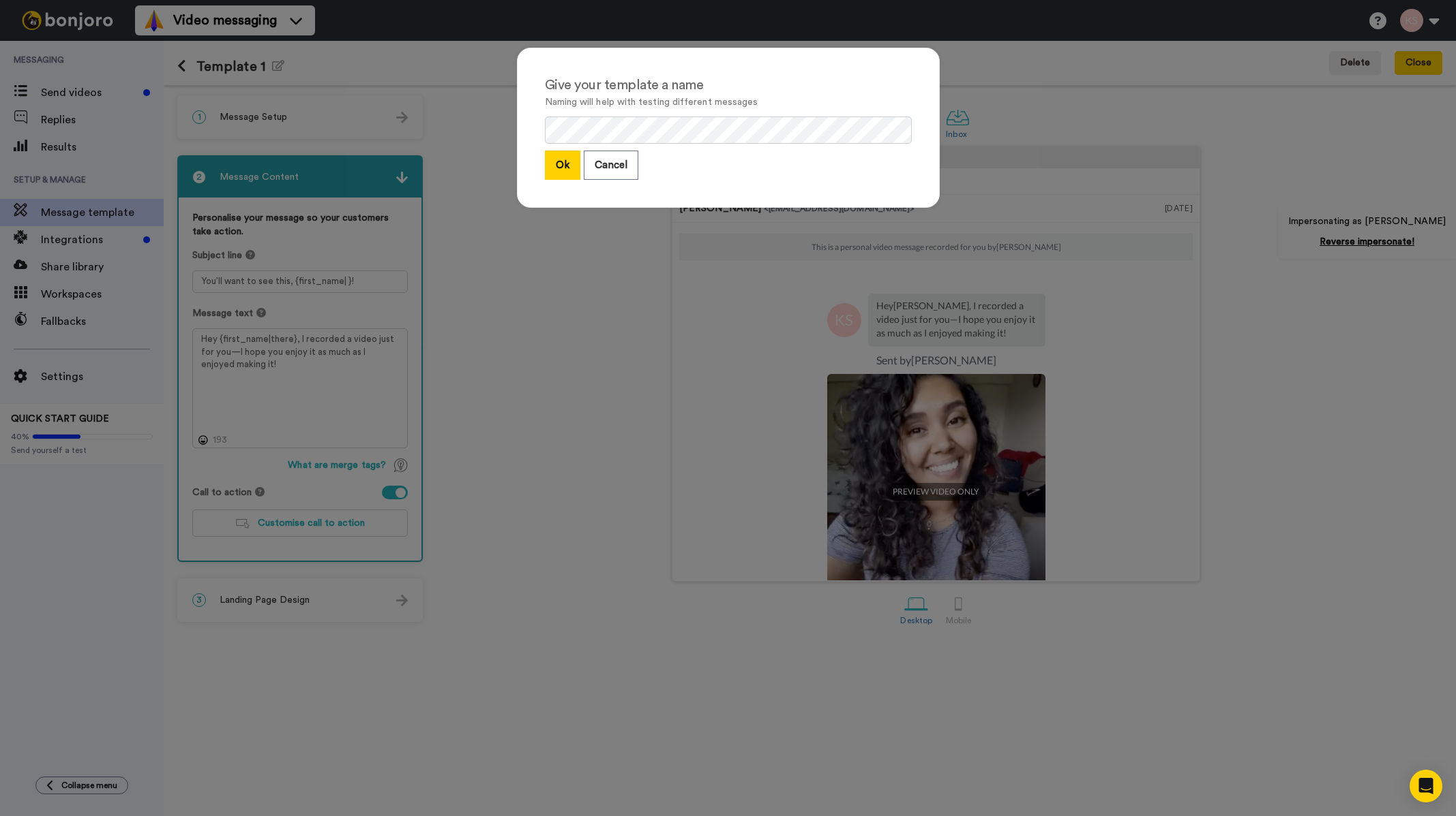
click at [560, 158] on button "Ok" at bounding box center [563, 165] width 36 height 29
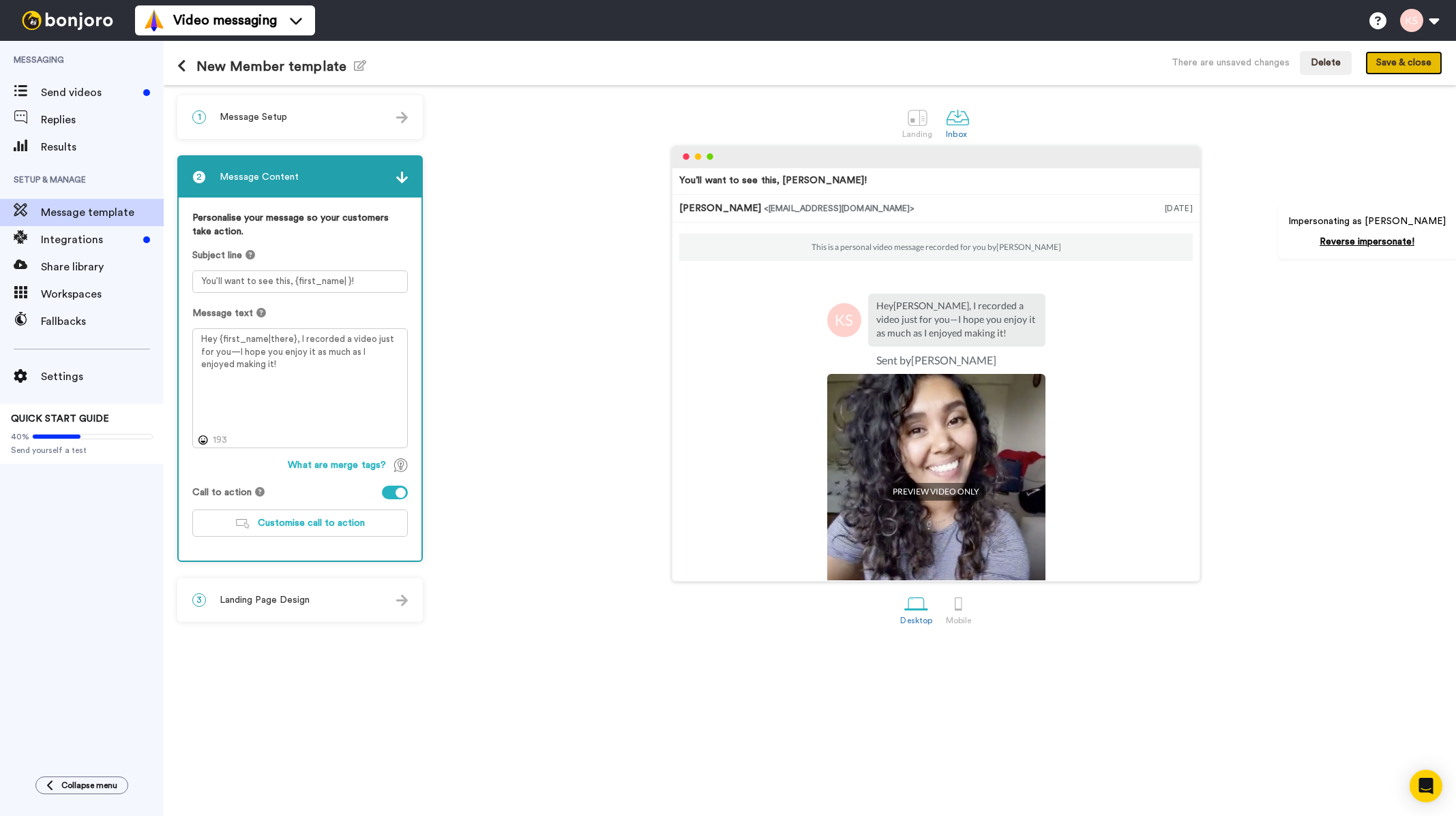
click at [1418, 67] on button "Save & close" at bounding box center [1404, 64] width 77 height 24
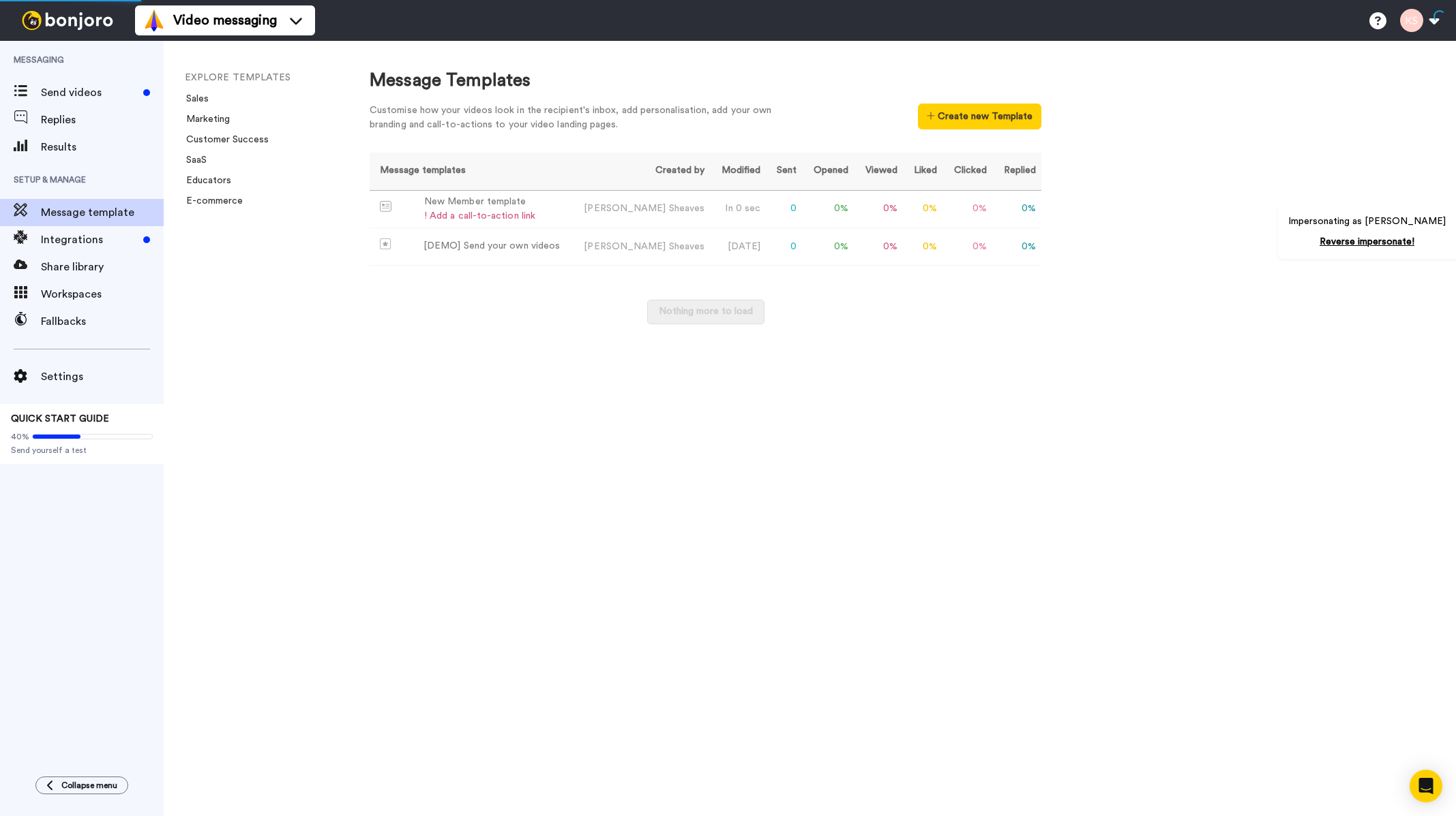
click at [82, 75] on span "Messaging" at bounding box center [81, 60] width 164 height 38
click at [84, 86] on span "Send videos" at bounding box center [89, 92] width 96 height 16
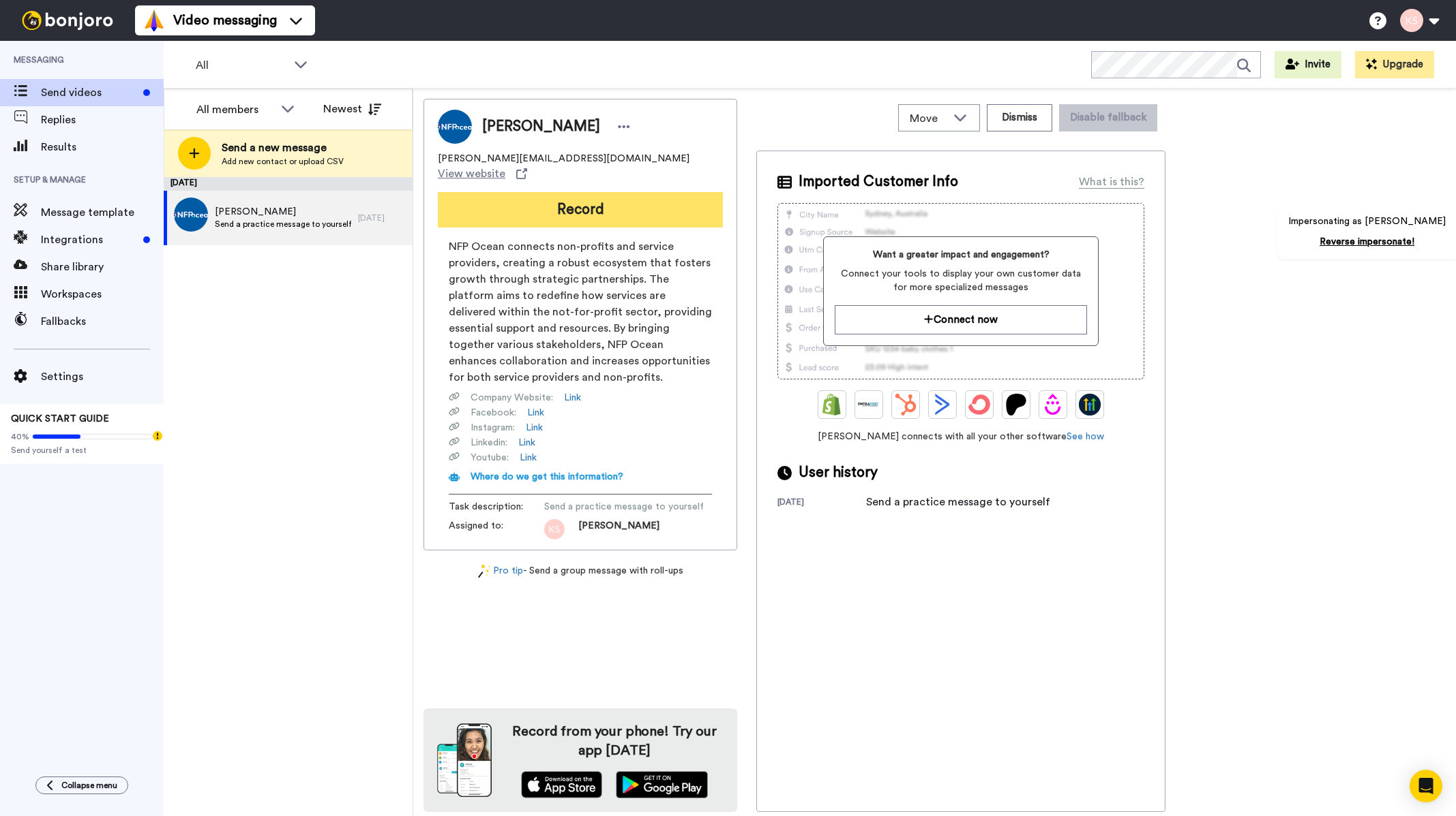
click at [624, 198] on button "Record" at bounding box center [581, 210] width 285 height 36
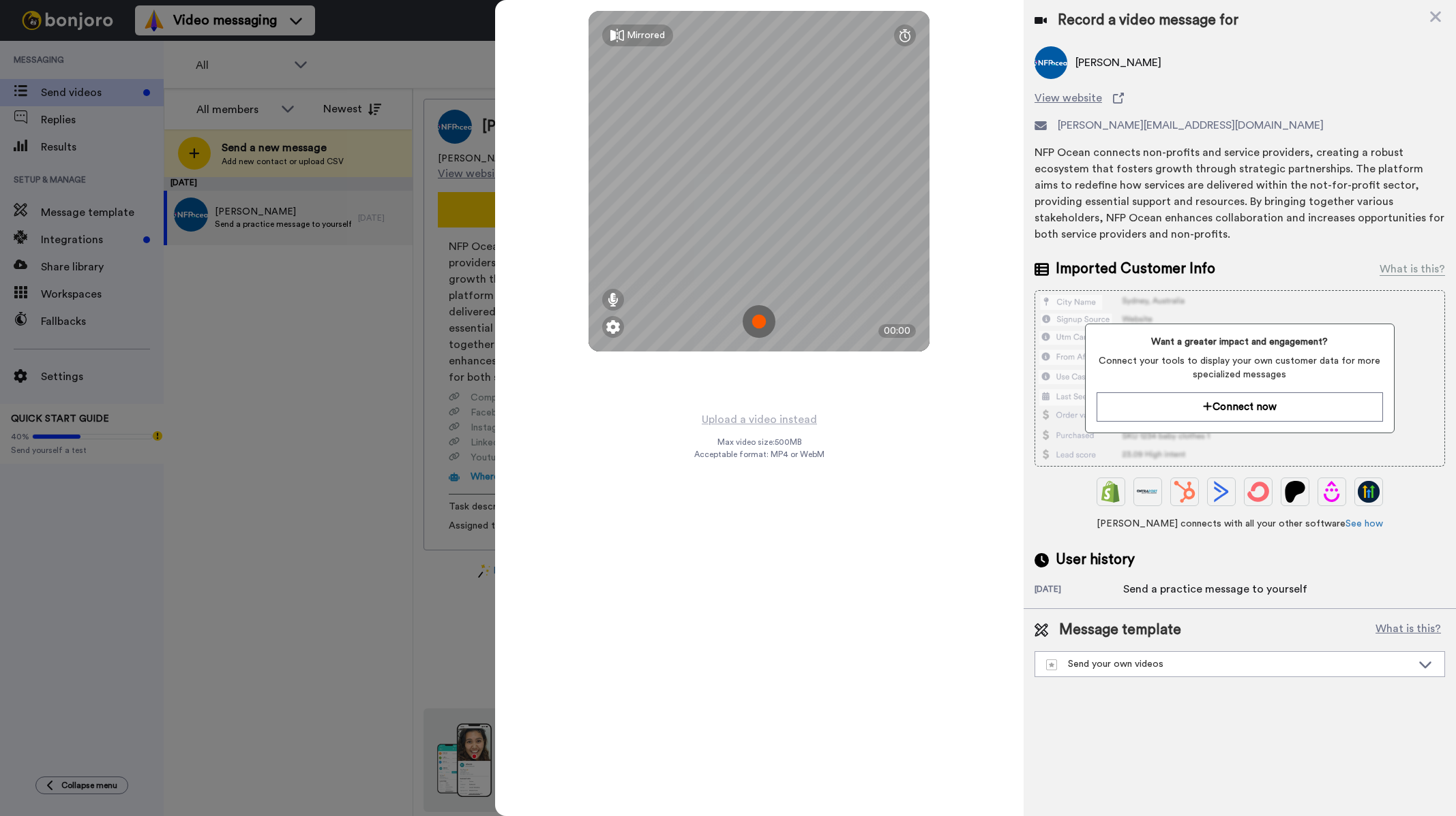
click at [761, 317] on img at bounding box center [758, 321] width 33 height 33
click at [765, 313] on img at bounding box center [758, 321] width 33 height 33
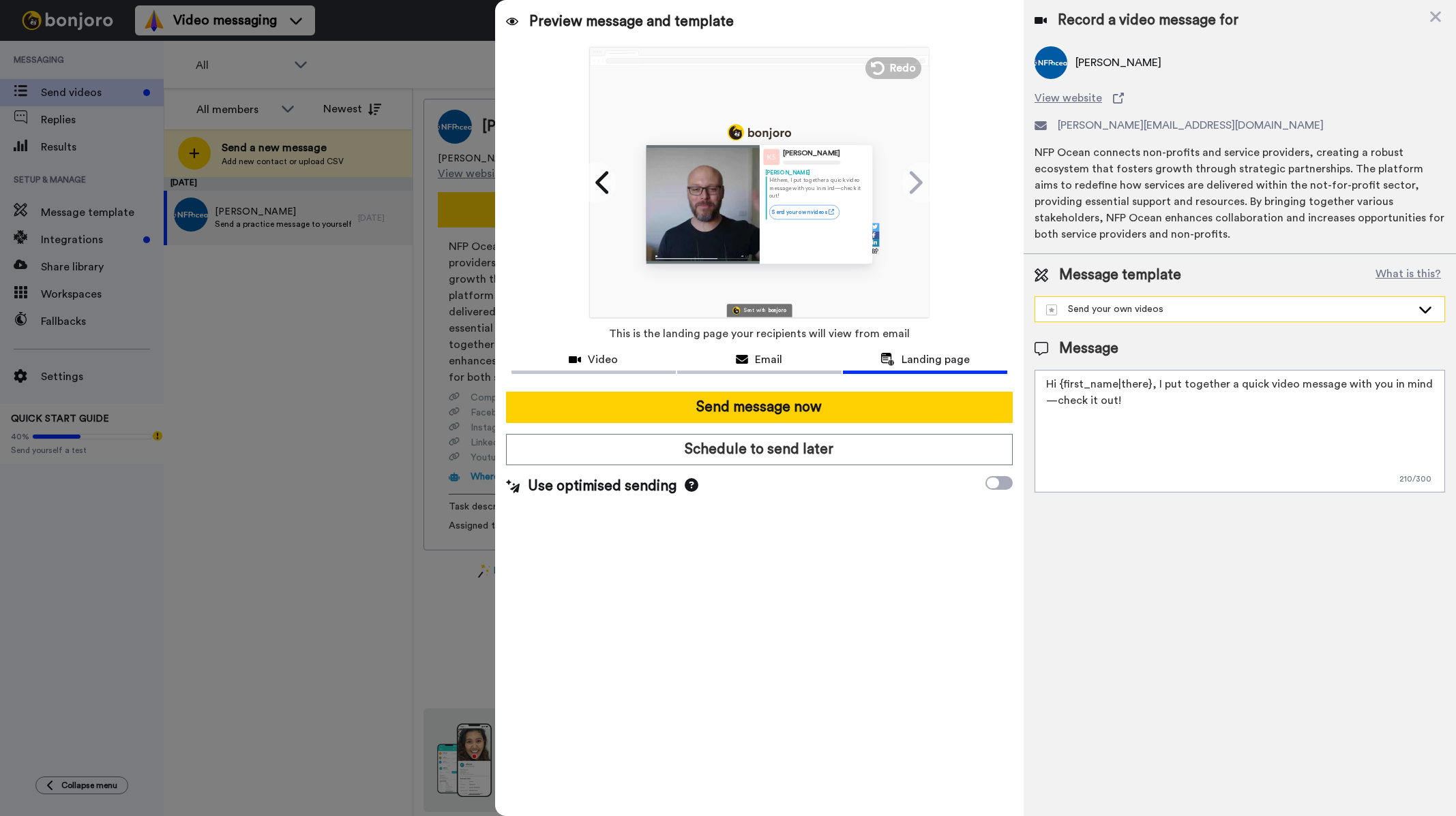
click at [1175, 299] on div "Send your own videos" at bounding box center [1239, 310] width 409 height 24
click at [1131, 337] on div "New Member template" at bounding box center [1104, 340] width 124 height 14
type textarea "Hey {first_name|there}, I recorded a video just for you—I hope you enjoy it as …"
click at [1436, 13] on icon at bounding box center [1435, 17] width 14 height 17
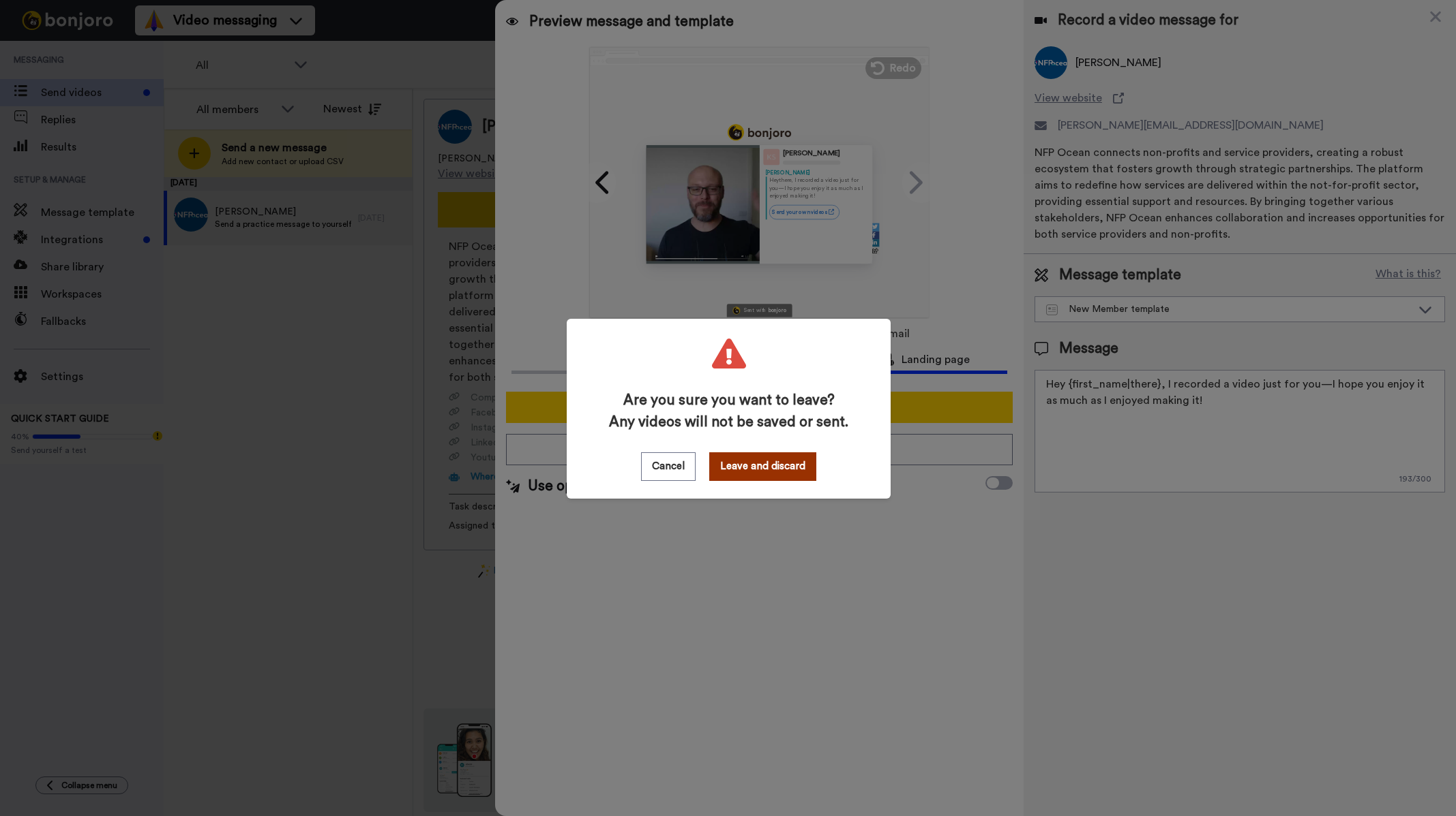
click at [769, 471] on button "Leave and discard" at bounding box center [762, 467] width 107 height 29
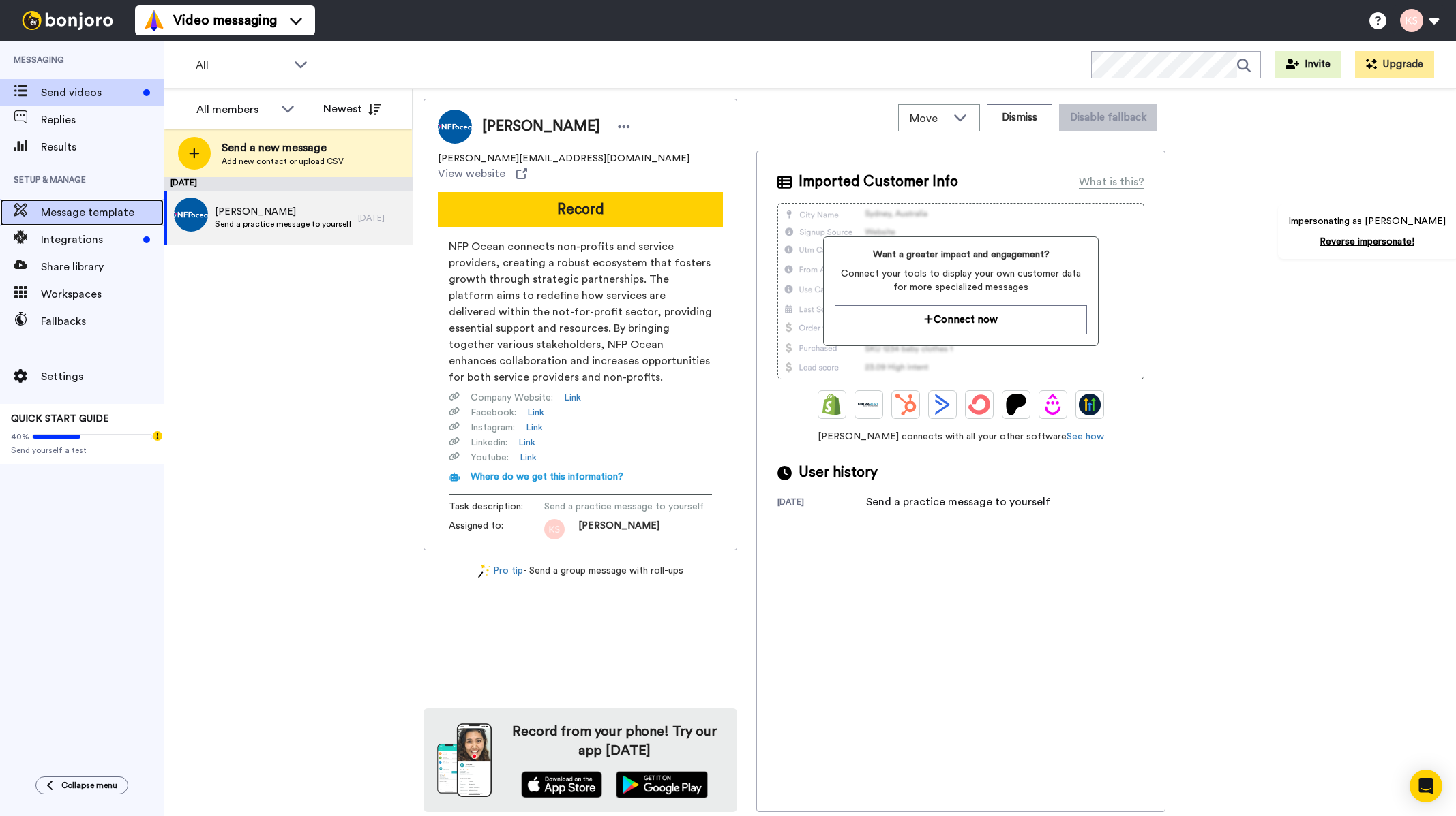
click at [84, 216] on span "Message template" at bounding box center [102, 211] width 123 height 16
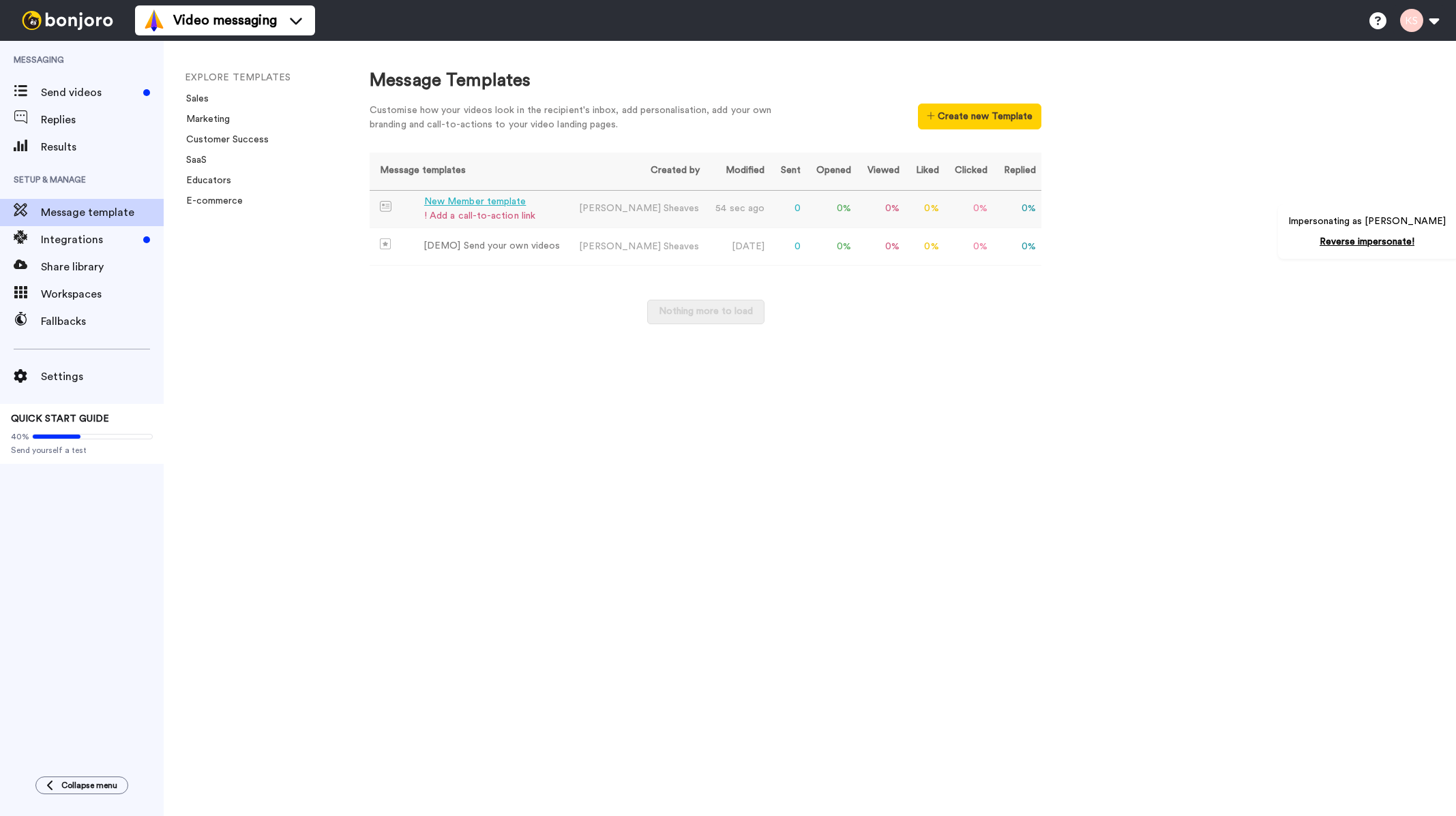
click at [503, 197] on div "New Member template" at bounding box center [479, 201] width 111 height 14
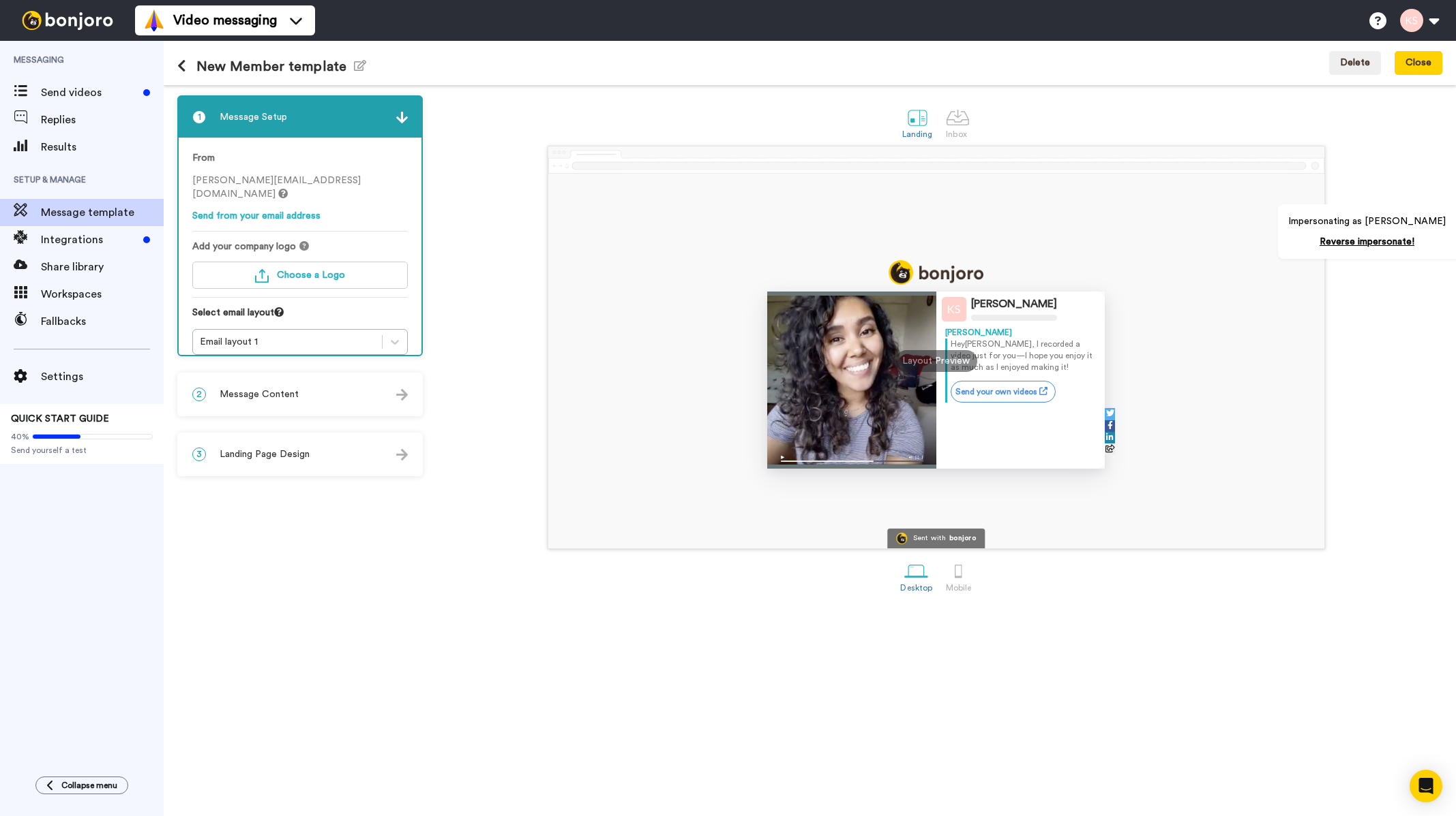
click at [320, 390] on div "2 Message Content" at bounding box center [300, 395] width 243 height 41
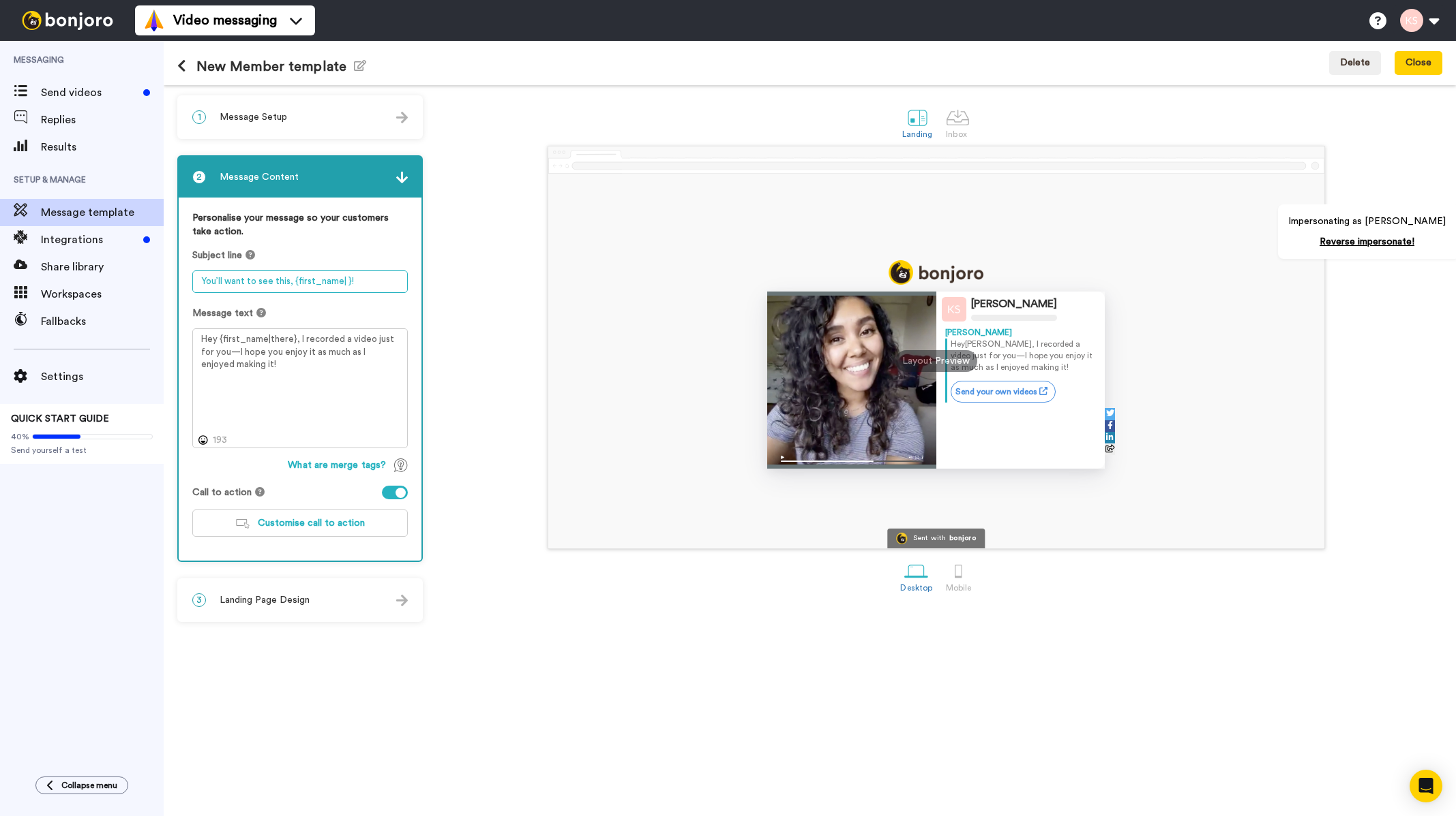
drag, startPoint x: 376, startPoint y: 282, endPoint x: 174, endPoint y: 255, distance: 203.8
click at [174, 255] on div "1 Message Setup From kerrie.sheaves@inbound.bonjoromail.com Send from your emai…" at bounding box center [810, 450] width 1292 height 731
click at [333, 360] on textarea "Hey {first_name|there}, I recorded a video just for you—I hope you enjoy it as …" at bounding box center [300, 388] width 215 height 120
click at [961, 123] on div at bounding box center [957, 117] width 23 height 23
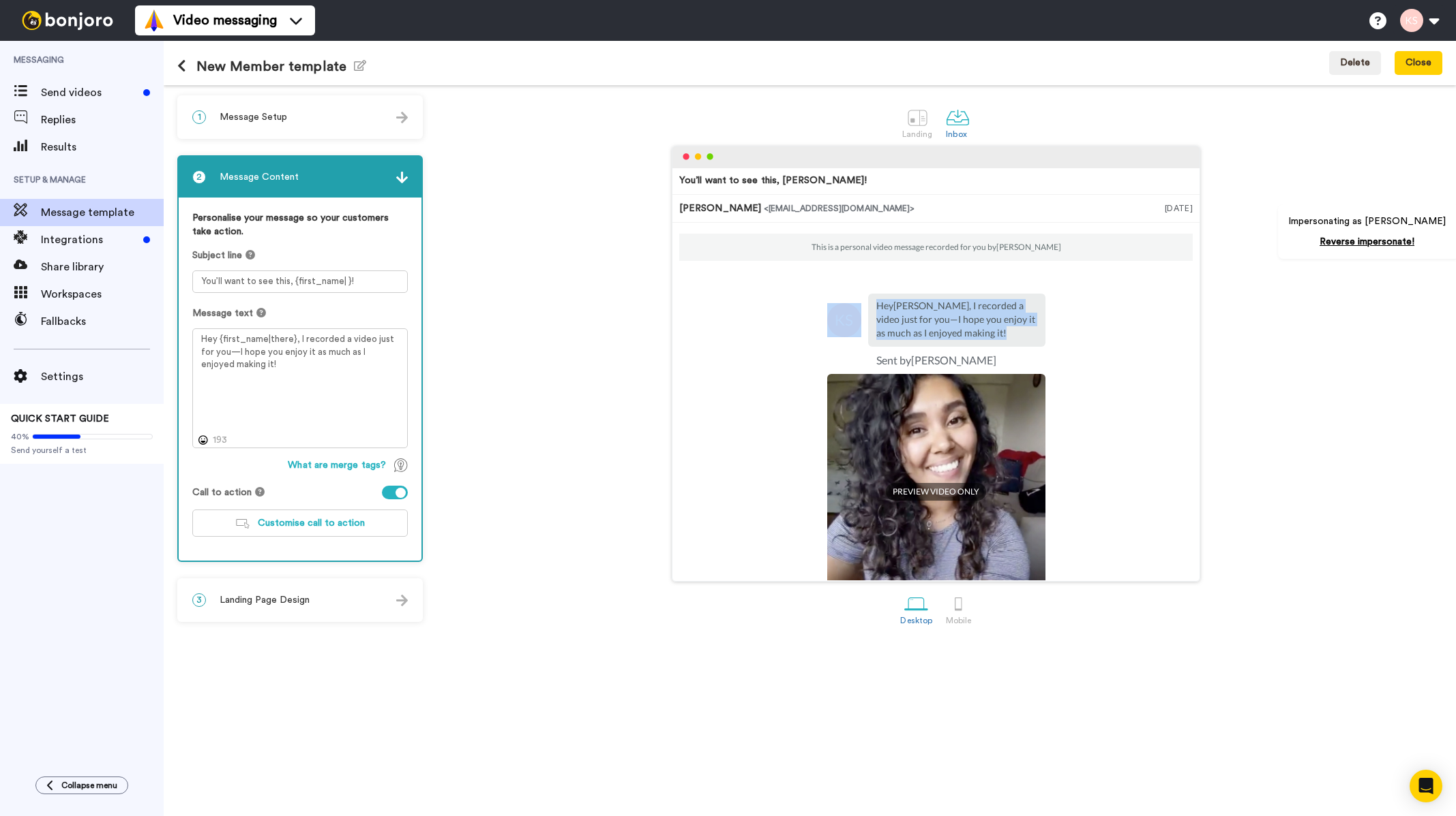
drag, startPoint x: 965, startPoint y: 331, endPoint x: 860, endPoint y: 304, distance: 108.4
click at [860, 304] on div "Hey Tom , I recorded a video just for you—I hope you enjoy it as much as I enjo…" at bounding box center [935, 320] width 218 height 53
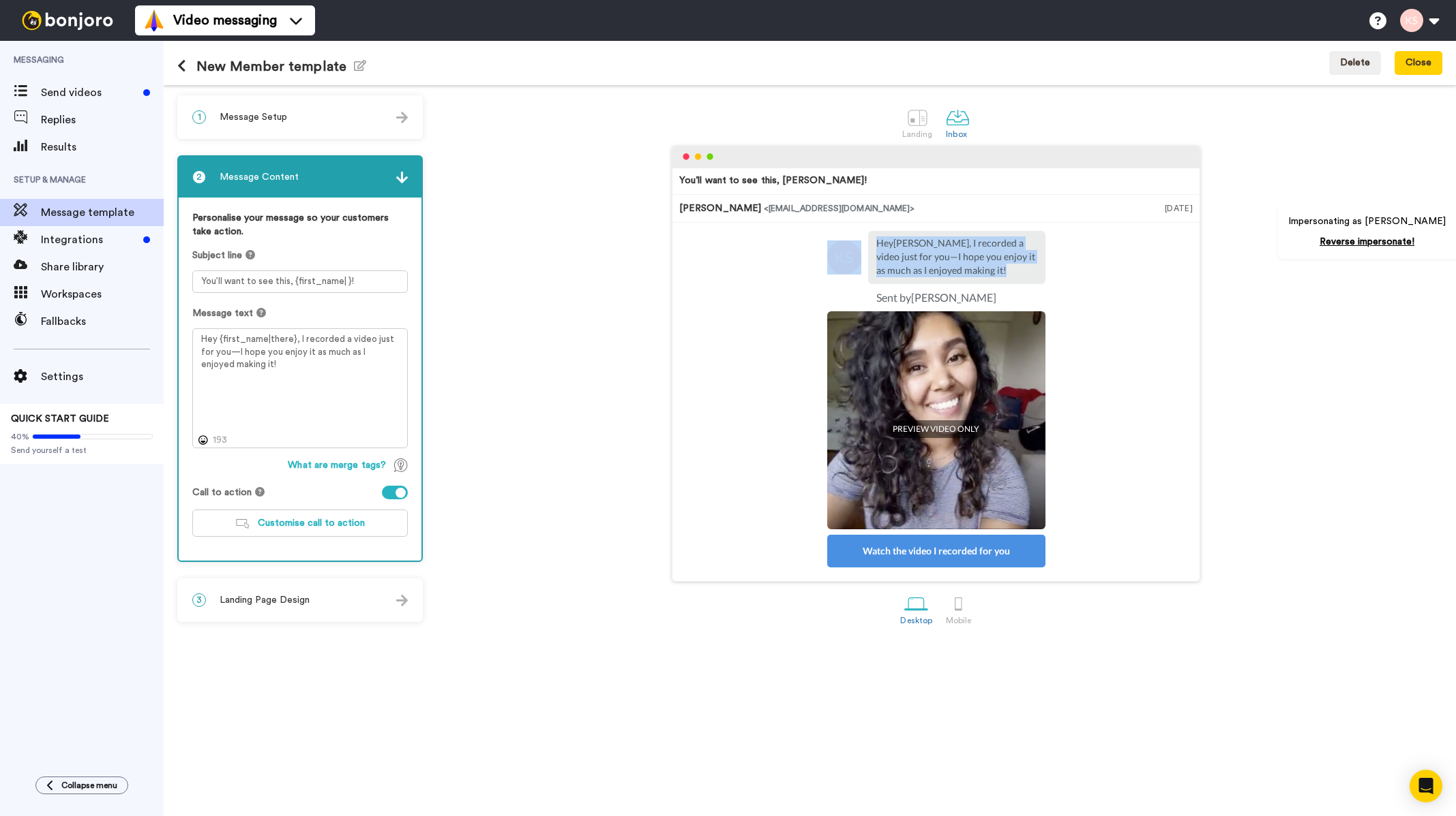
scroll to position [68, 0]
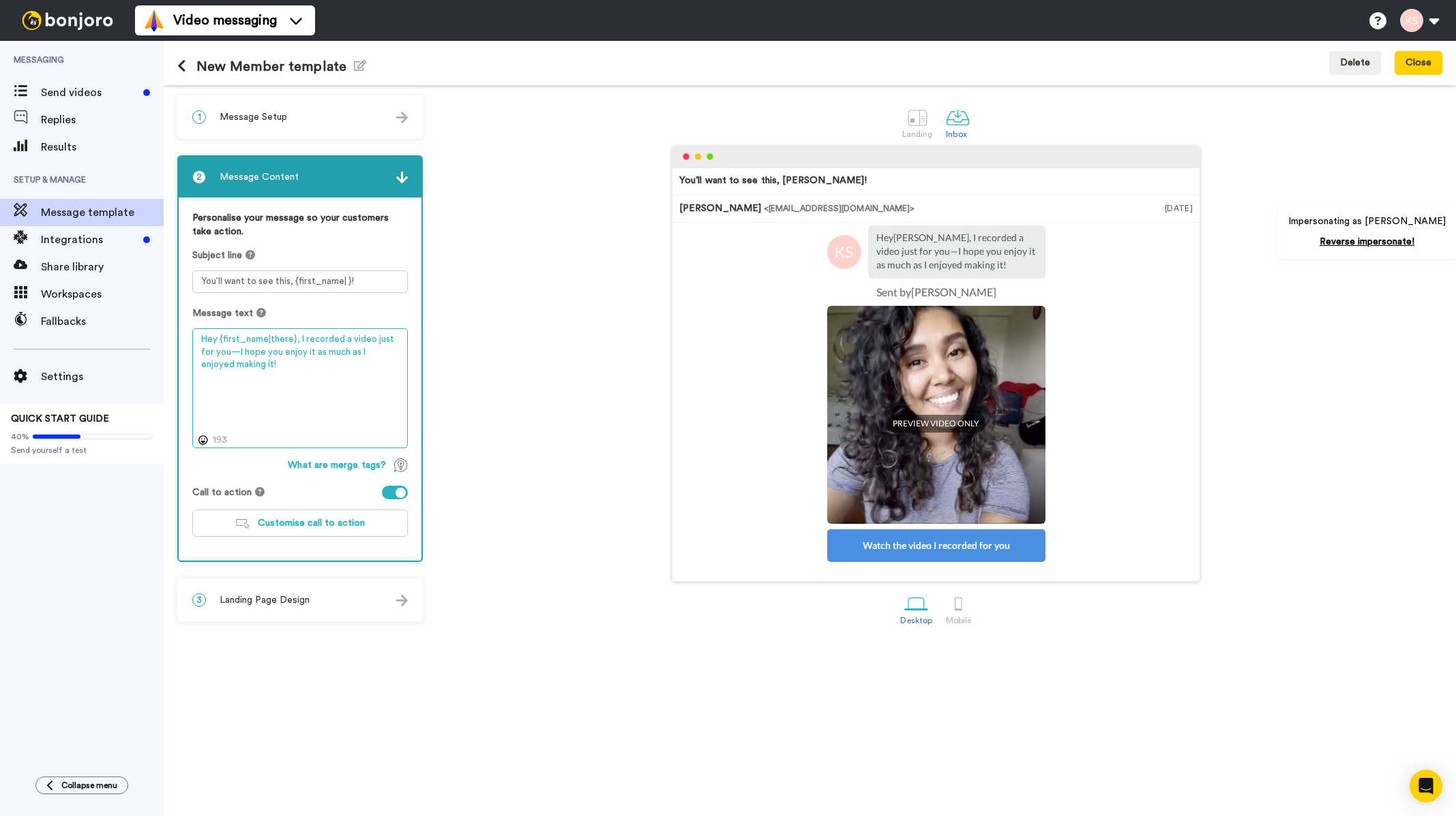
click at [247, 371] on textarea "Hey {first_name|there}, I recorded a video just for you—I hope you enjoy it as …" at bounding box center [300, 388] width 215 height 120
drag, startPoint x: 257, startPoint y: 368, endPoint x: 196, endPoint y: 342, distance: 66.3
click at [196, 342] on textarea "Hey {first_name|there}, I recorded a video just for you—I hope you enjoy it as …" at bounding box center [300, 388] width 215 height 120
drag, startPoint x: 954, startPoint y: 263, endPoint x: 865, endPoint y: 237, distance: 92.7
click at [868, 237] on div "Hey Tom , I recorded a video just for you—I hope you enjoy it as much as I enjo…" at bounding box center [956, 252] width 177 height 53
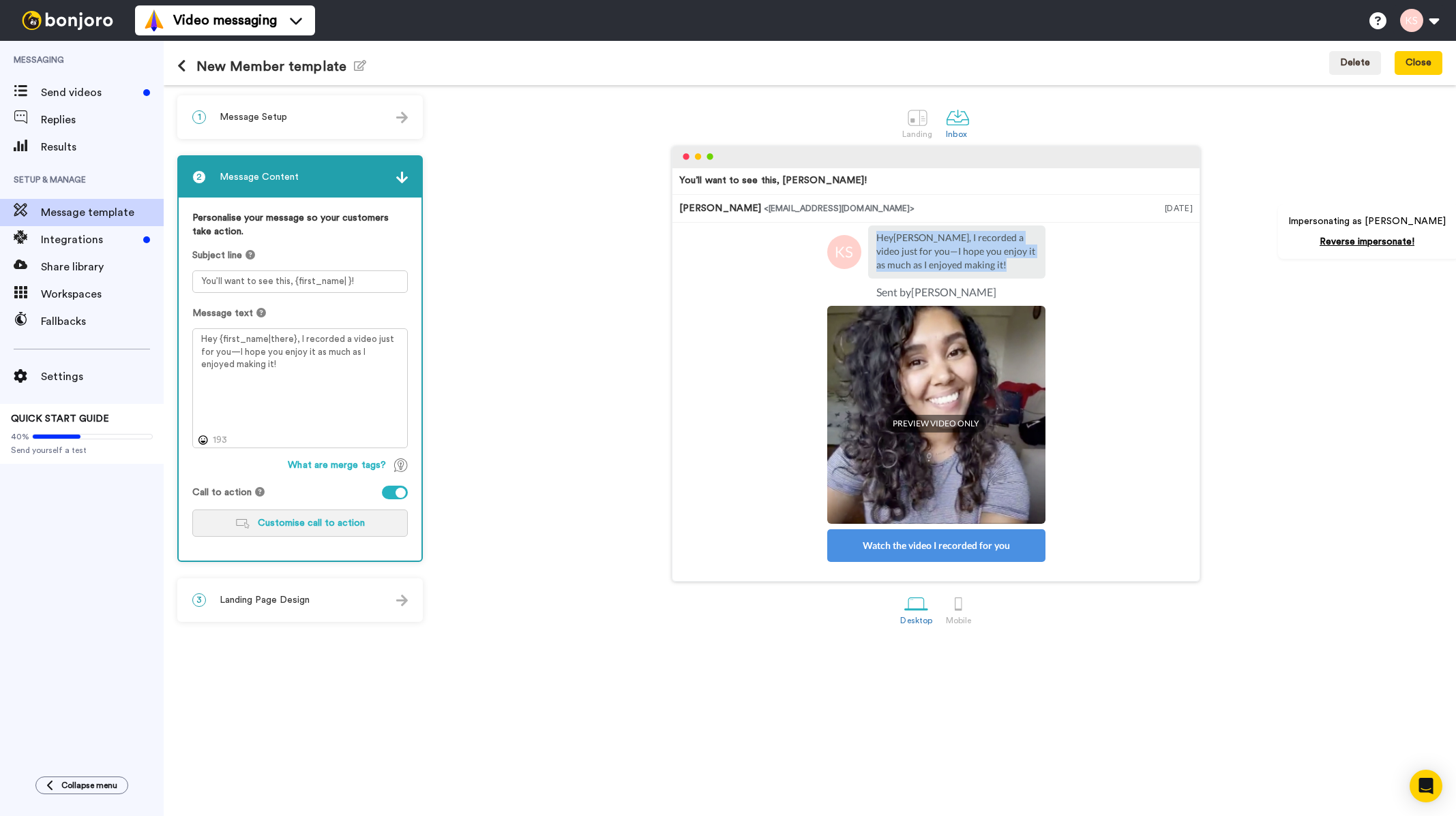
click at [333, 525] on span "Customise call to action" at bounding box center [311, 523] width 107 height 9
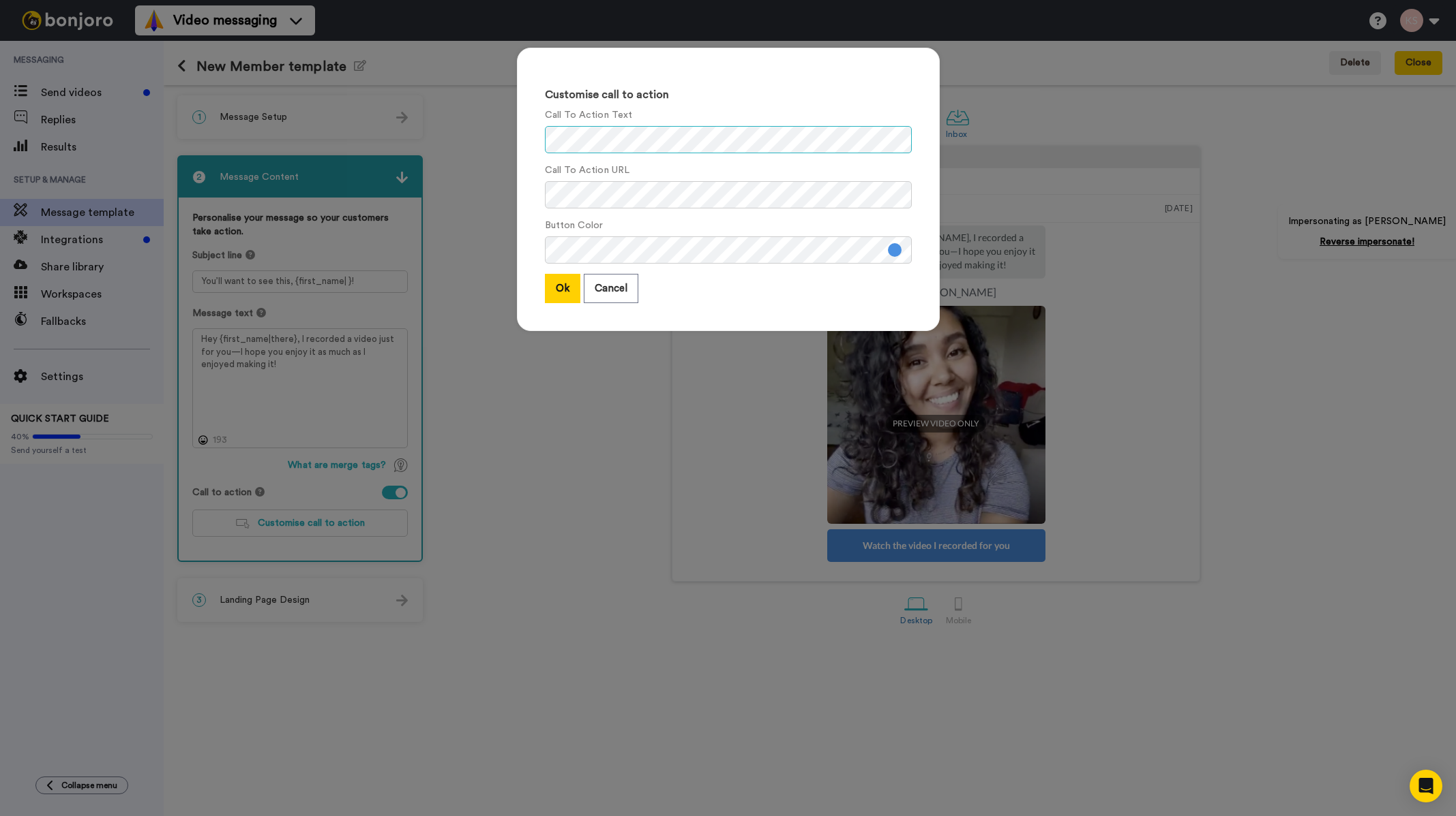
click at [535, 122] on div "Customise call to action Call To Action Text Call To Action URL Button Color Ok…" at bounding box center [728, 189] width 422 height 284
click at [619, 284] on button "Cancel" at bounding box center [610, 288] width 54 height 29
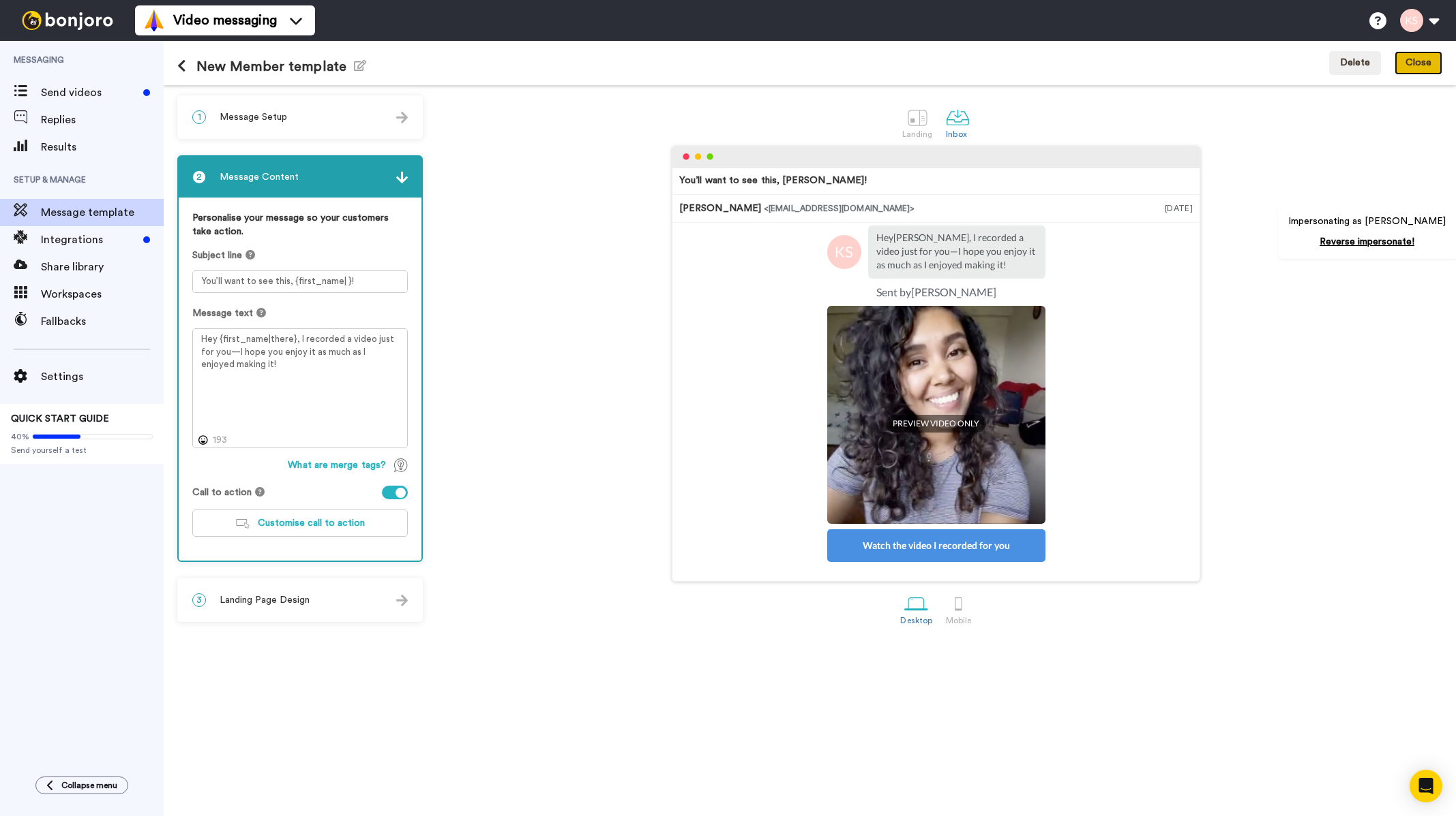
click at [1411, 66] on button "Close" at bounding box center [1418, 64] width 48 height 24
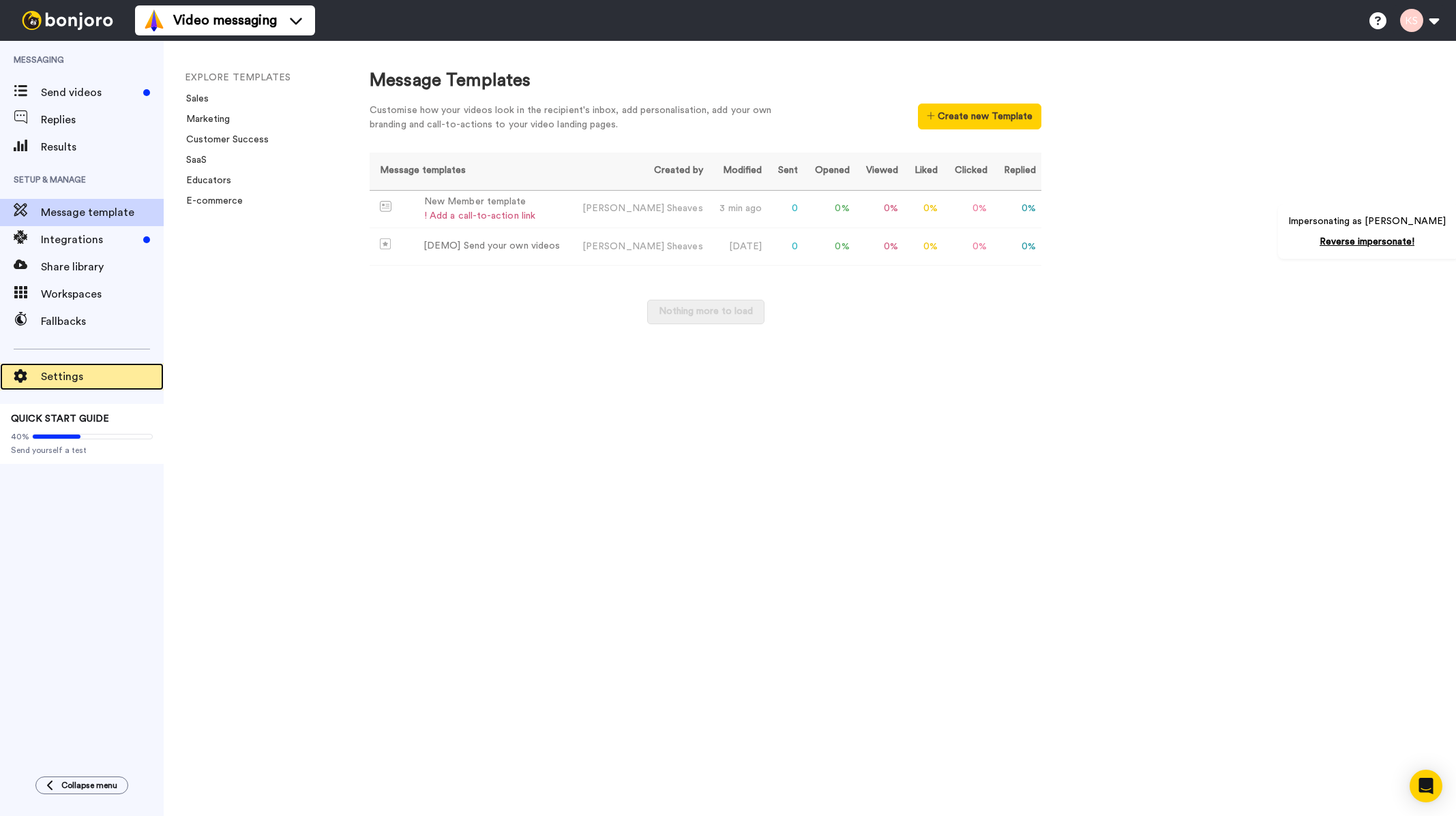
click at [86, 373] on span "Settings" at bounding box center [102, 376] width 123 height 16
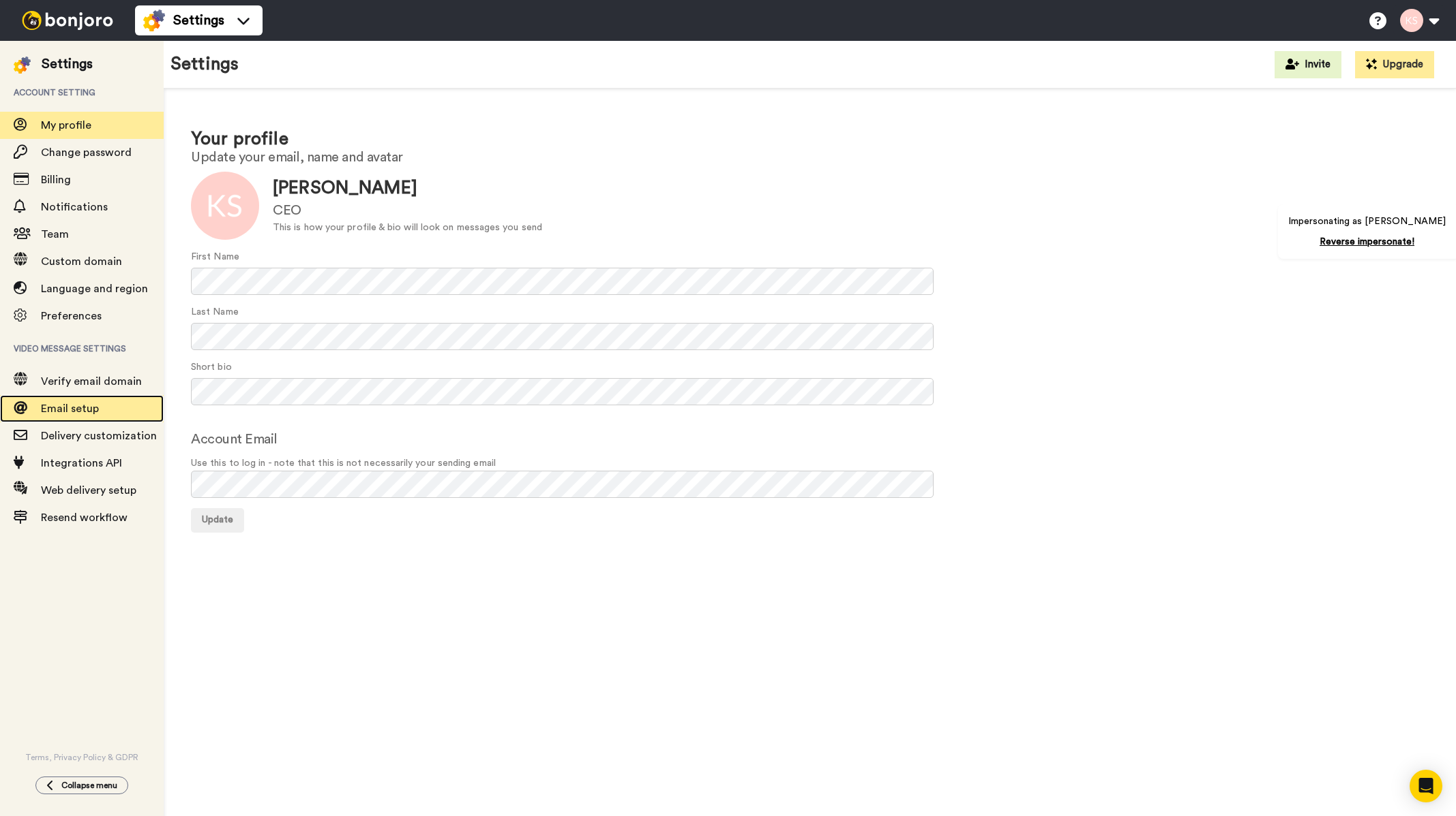
click at [81, 418] on div "Email setup" at bounding box center [81, 408] width 164 height 27
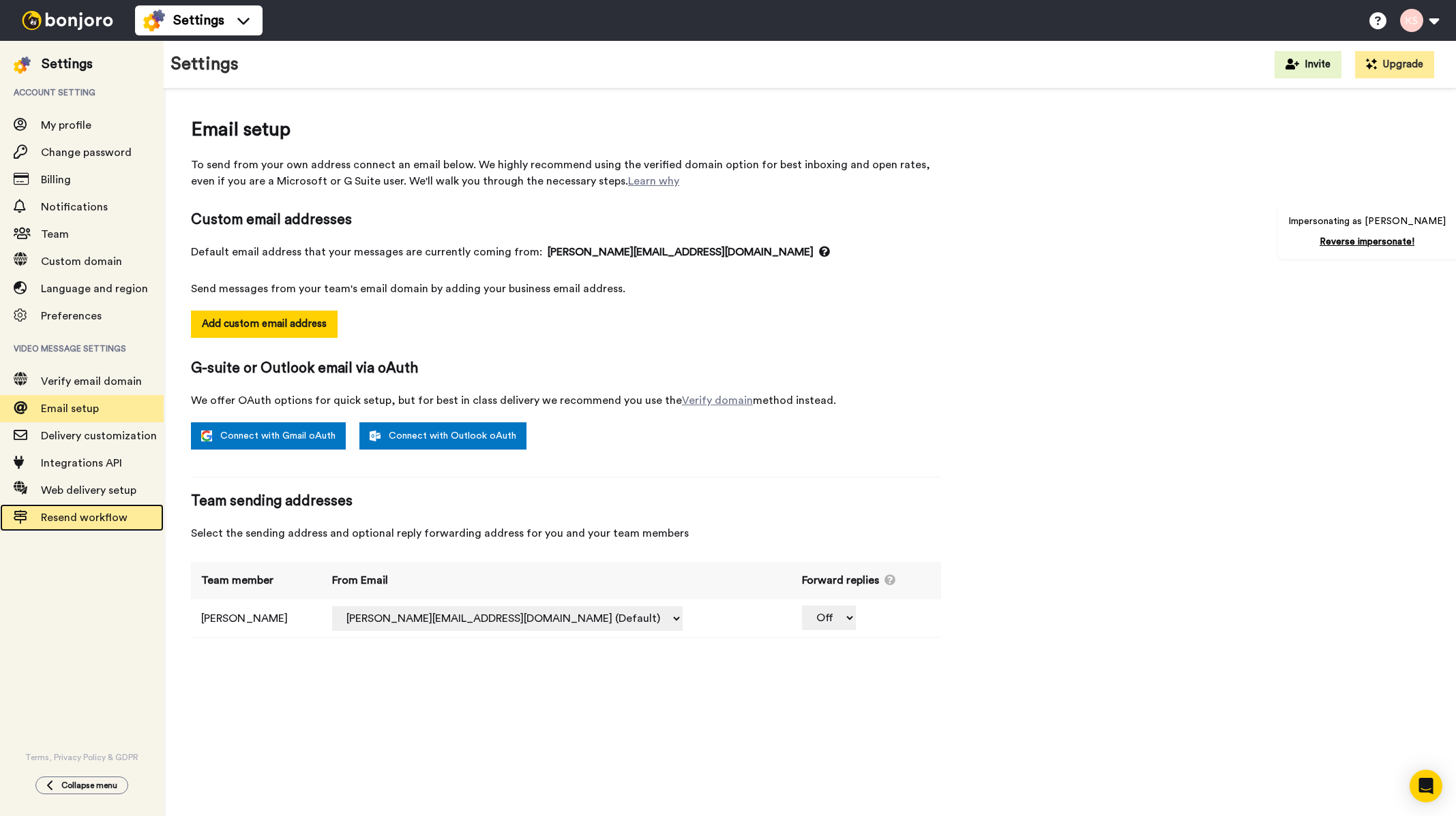
click at [95, 517] on span "Resend workflow" at bounding box center [84, 518] width 86 height 11
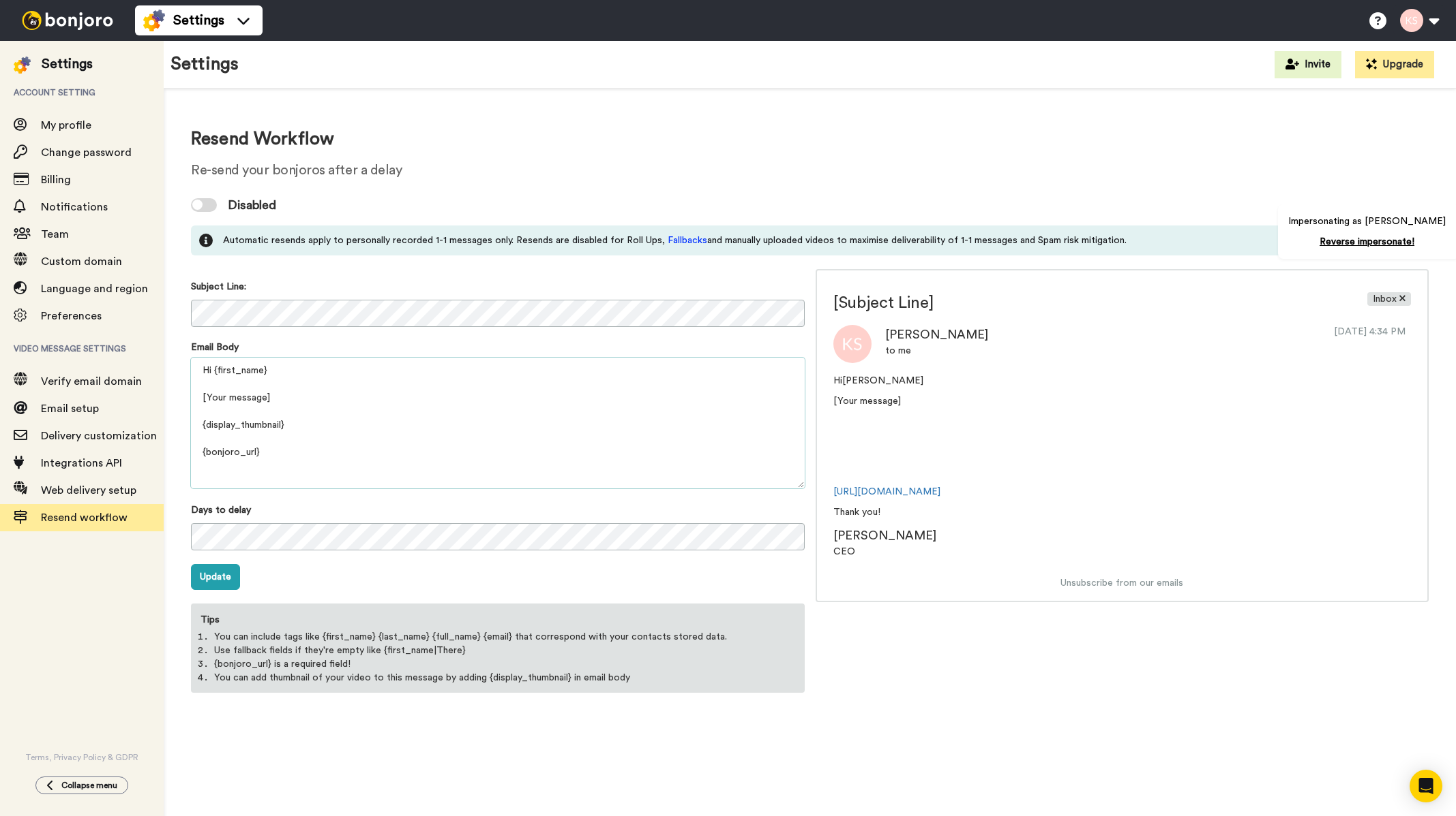
click at [298, 441] on textarea "Hi {first_name} [Your message] {display_thumbnail} {bonjoro_url} Thank you! {pr…" at bounding box center [497, 423] width 613 height 131
drag, startPoint x: 307, startPoint y: 401, endPoint x: 202, endPoint y: 393, distance: 105.3
click at [202, 393] on textarea "Hi {first_name} [Your message] {display_thumbnail} {bonjoro_url} Thank you! {pr…" at bounding box center [497, 423] width 613 height 131
click at [74, 22] on img at bounding box center [66, 21] width 102 height 19
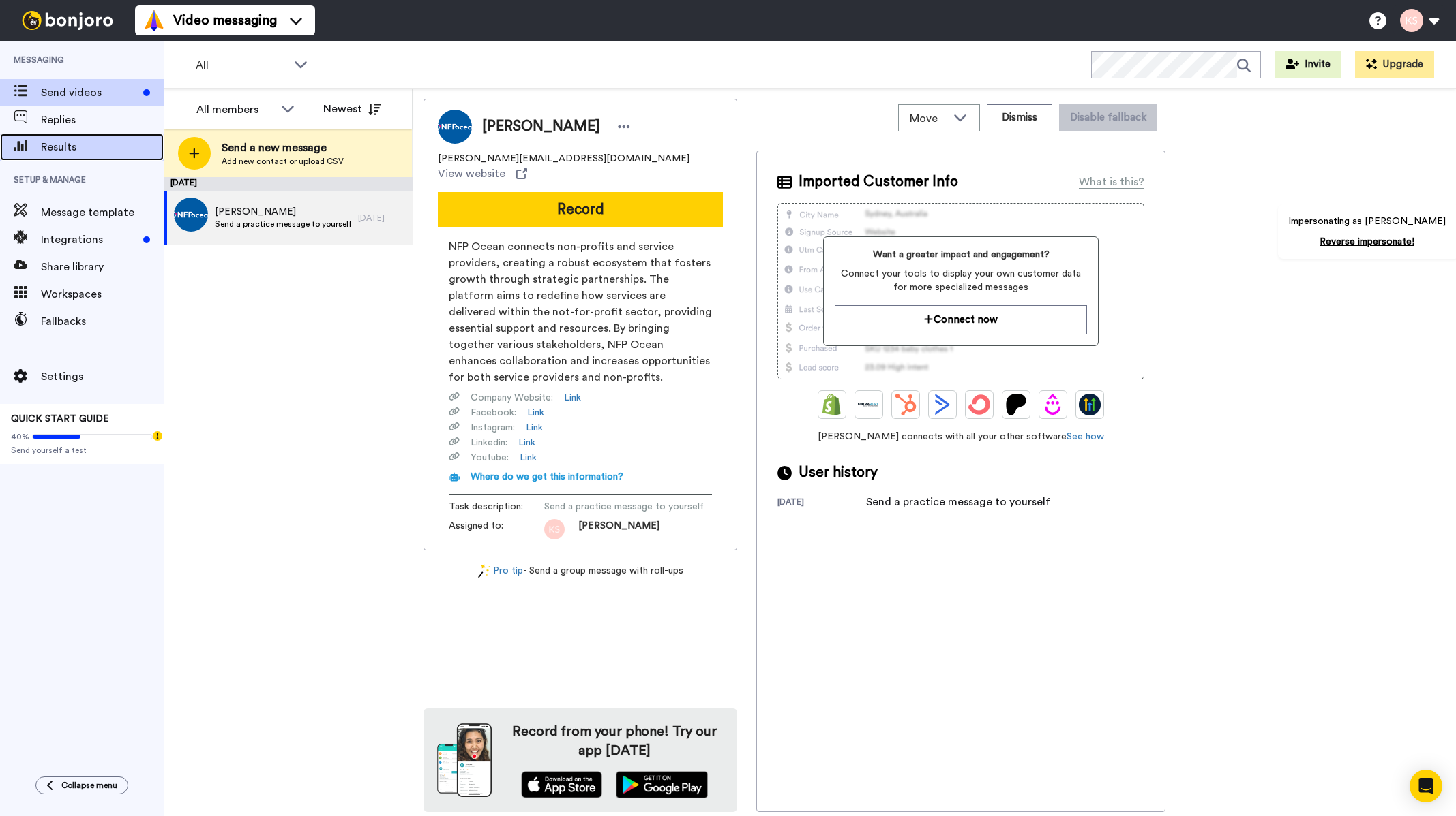
click at [72, 146] on span "Results" at bounding box center [102, 147] width 123 height 16
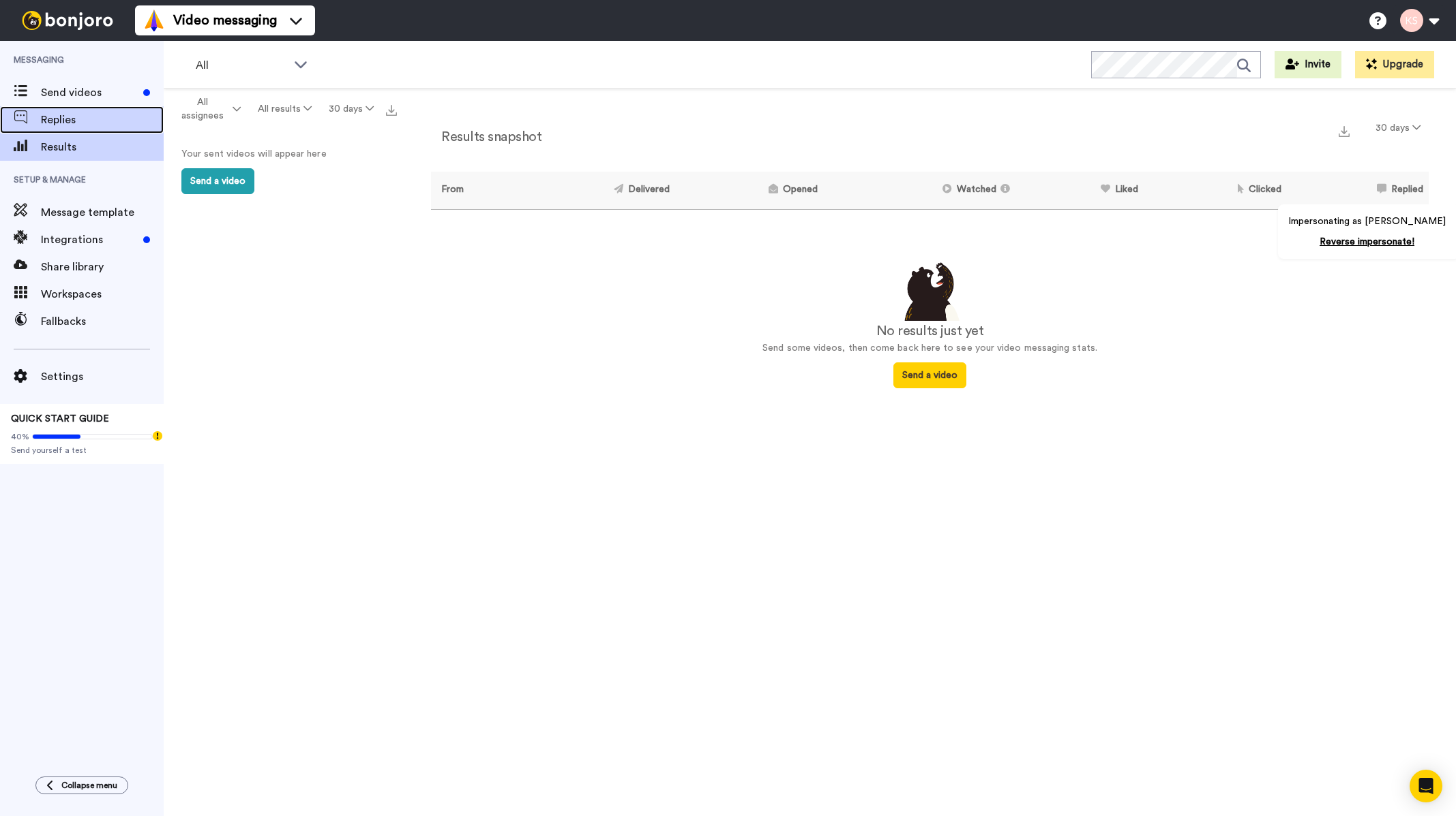
click at [81, 113] on span "Replies" at bounding box center [102, 119] width 123 height 16
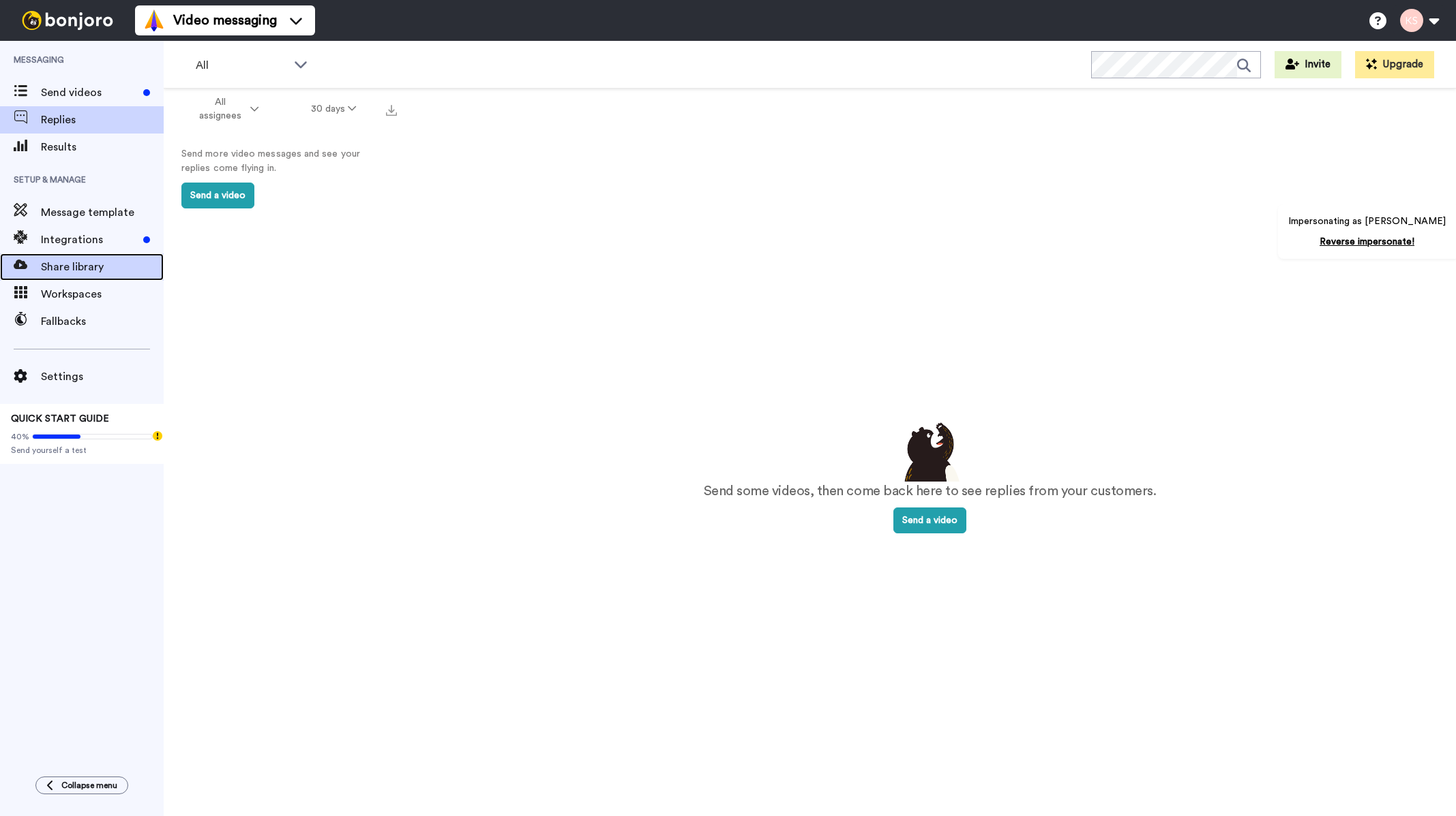
click at [110, 265] on span "Share library" at bounding box center [102, 267] width 123 height 16
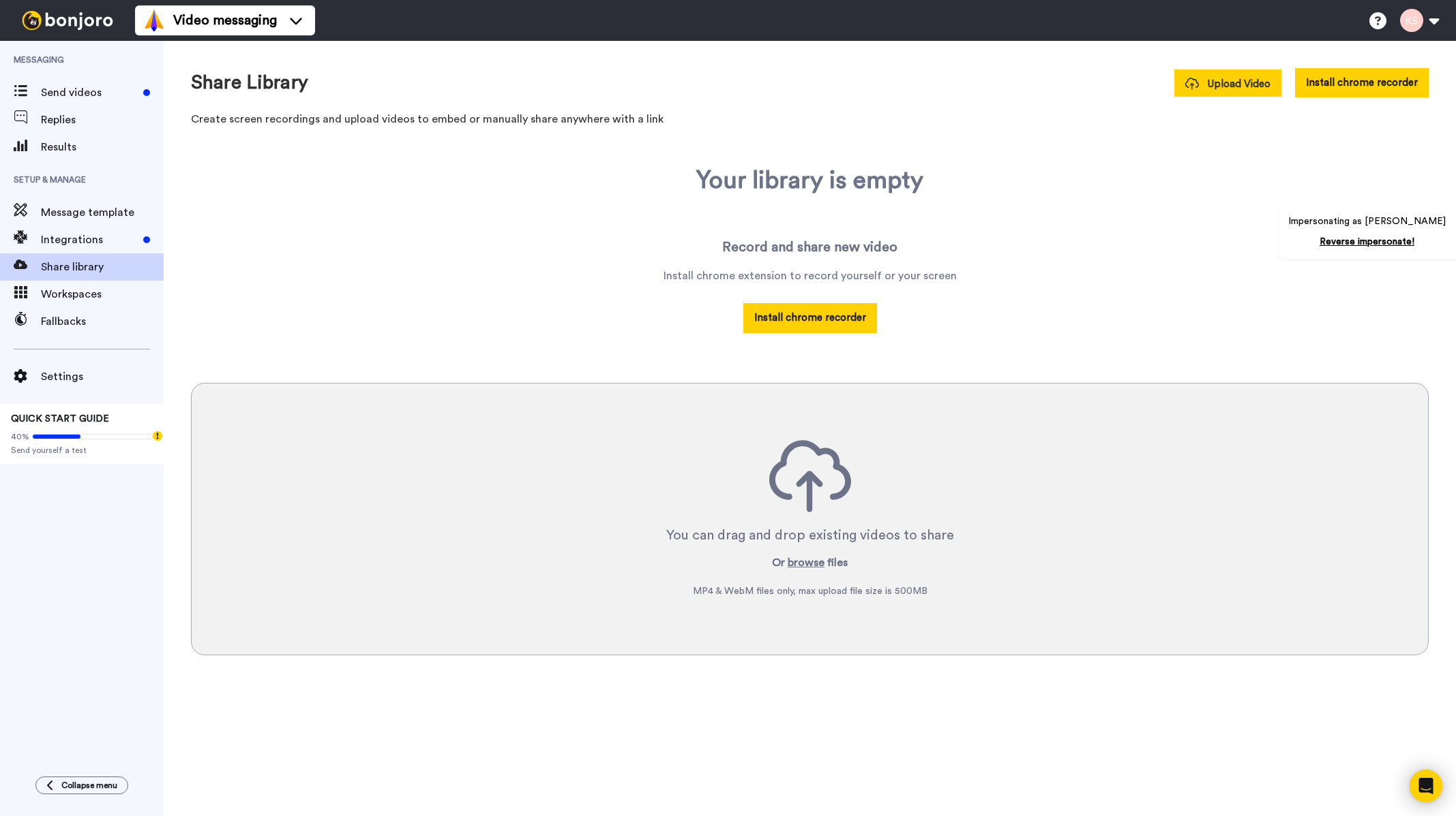
click at [1241, 81] on span "Upload Video" at bounding box center [1228, 83] width 85 height 14
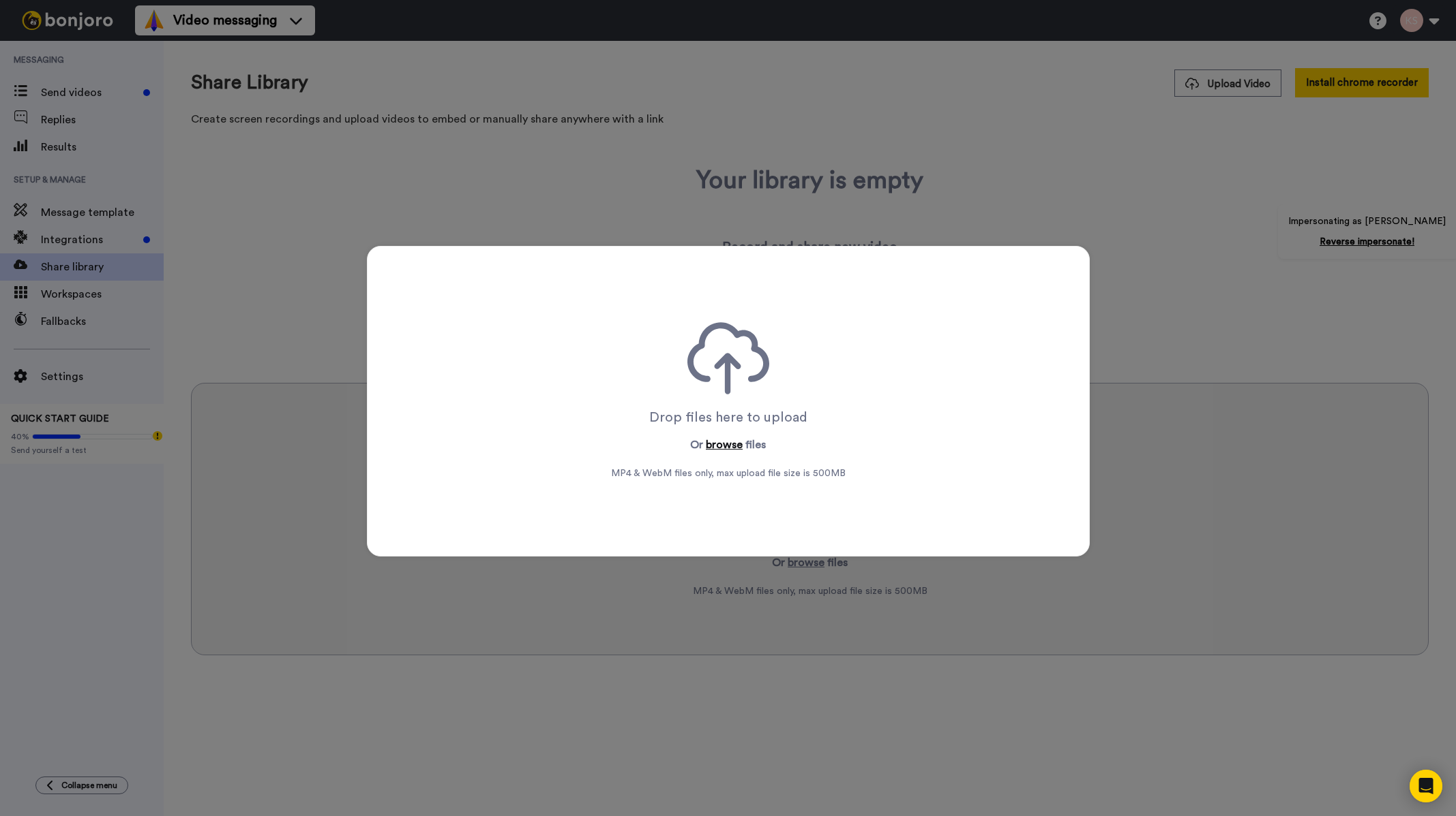
click at [726, 443] on button "browse" at bounding box center [724, 444] width 37 height 16
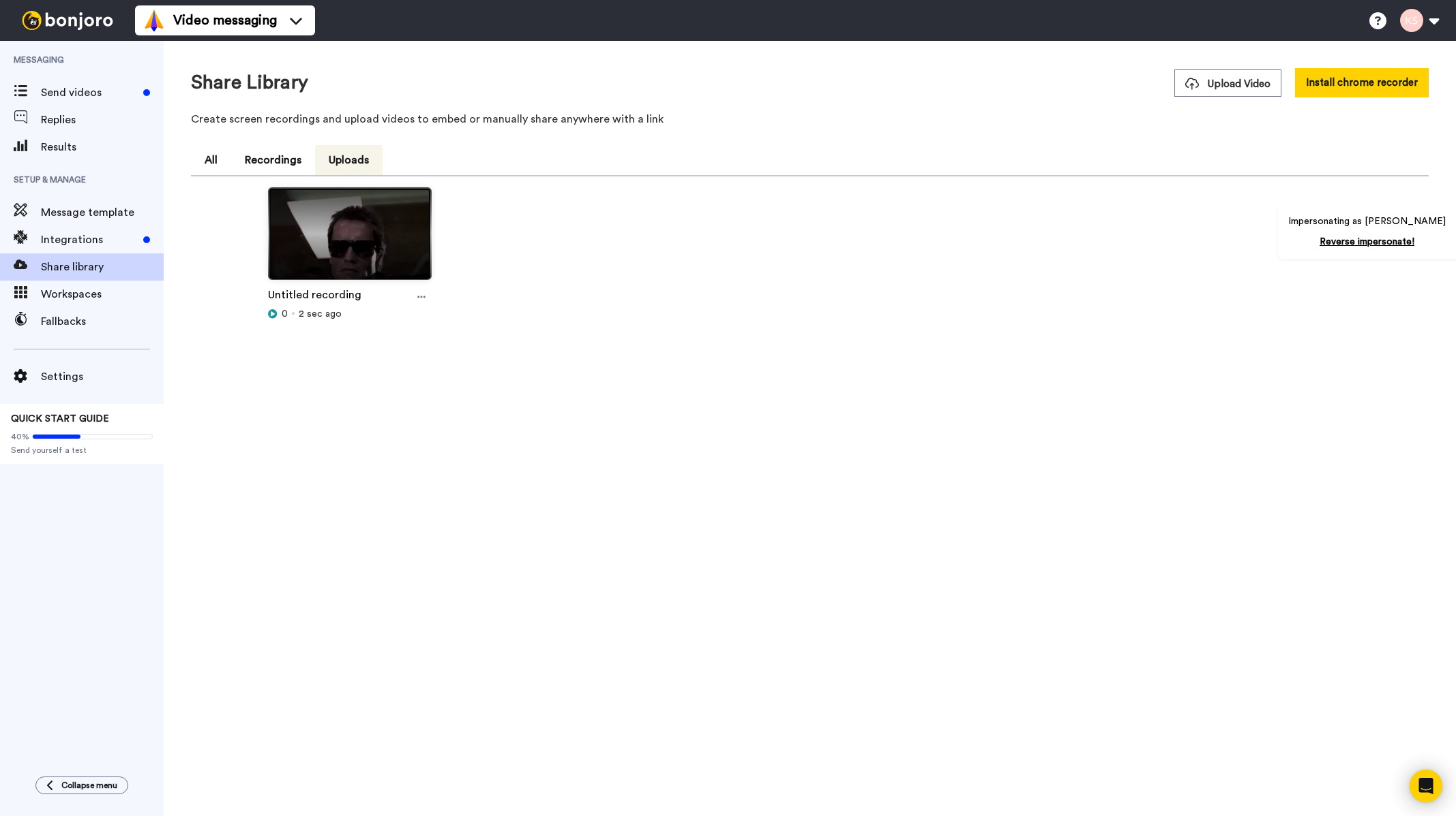
click at [376, 238] on img at bounding box center [349, 240] width 162 height 103
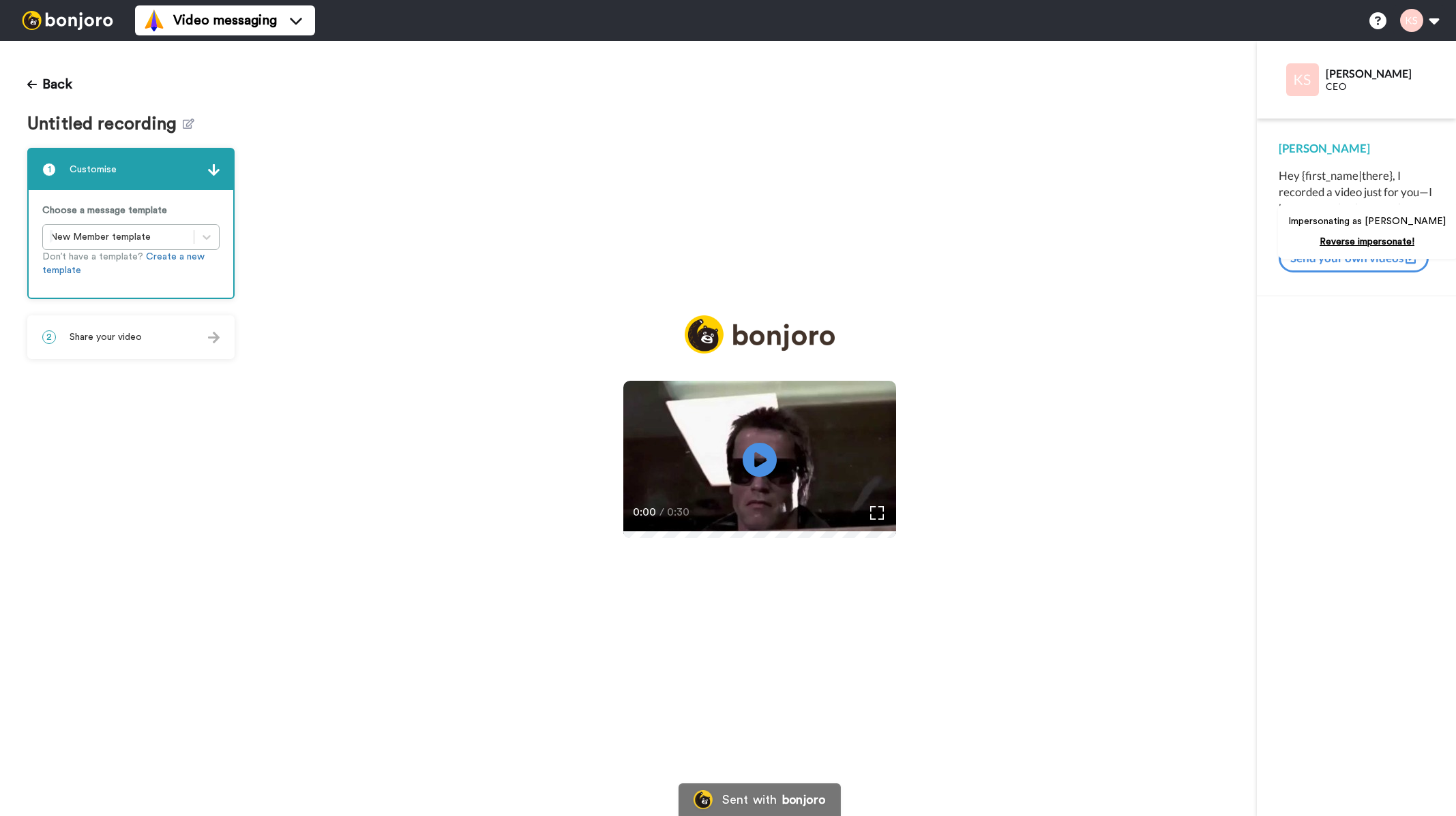
click at [1299, 172] on div "Hey {first_name|there}, I recorded a video just for you—I hope you enjoy it as …" at bounding box center [1356, 200] width 155 height 66
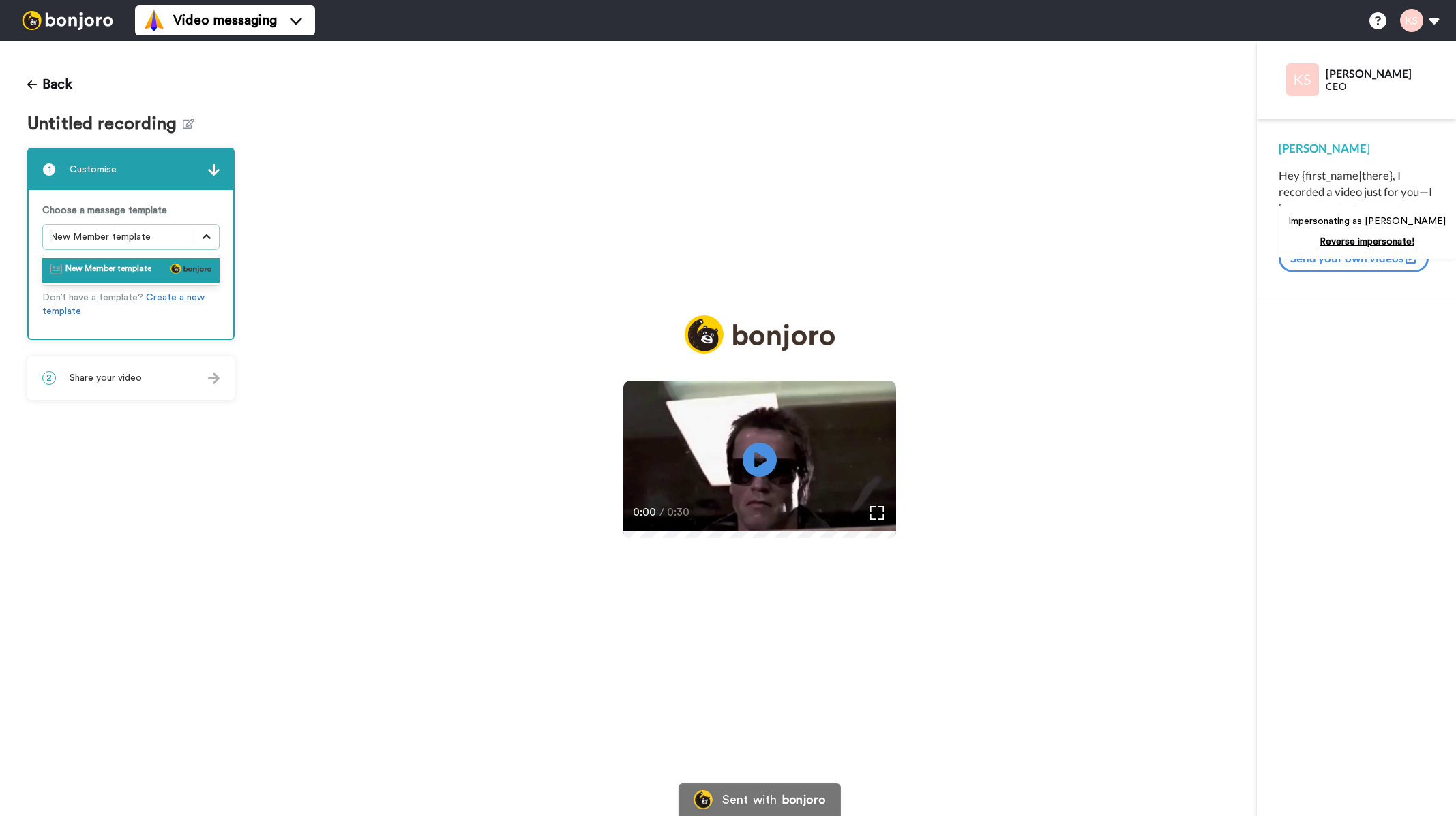
click at [214, 235] on div at bounding box center [207, 237] width 24 height 24
click at [129, 276] on span "New Member template" at bounding box center [109, 270] width 86 height 14
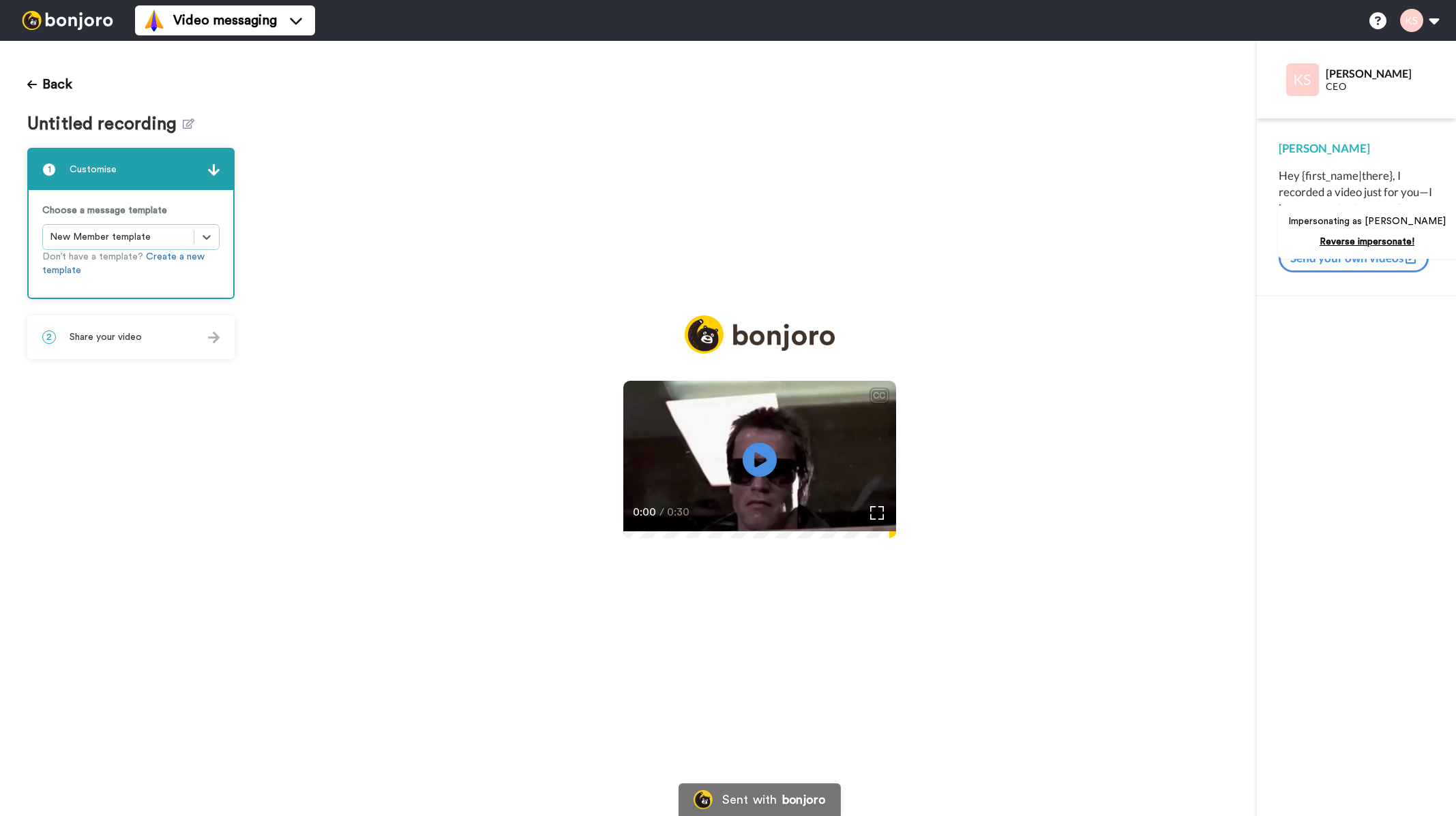
click at [138, 337] on span "Share your video" at bounding box center [105, 337] width 72 height 14
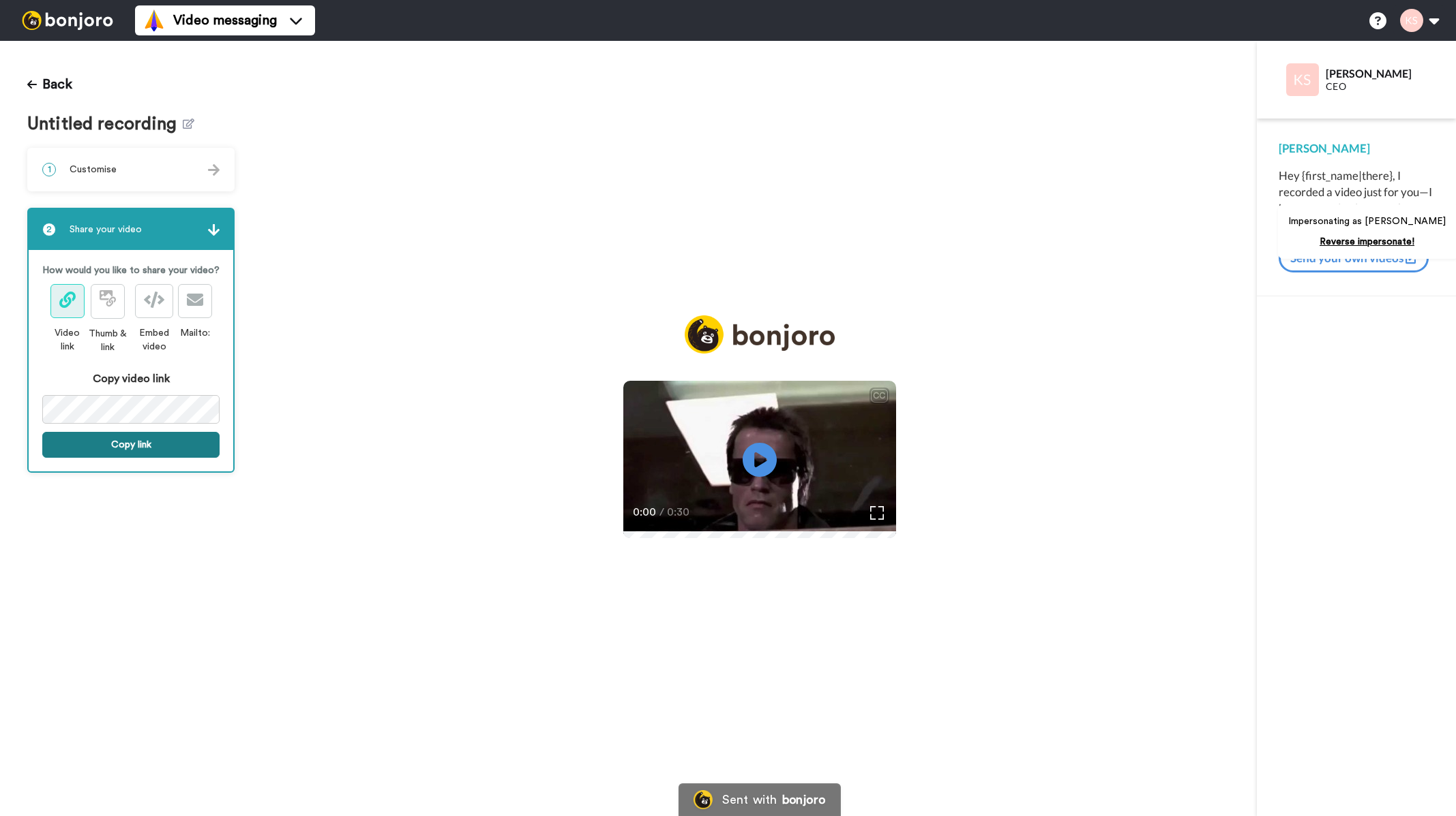
drag, startPoint x: 141, startPoint y: 443, endPoint x: 159, endPoint y: 432, distance: 21.1
click at [141, 442] on button "Copy link" at bounding box center [130, 445] width 177 height 26
click at [73, 22] on img at bounding box center [66, 21] width 102 height 19
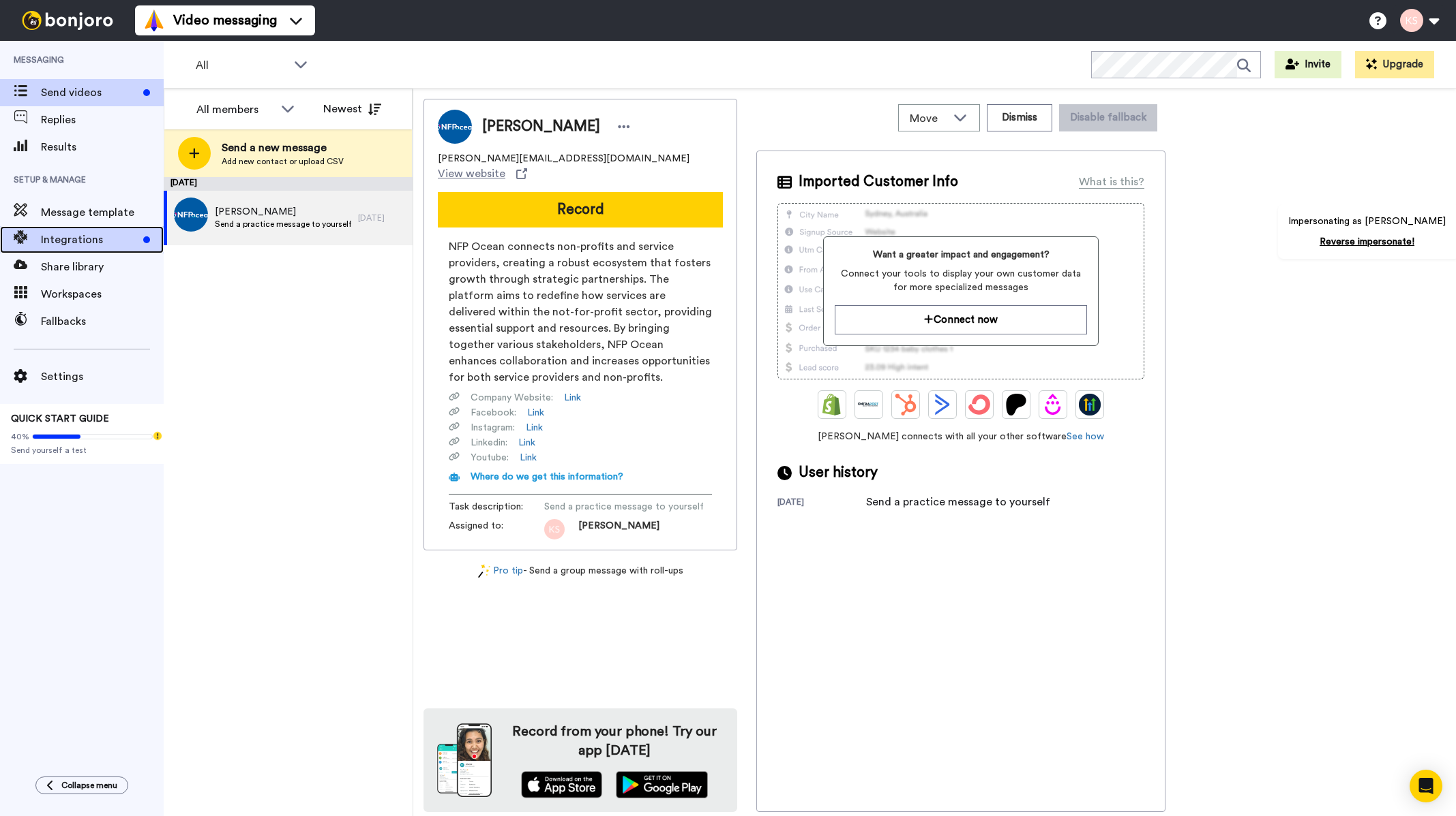
click at [39, 240] on span at bounding box center [21, 240] width 41 height 14
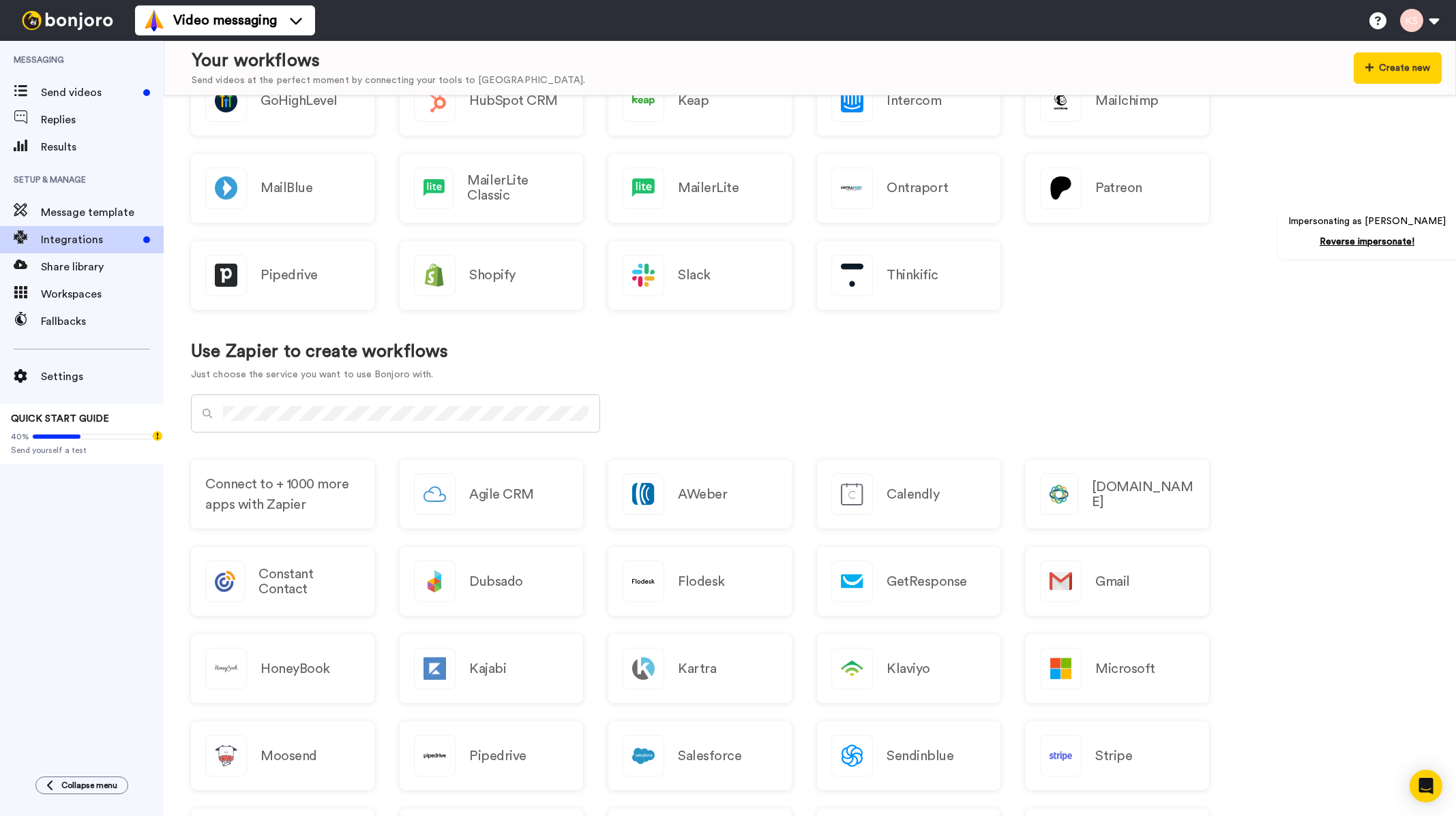
scroll to position [77, 0]
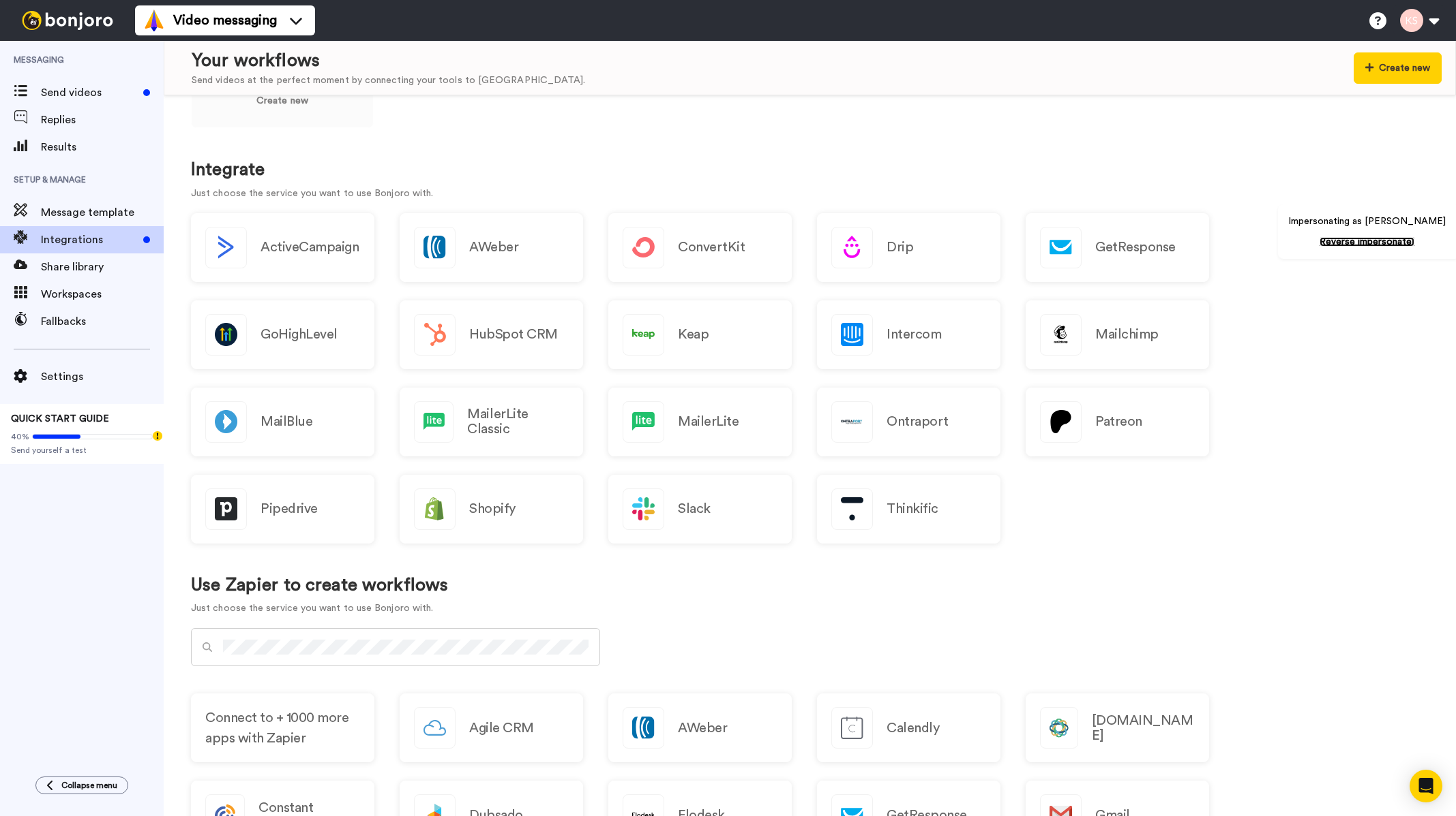
click at [1386, 244] on link "Reverse impersonate!" at bounding box center [1366, 241] width 95 height 9
